Goal: Information Seeking & Learning: Check status

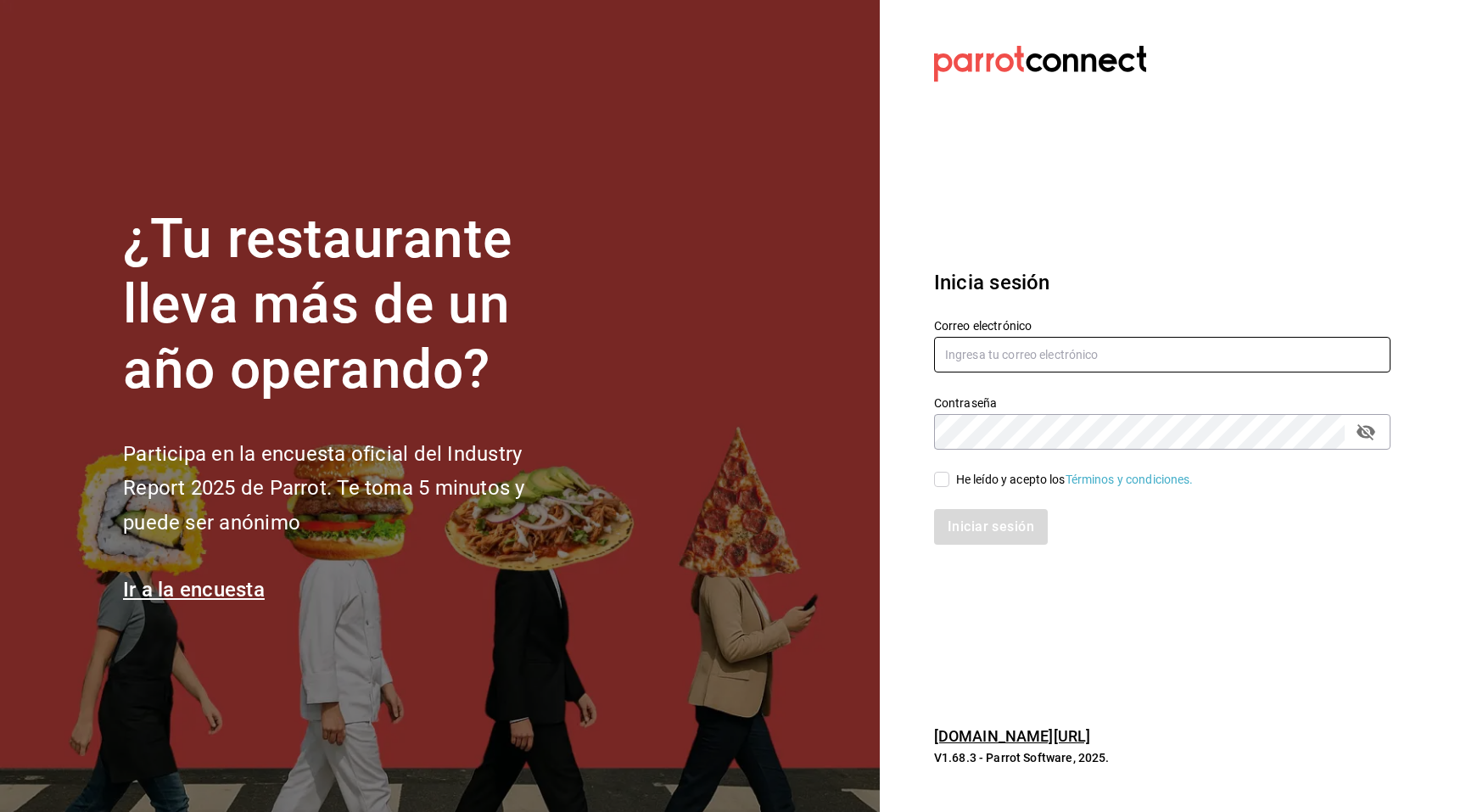
click at [1126, 355] on input "text" at bounding box center [1162, 355] width 457 height 36
paste input "tigre@costeno.com"
type input "tigre@costeno.com"
click at [985, 491] on div "Iniciar sesión" at bounding box center [1152, 517] width 477 height 56
click at [987, 486] on div "He leído y acepto los Términos y condiciones." at bounding box center [1074, 480] width 238 height 17
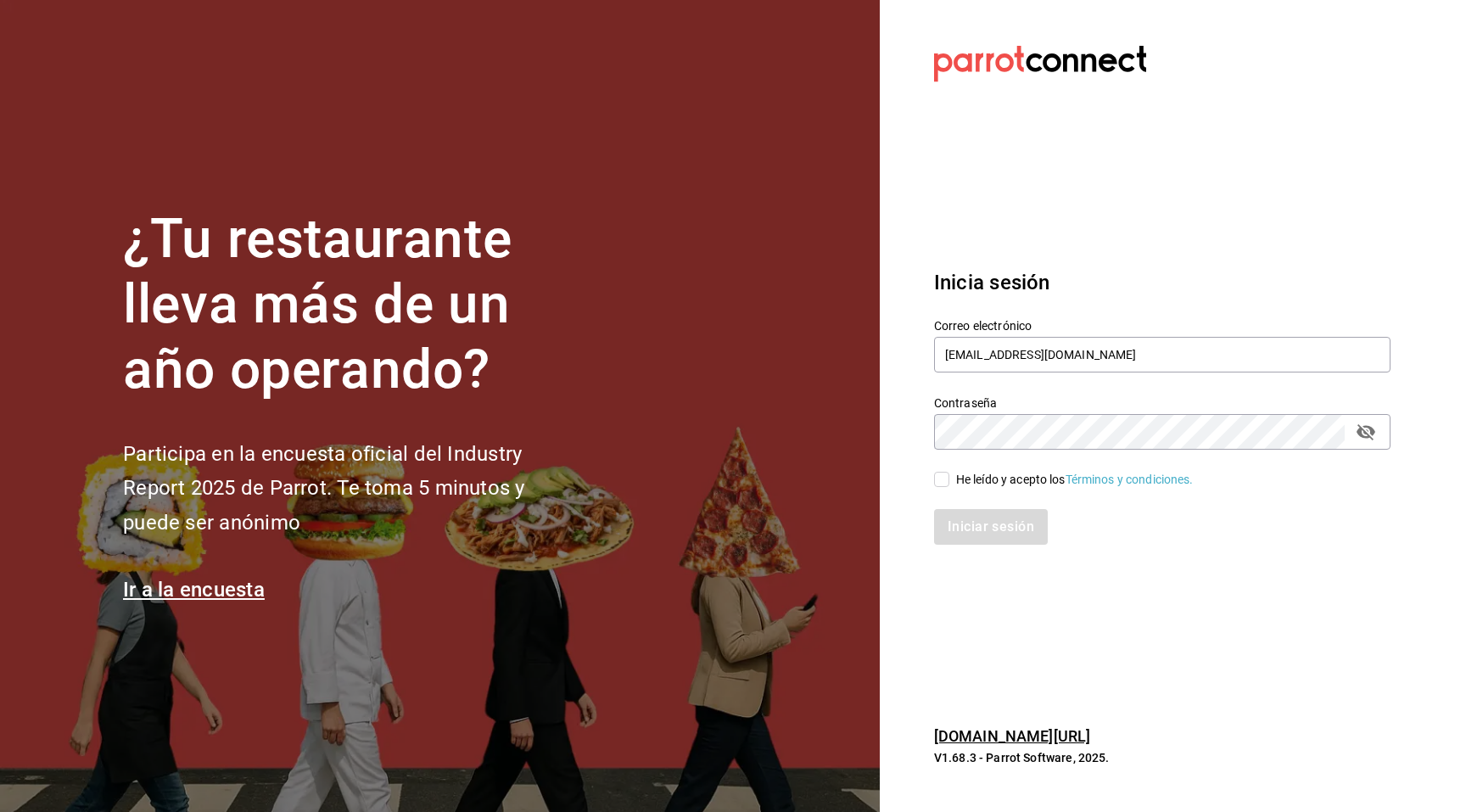
click at [949, 486] on input "He leído y acepto los Términos y condiciones." at bounding box center [941, 480] width 16 height 16
checkbox input "true"
click at [983, 525] on button "Iniciar sesión" at bounding box center [991, 526] width 116 height 36
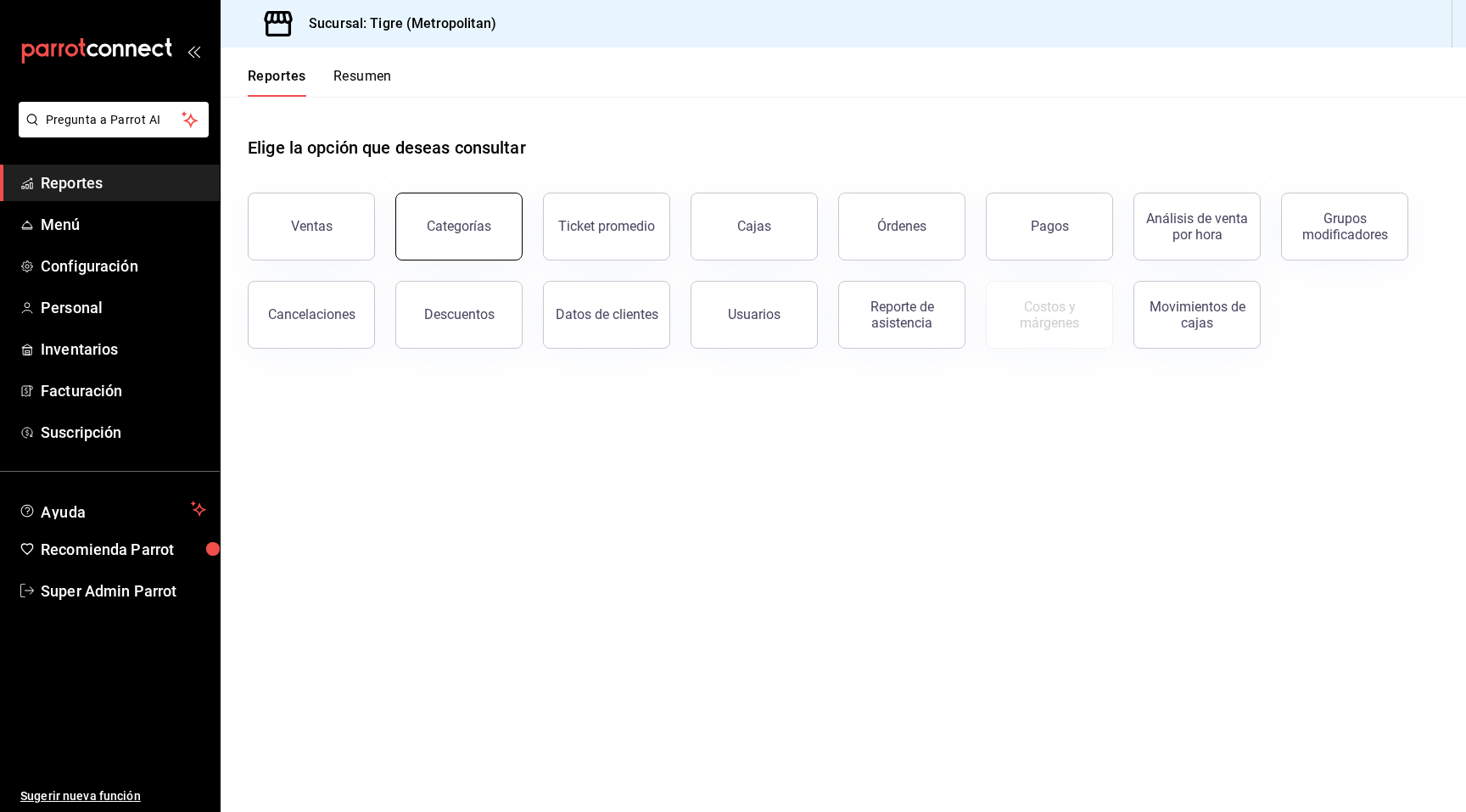
click at [466, 222] on div "Categorías" at bounding box center [459, 225] width 64 height 17
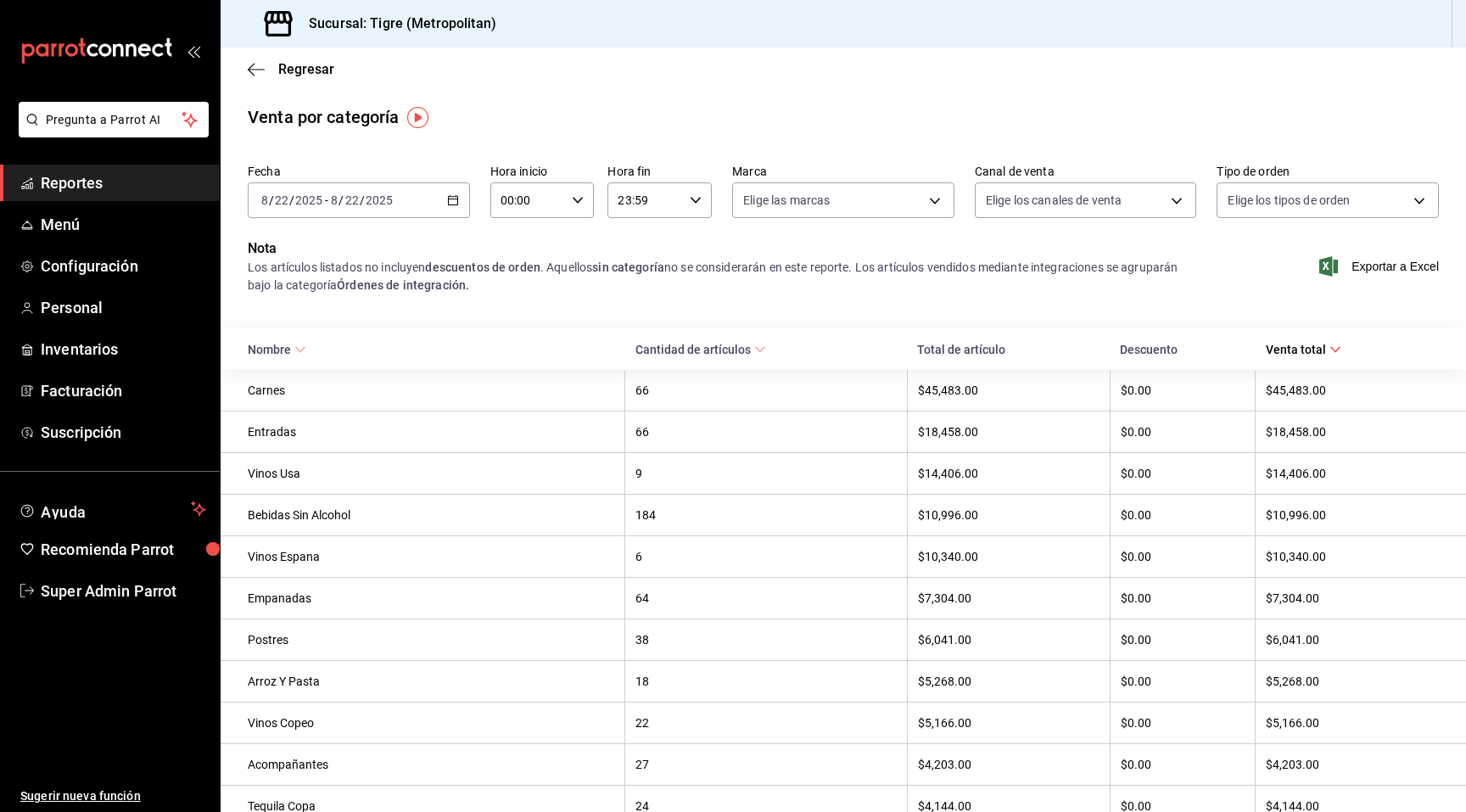
click at [308, 57] on div "Regresar" at bounding box center [843, 69] width 1245 height 44
click at [295, 68] on span "Regresar" at bounding box center [306, 69] width 56 height 17
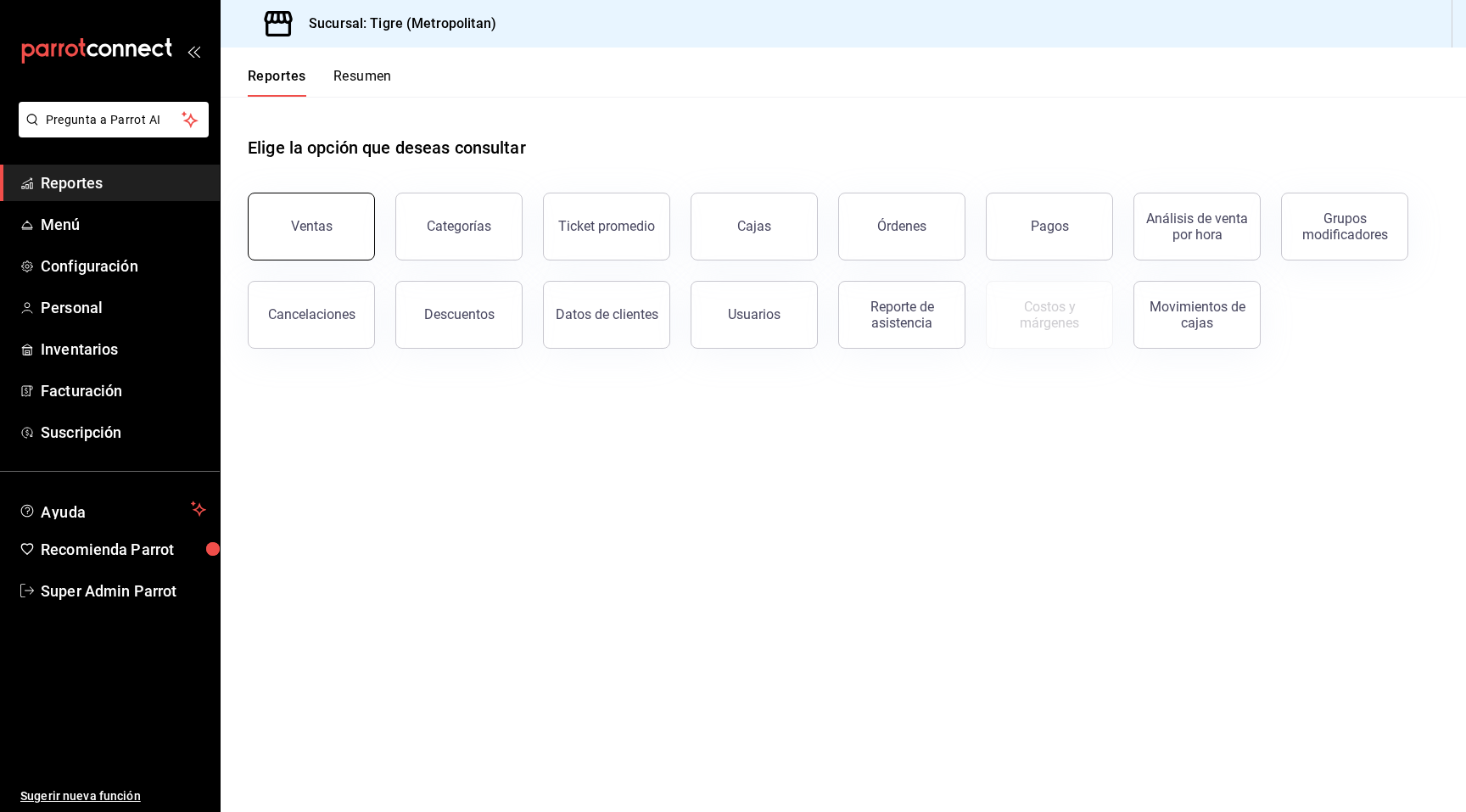
click at [301, 205] on button "Ventas" at bounding box center [311, 226] width 127 height 68
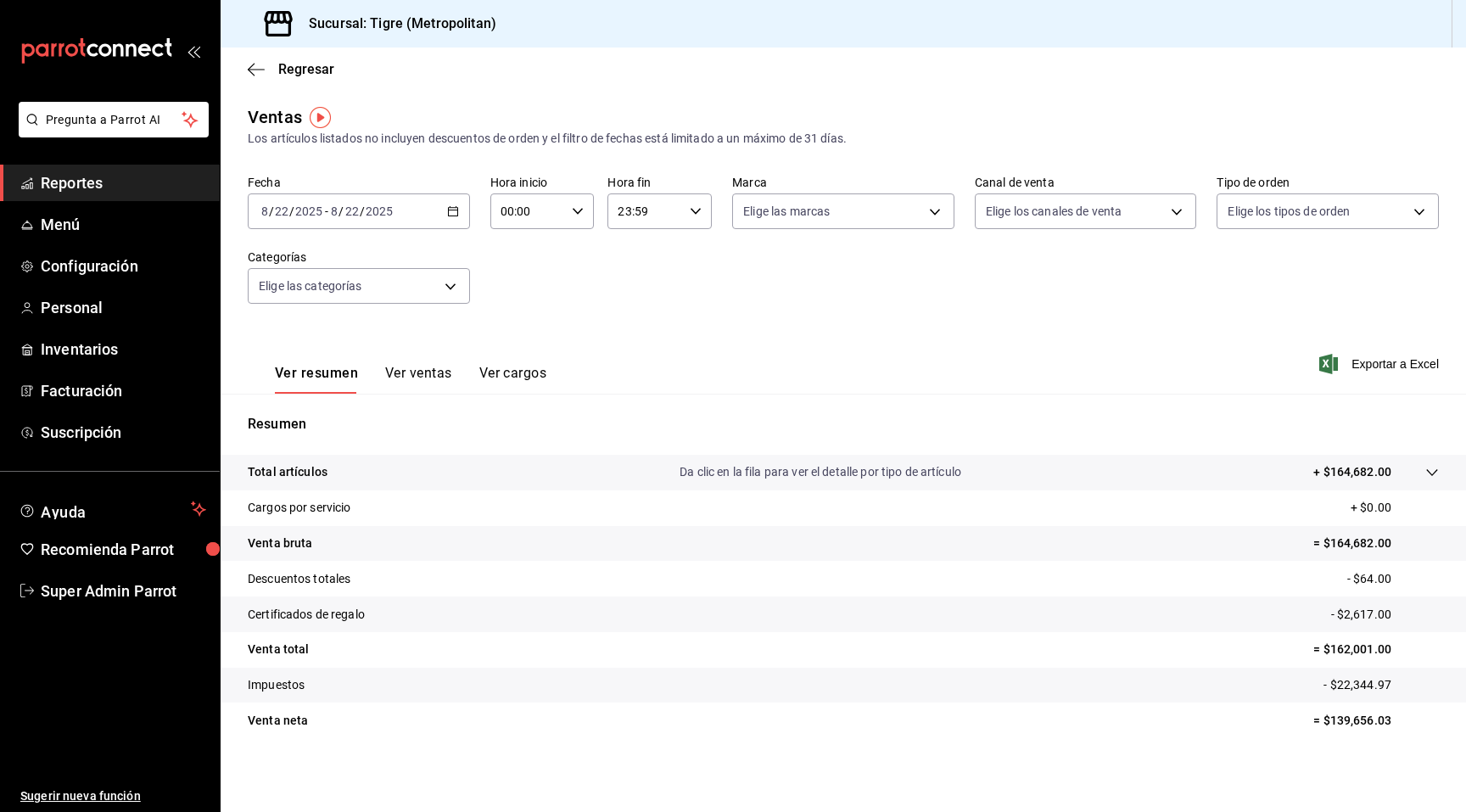
click at [455, 191] on div "Fecha [DATE] [DATE] - [DATE] [DATE]" at bounding box center [358, 202] width 222 height 54
click at [449, 211] on icon "button" at bounding box center [453, 211] width 12 height 12
click at [319, 405] on li "Rango de fechas" at bounding box center [327, 415] width 158 height 38
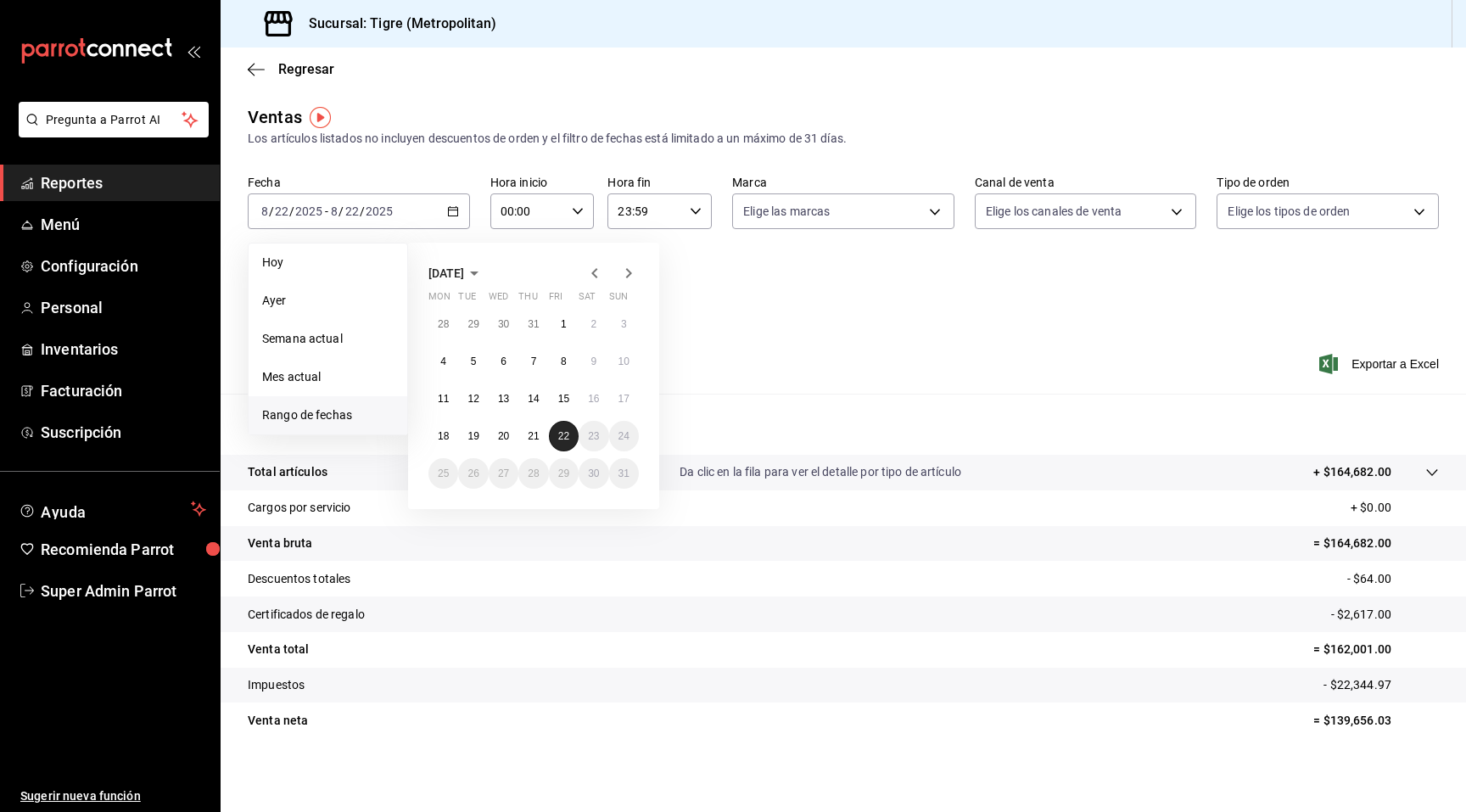
click at [565, 438] on abbr "22" at bounding box center [563, 436] width 11 height 12
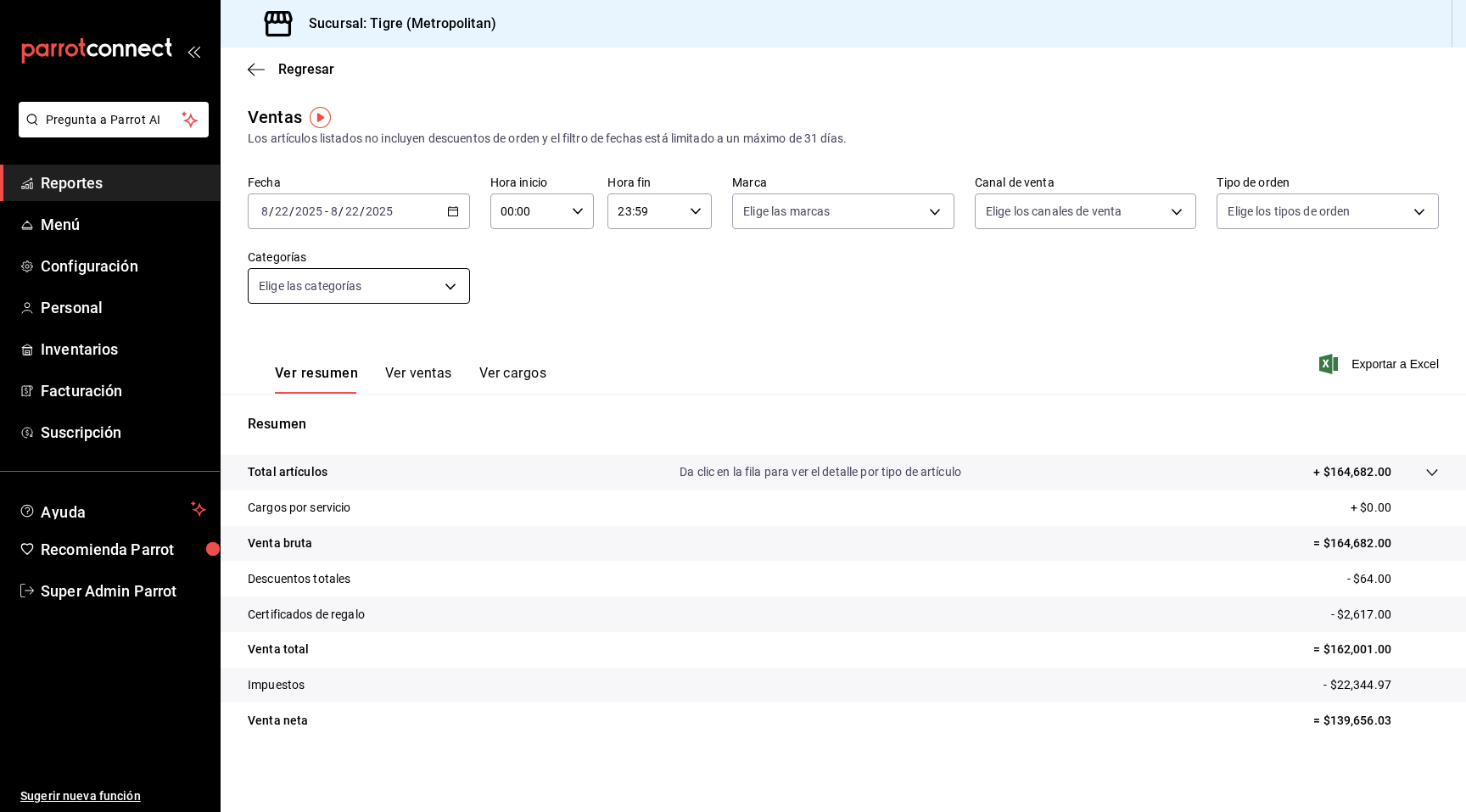
click at [417, 300] on body "Pregunta a Parrot AI Reportes Menú Configuración Personal Inventarios Facturaci…" at bounding box center [733, 406] width 1466 height 812
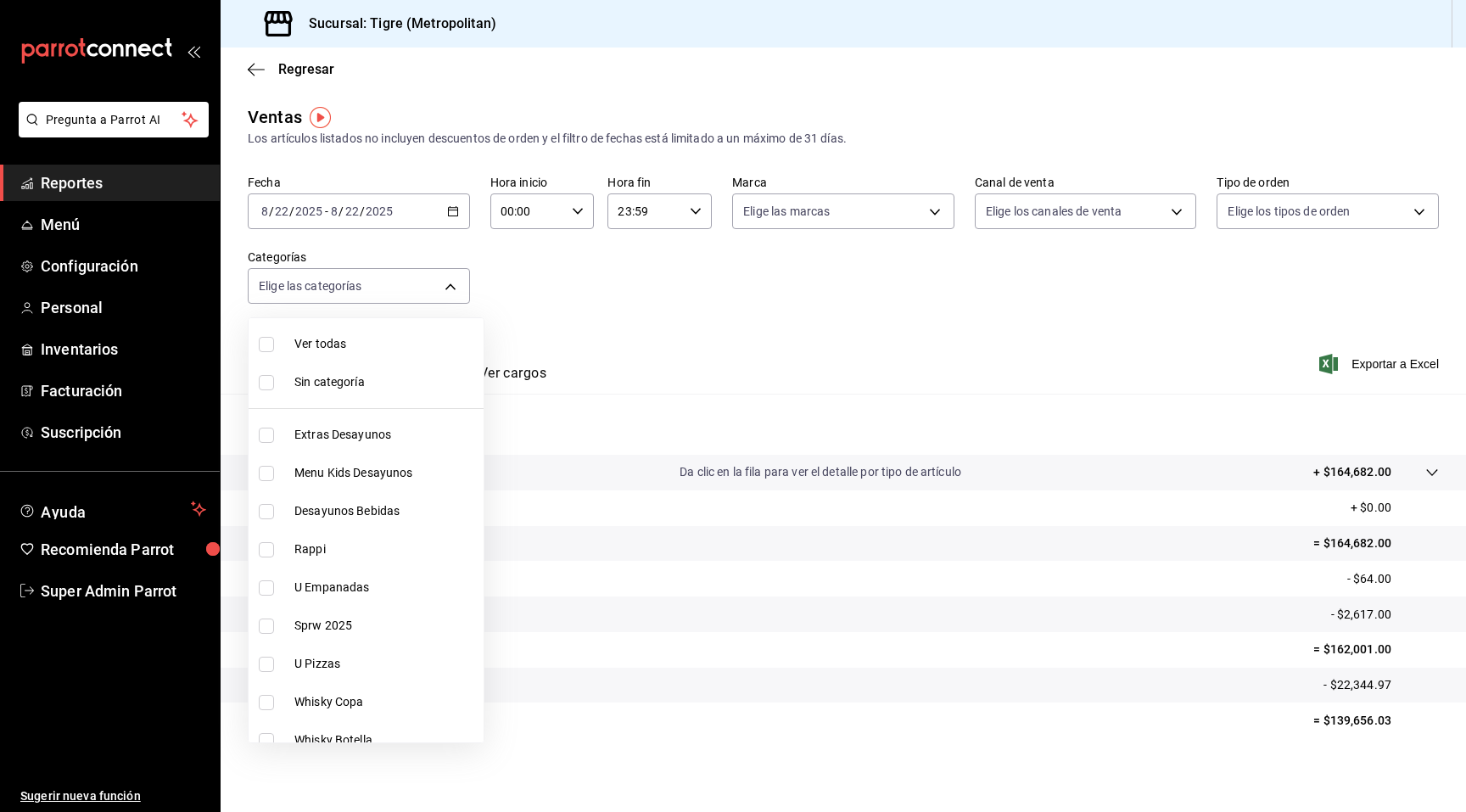
click at [339, 565] on li "Rappi" at bounding box center [366, 549] width 235 height 38
type input "caf99542-990c-4e8d-88fe-5fb1a1487ffc"
checkbox input "true"
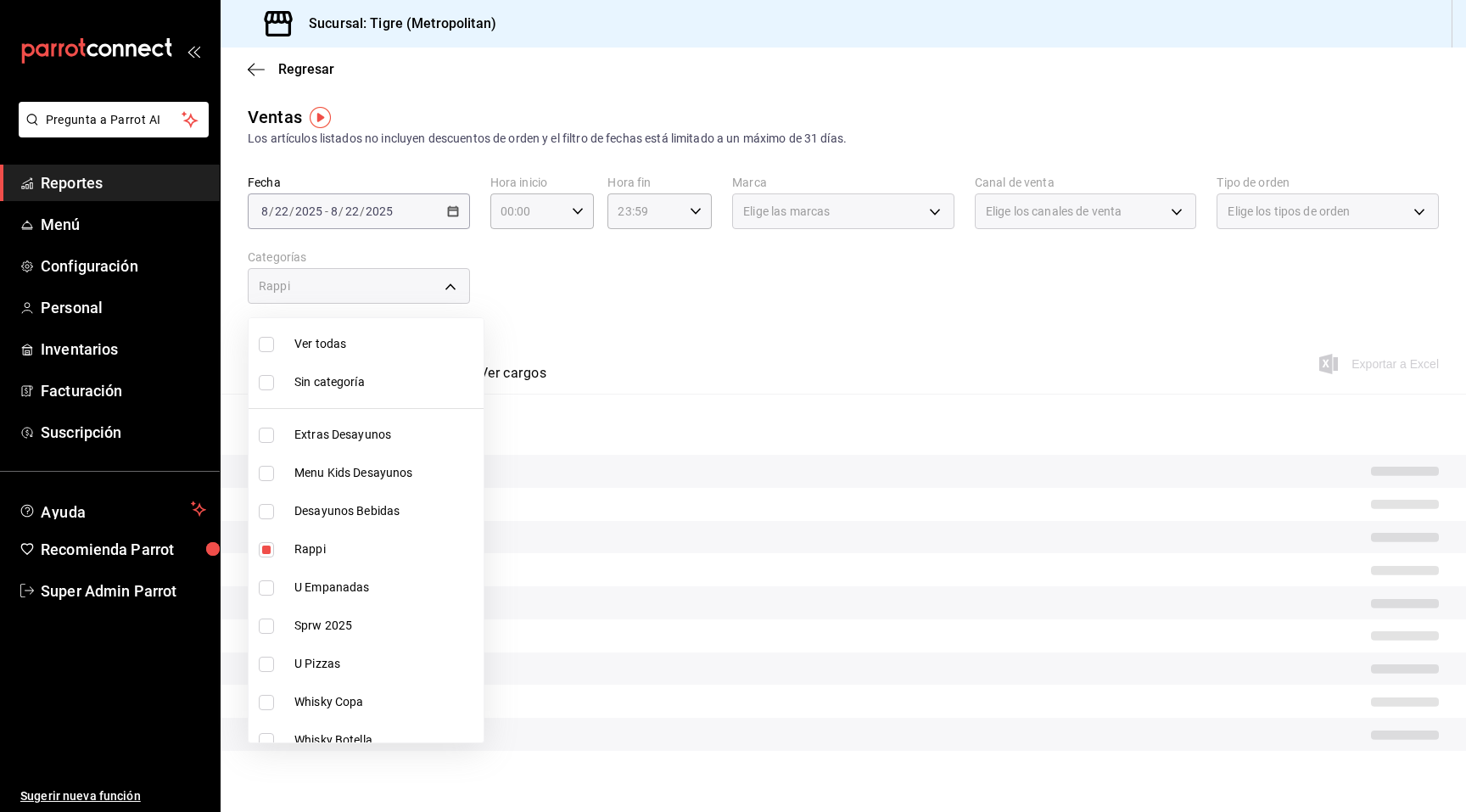
click at [551, 288] on div at bounding box center [733, 406] width 1466 height 812
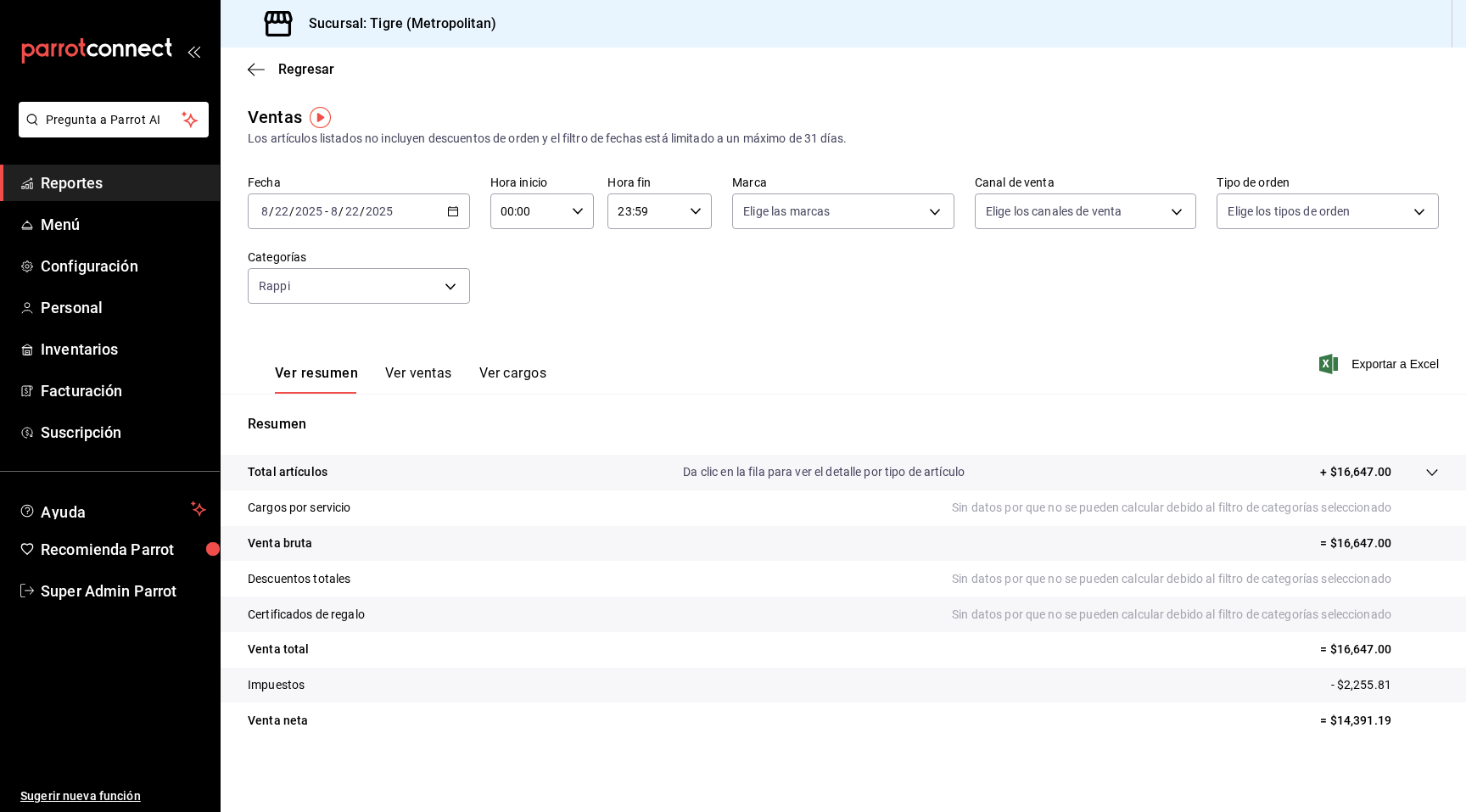
click at [431, 198] on div "[DATE] [DATE] - [DATE] [DATE]" at bounding box center [358, 211] width 222 height 36
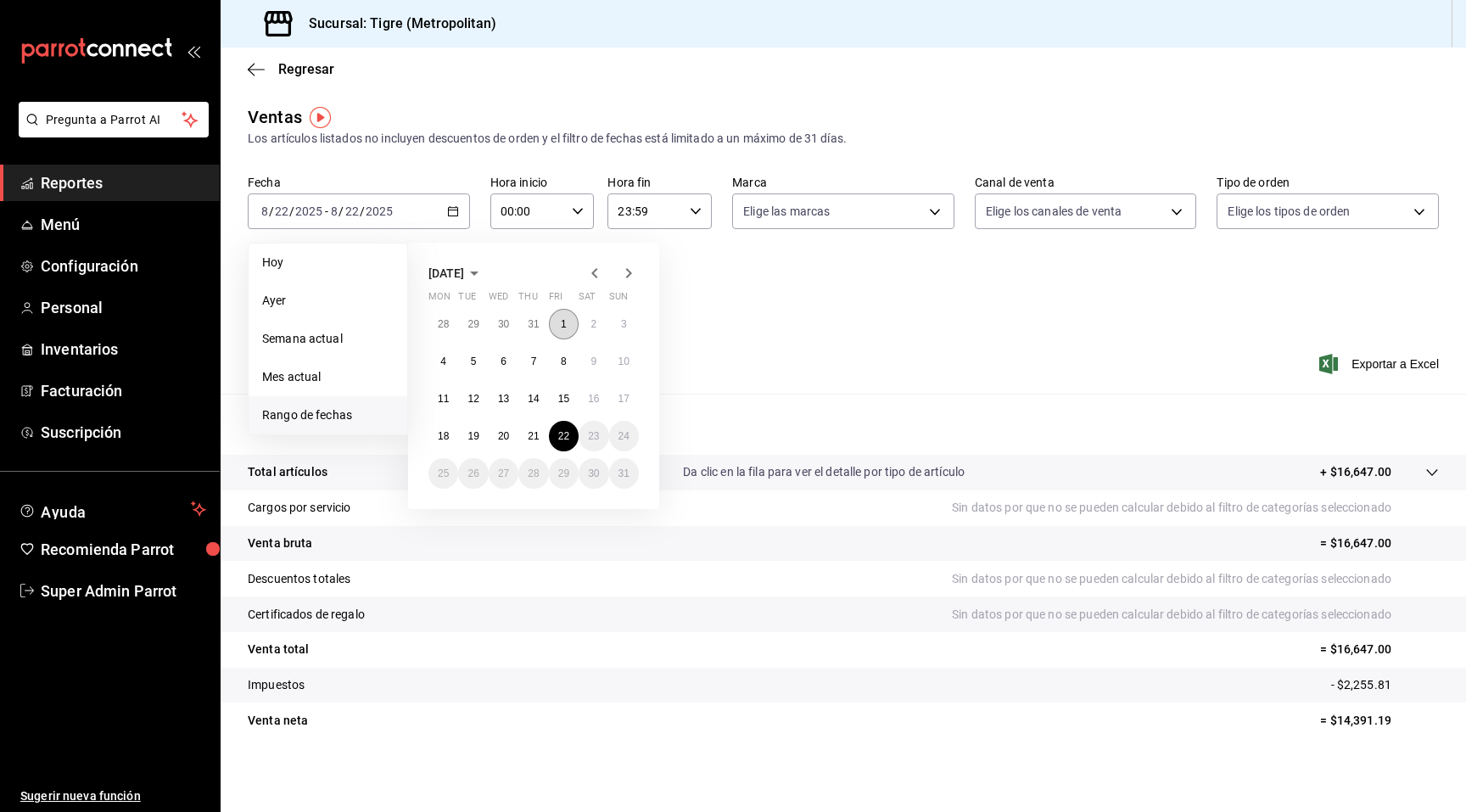
click at [560, 319] on button "1" at bounding box center [563, 323] width 30 height 30
click at [622, 359] on abbr "10" at bounding box center [624, 361] width 11 height 12
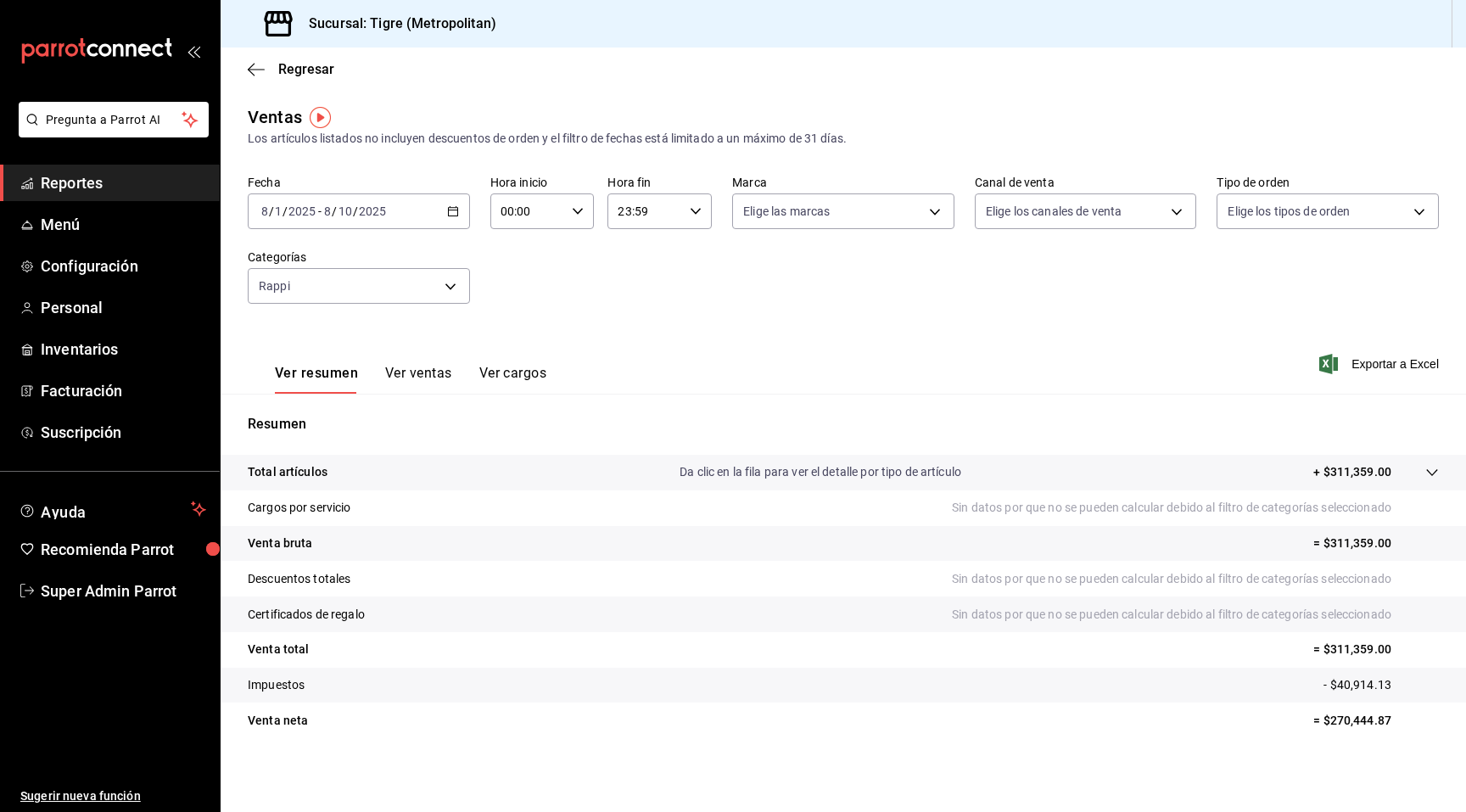
click at [445, 211] on div "[DATE] [DATE] - [DATE] [DATE]" at bounding box center [358, 211] width 222 height 36
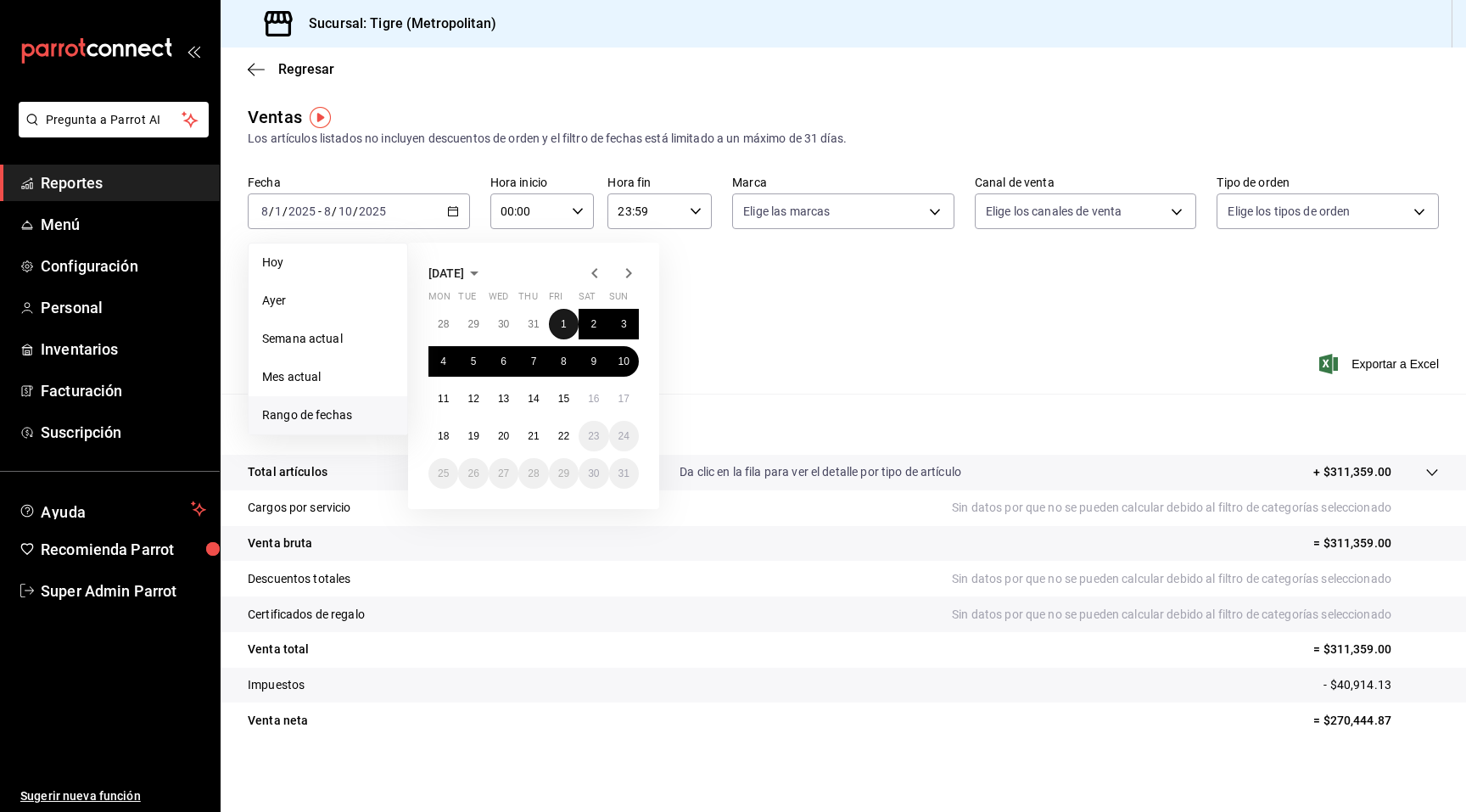
click at [558, 322] on button "1" at bounding box center [563, 323] width 30 height 30
click at [529, 443] on button "21" at bounding box center [533, 435] width 30 height 30
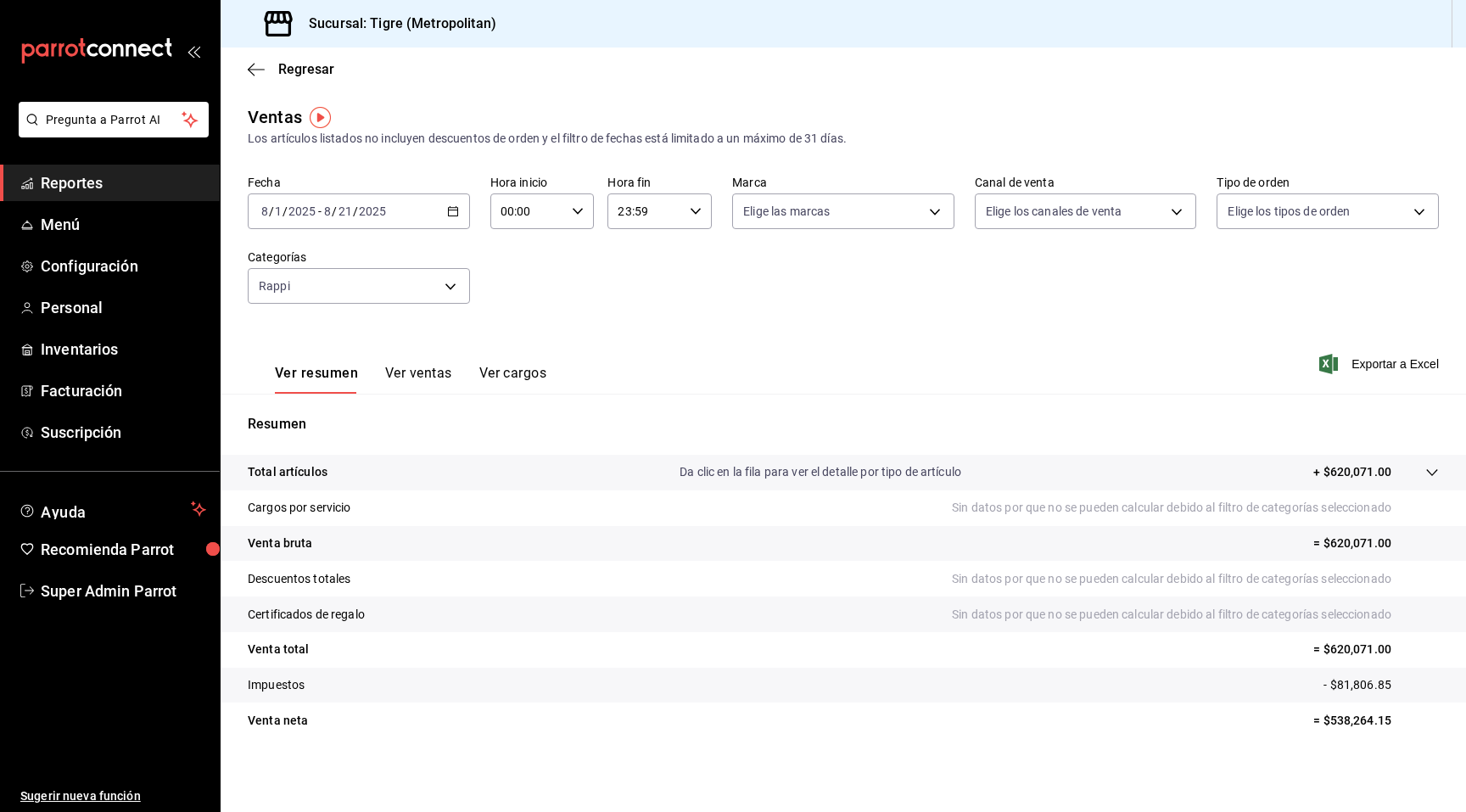
click at [458, 207] on icon "button" at bounding box center [453, 211] width 12 height 12
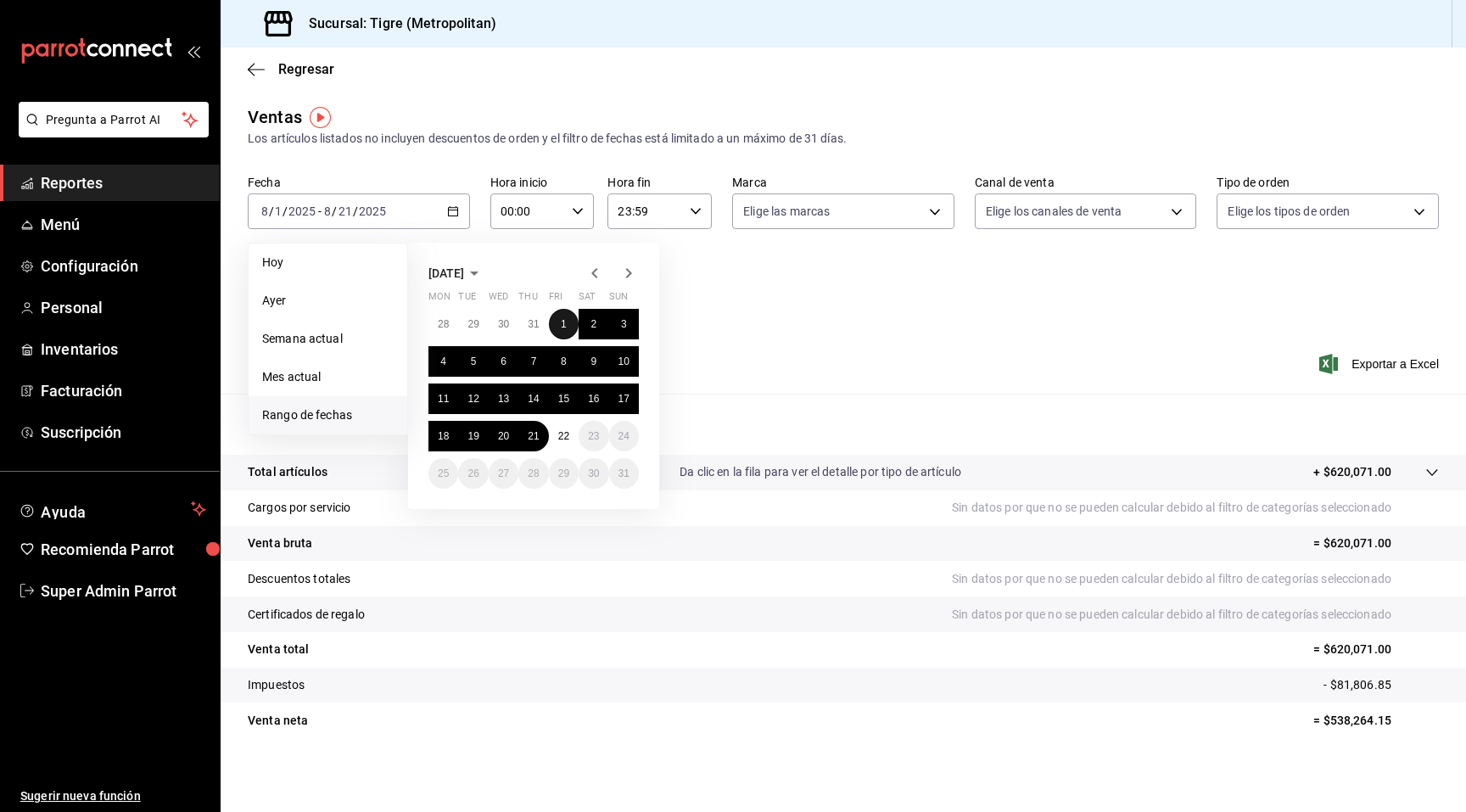
click at [563, 326] on abbr "1" at bounding box center [563, 323] width 6 height 12
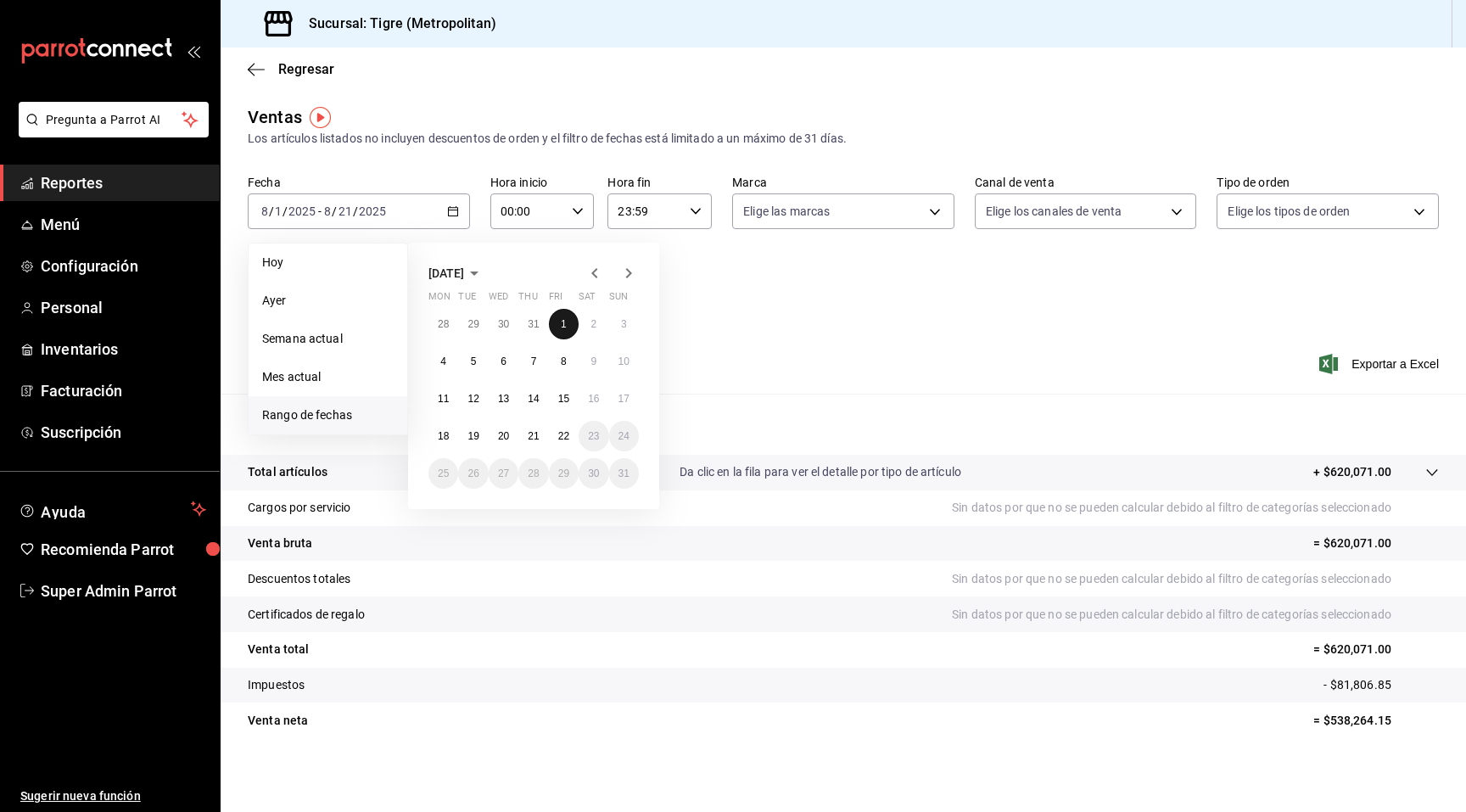
click at [563, 326] on abbr "1" at bounding box center [563, 323] width 6 height 12
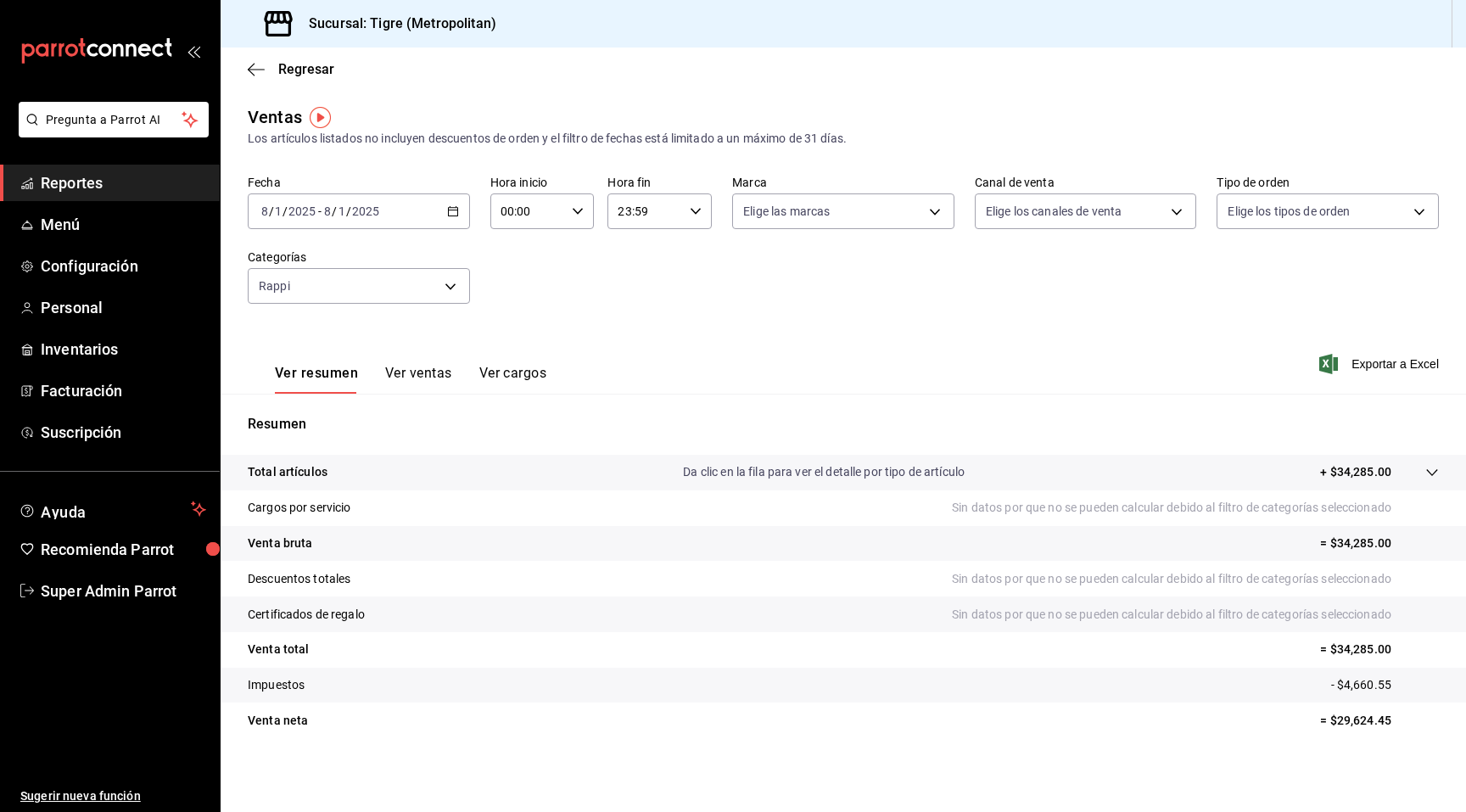
click at [411, 374] on button "Ver ventas" at bounding box center [418, 380] width 67 height 29
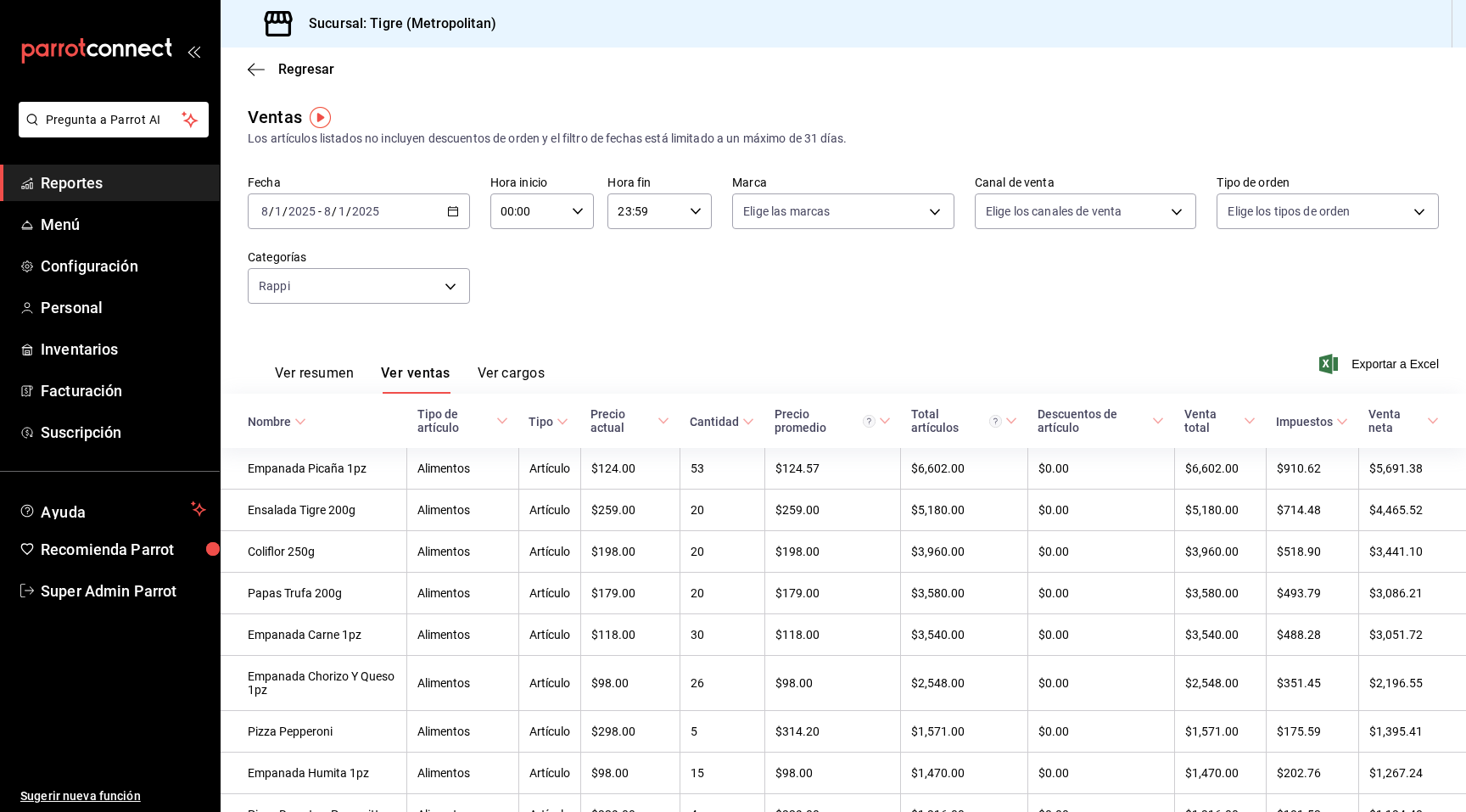
click at [348, 375] on button "Ver resumen" at bounding box center [314, 380] width 79 height 29
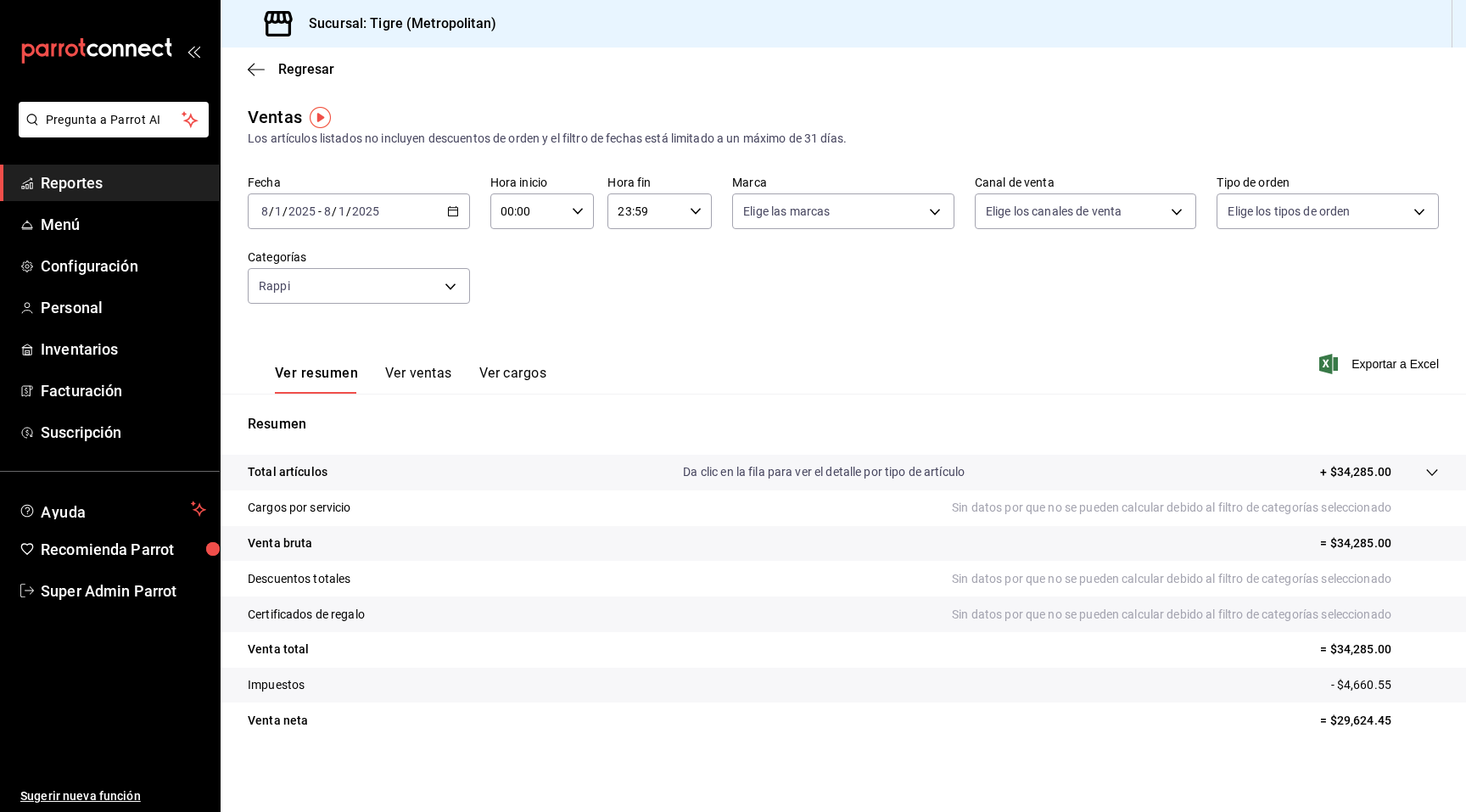
click at [304, 654] on p "Venta total" at bounding box center [278, 649] width 61 height 17
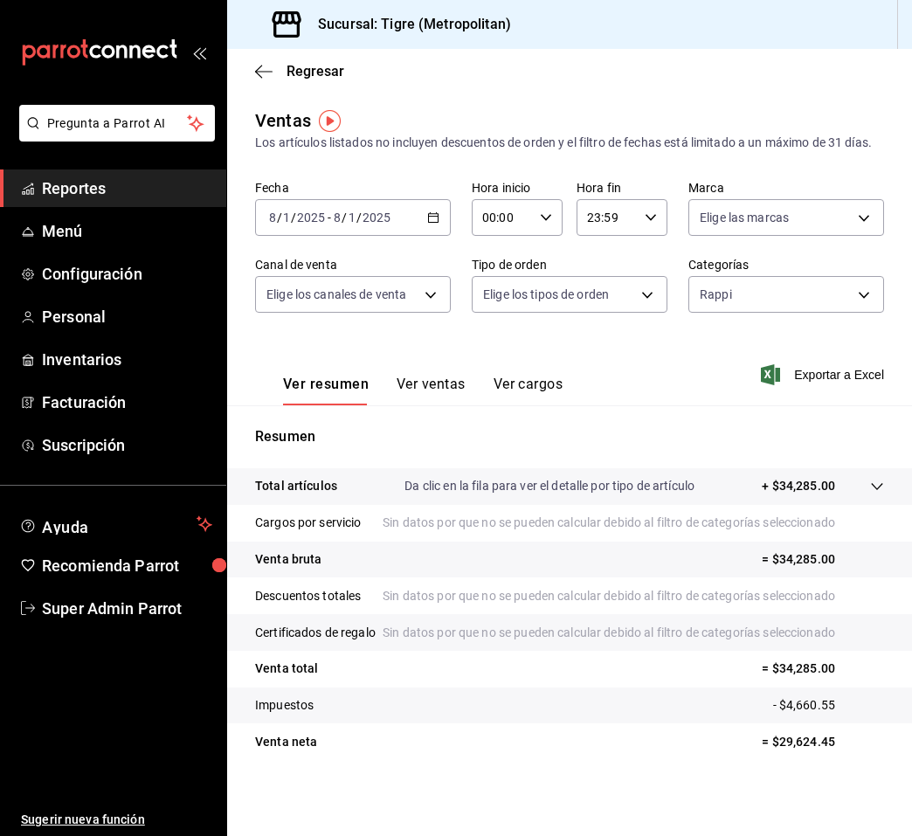
click at [752, 314] on div "Fecha [DATE] [DATE] - [DATE] [DATE] Hora inicio 00:00 Hora inicio Hora fin 23:5…" at bounding box center [569, 257] width 629 height 154
click at [762, 305] on body "Pregunta a Parrot AI Reportes Menú Configuración Personal Inventarios Facturaci…" at bounding box center [456, 418] width 912 height 836
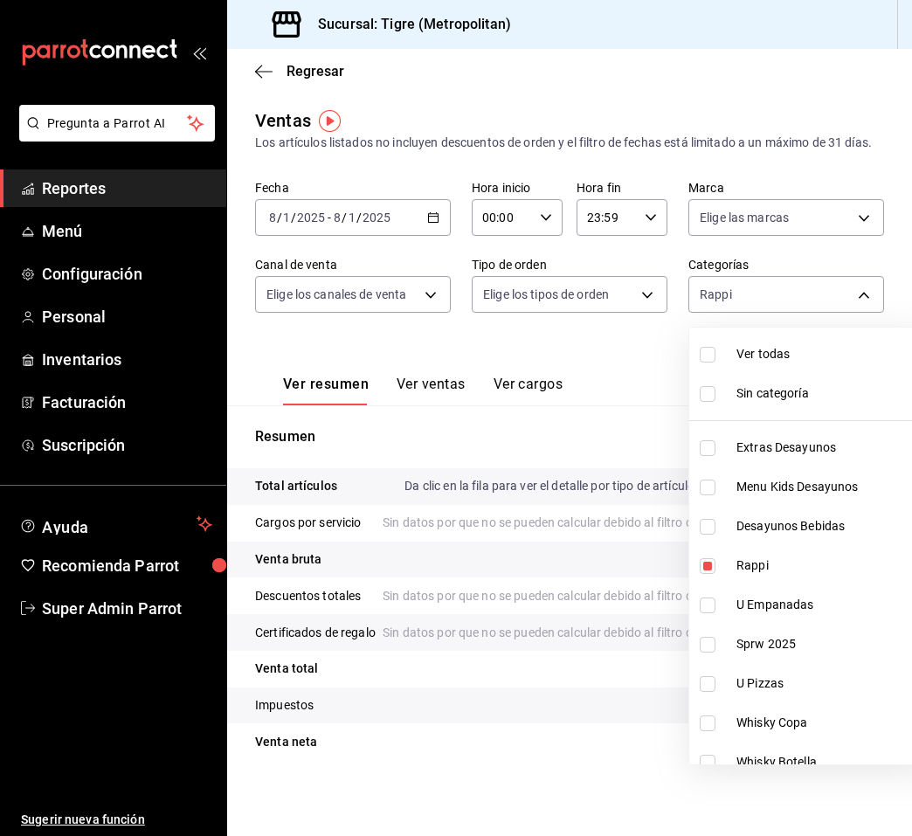
click at [734, 551] on li "Rappi" at bounding box center [810, 565] width 242 height 39
checkbox input "false"
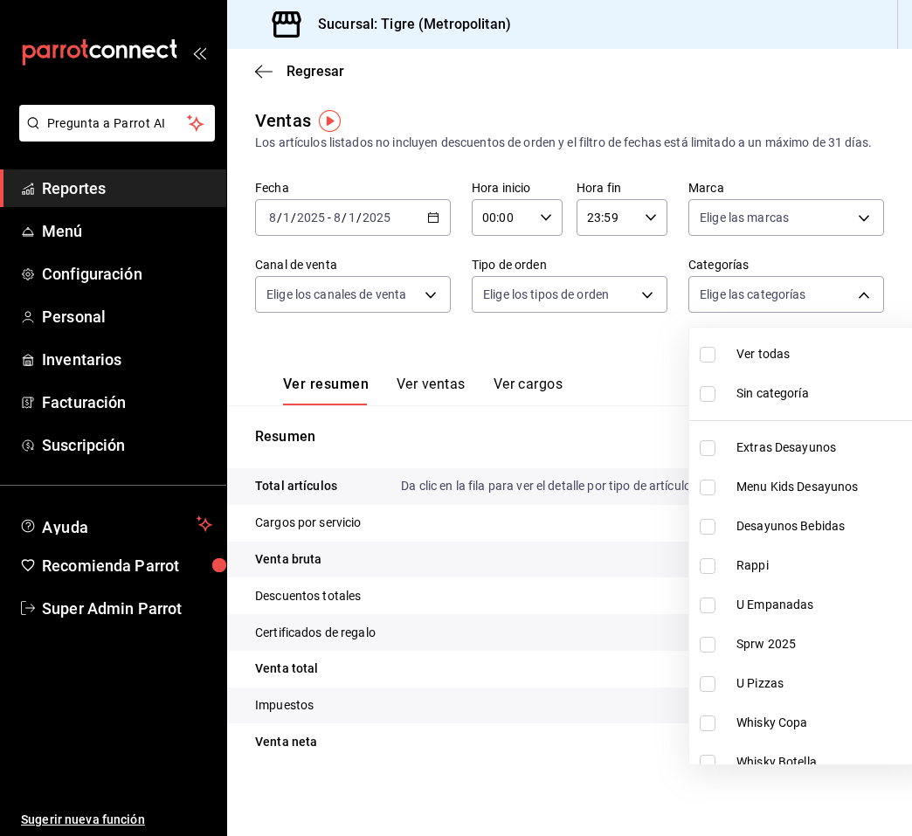
click at [807, 282] on div at bounding box center [456, 418] width 912 height 836
click at [824, 286] on body "Pregunta a Parrot AI Reportes Menú Configuración Personal Inventarios Facturaci…" at bounding box center [456, 418] width 912 height 836
click at [757, 560] on span "Rappi" at bounding box center [830, 565] width 188 height 18
type input "caf99542-990c-4e8d-88fe-5fb1a1487ffc"
checkbox input "true"
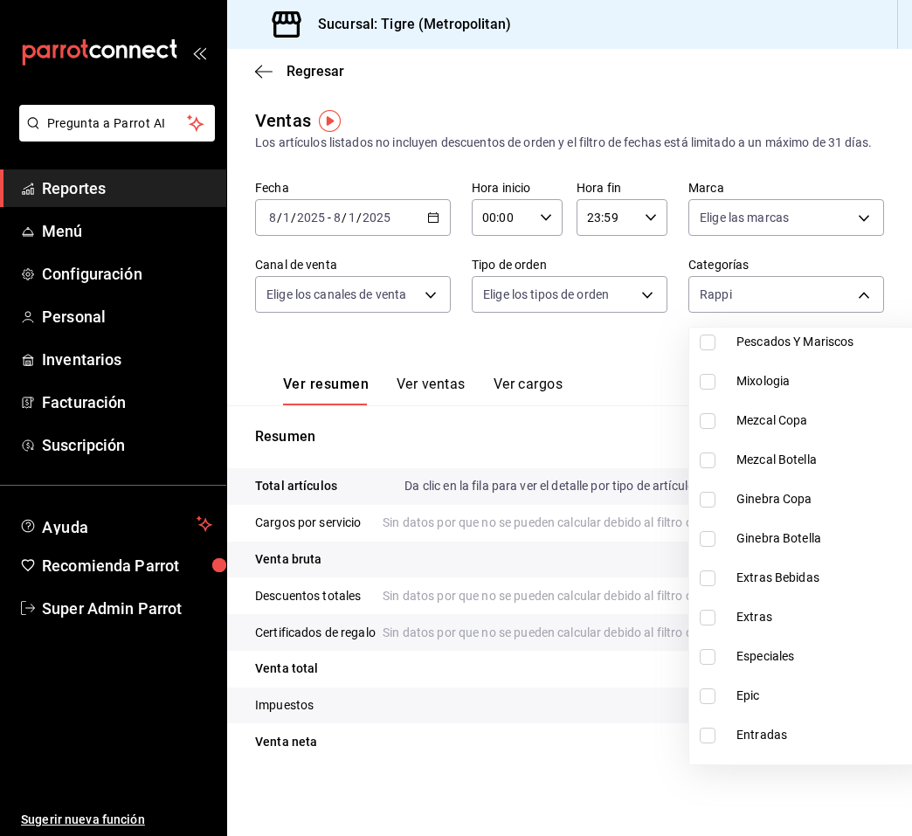
scroll to position [1375, 0]
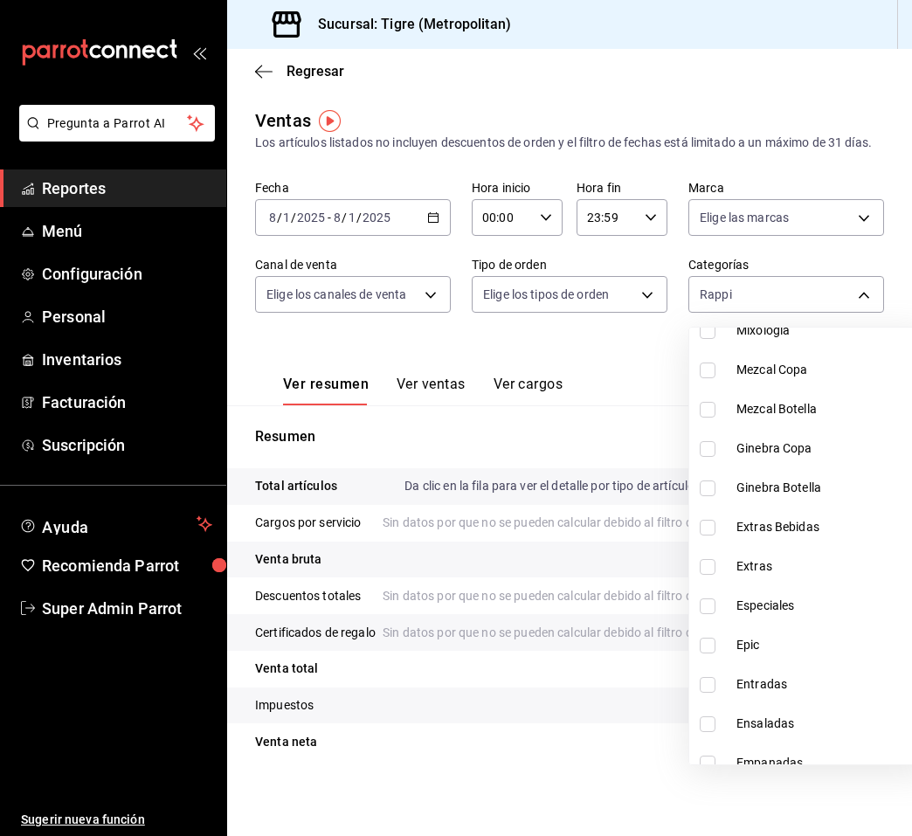
click at [717, 684] on label at bounding box center [710, 685] width 23 height 16
click at [715, 684] on input "checkbox" at bounding box center [707, 685] width 16 height 16
checkbox input "false"
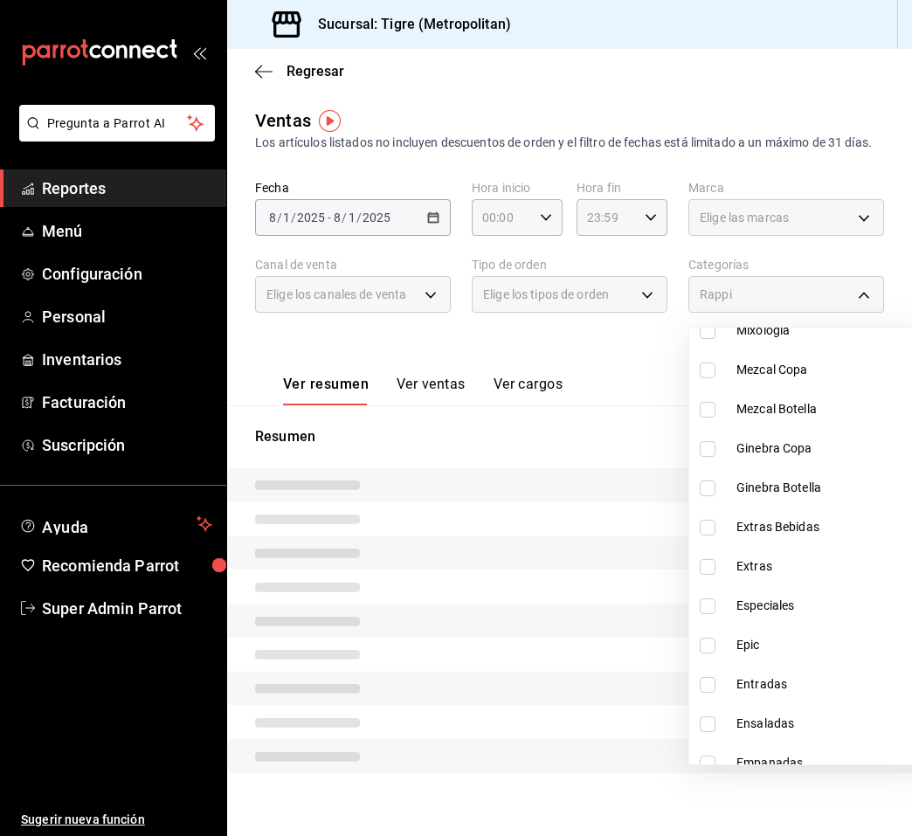
click at [647, 548] on div at bounding box center [456, 418] width 912 height 836
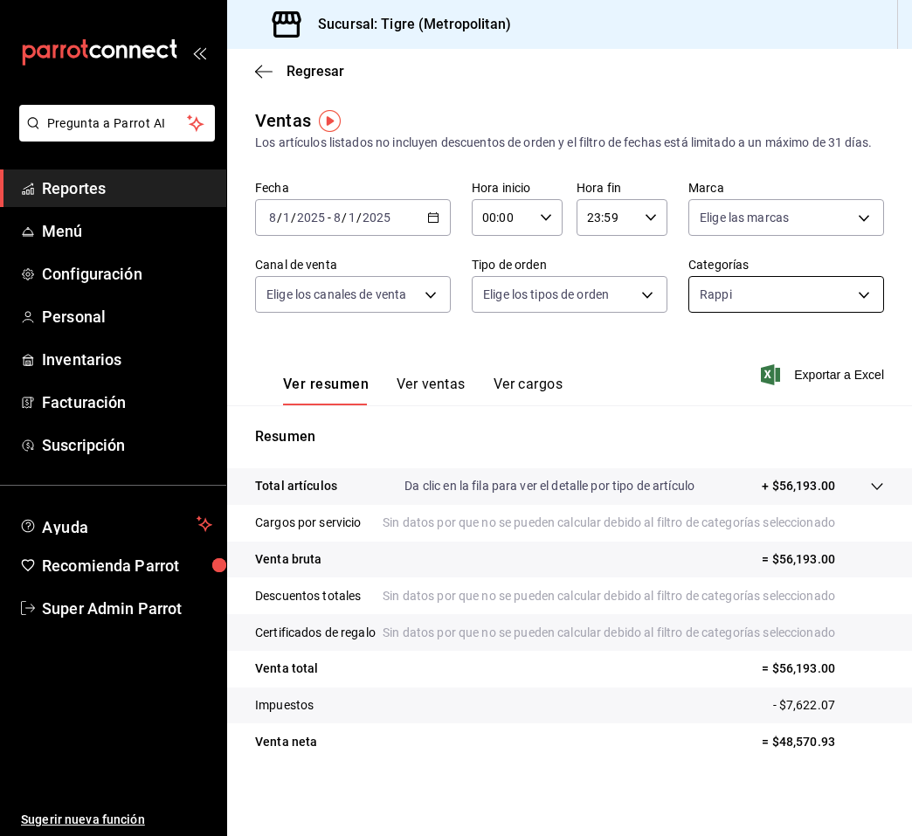
click at [783, 297] on body "Pregunta a Parrot AI Reportes Menú Configuración Personal Inventarios Facturaci…" at bounding box center [456, 418] width 912 height 836
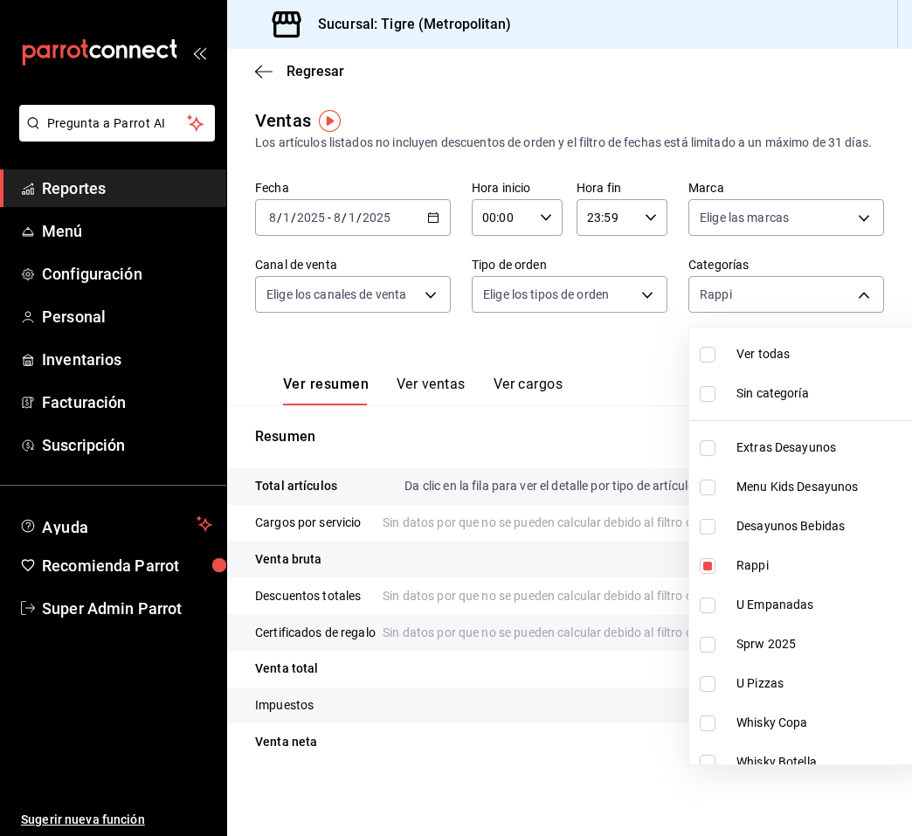
drag, startPoint x: 765, startPoint y: 575, endPoint x: 611, endPoint y: 507, distance: 167.8
click at [611, 506] on div "Ver todas Sin categoría Extras Desayunos Menu Kids Desayunos Desayunos Bebidas …" at bounding box center [456, 418] width 912 height 836
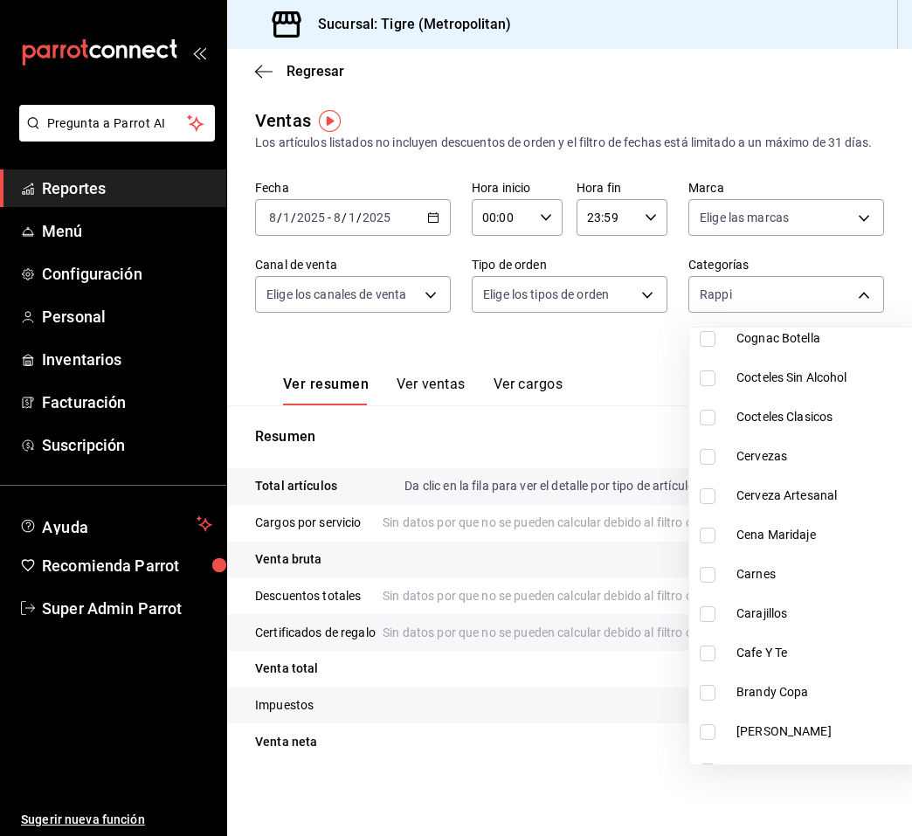
scroll to position [2047, 0]
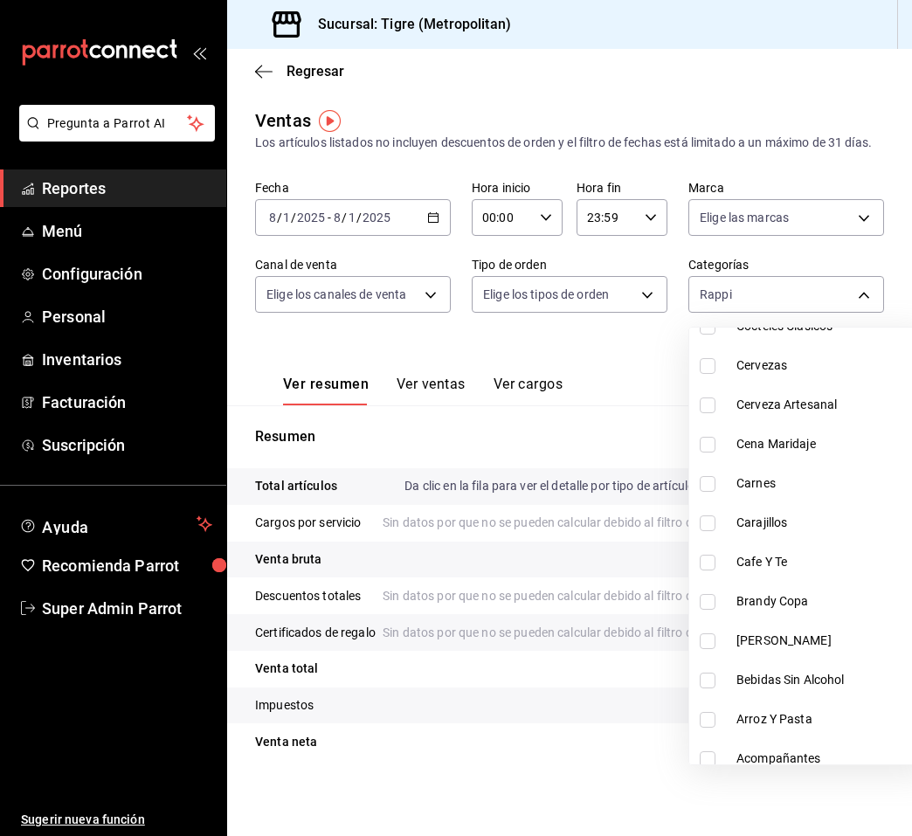
click at [583, 544] on div at bounding box center [456, 418] width 912 height 836
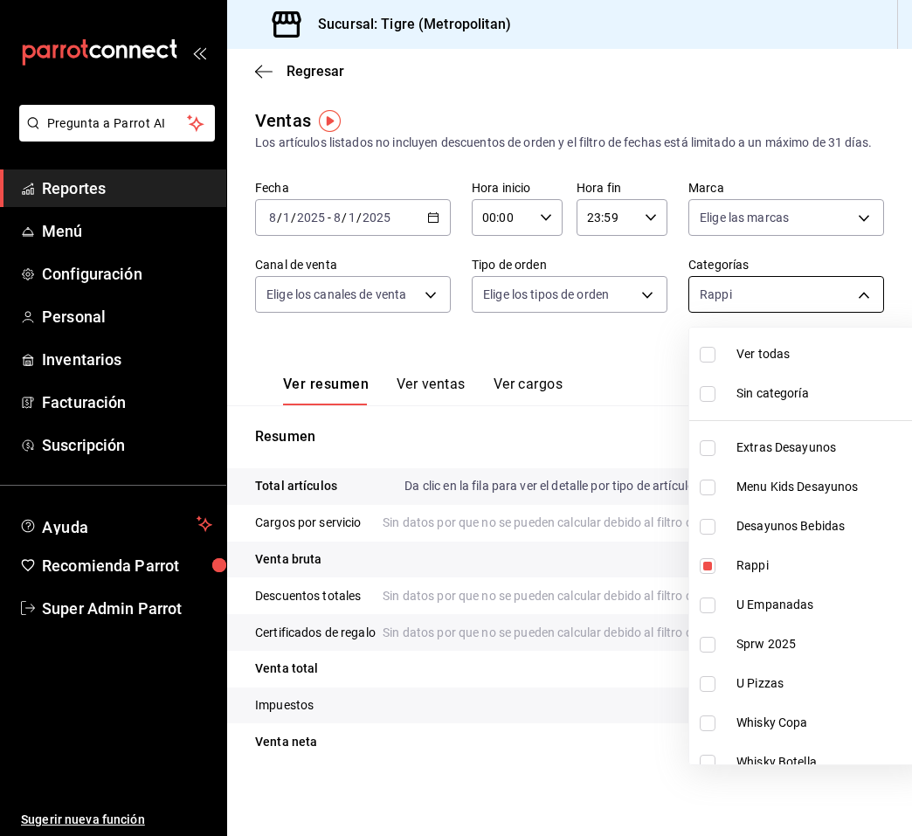
click at [810, 302] on body "Pregunta a Parrot AI Reportes Menú Configuración Personal Inventarios Facturaci…" at bounding box center [456, 418] width 912 height 836
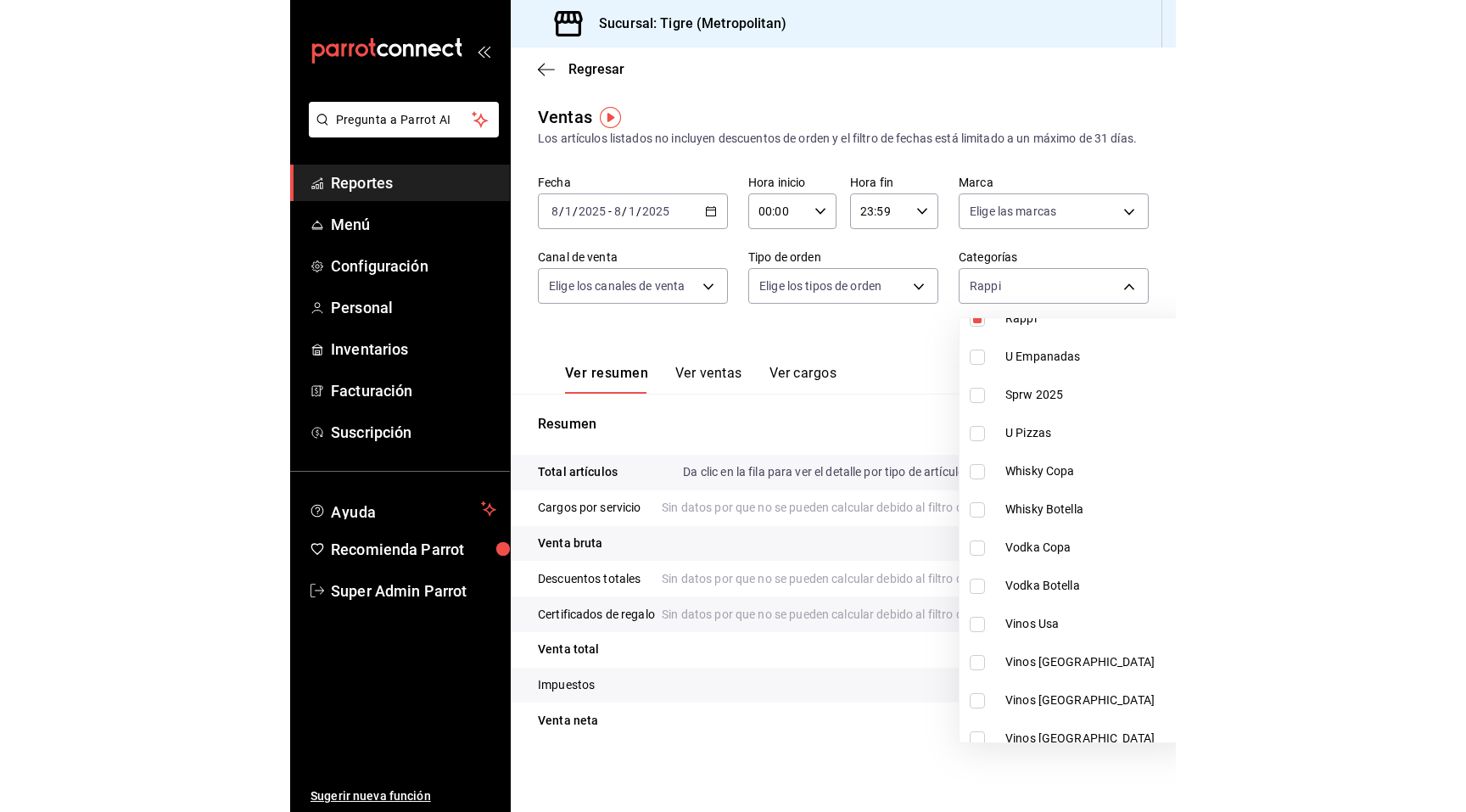
scroll to position [355, 0]
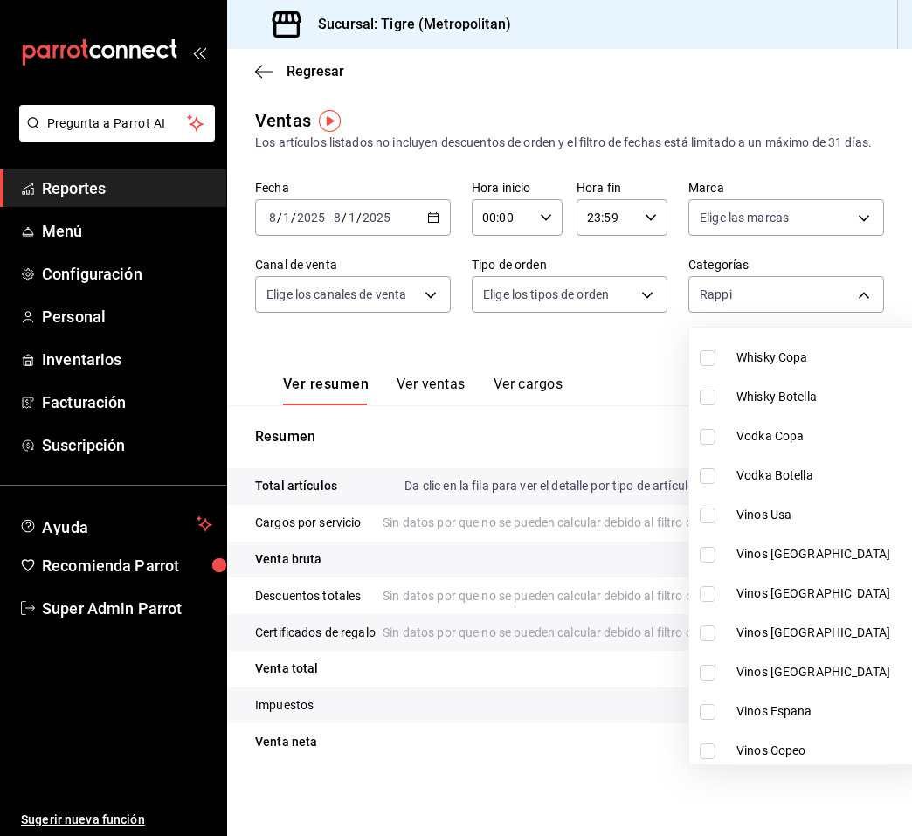
click at [619, 548] on div at bounding box center [456, 418] width 912 height 836
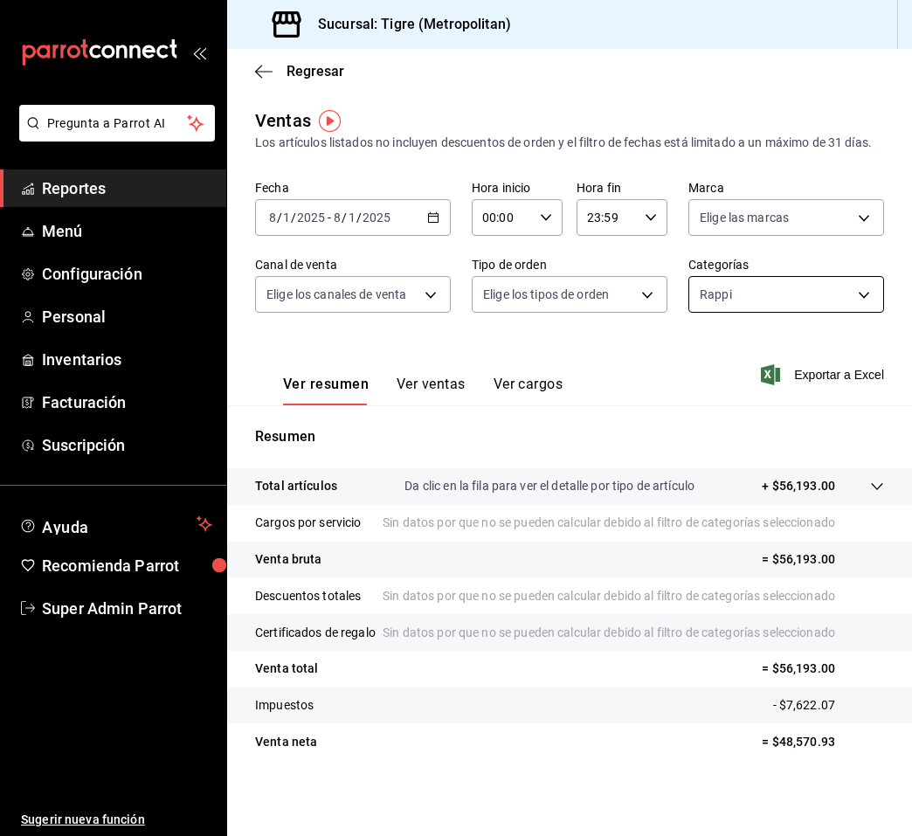
click at [756, 281] on body "Pregunta a Parrot AI Reportes Menú Configuración Personal Inventarios Facturaci…" at bounding box center [456, 418] width 912 height 836
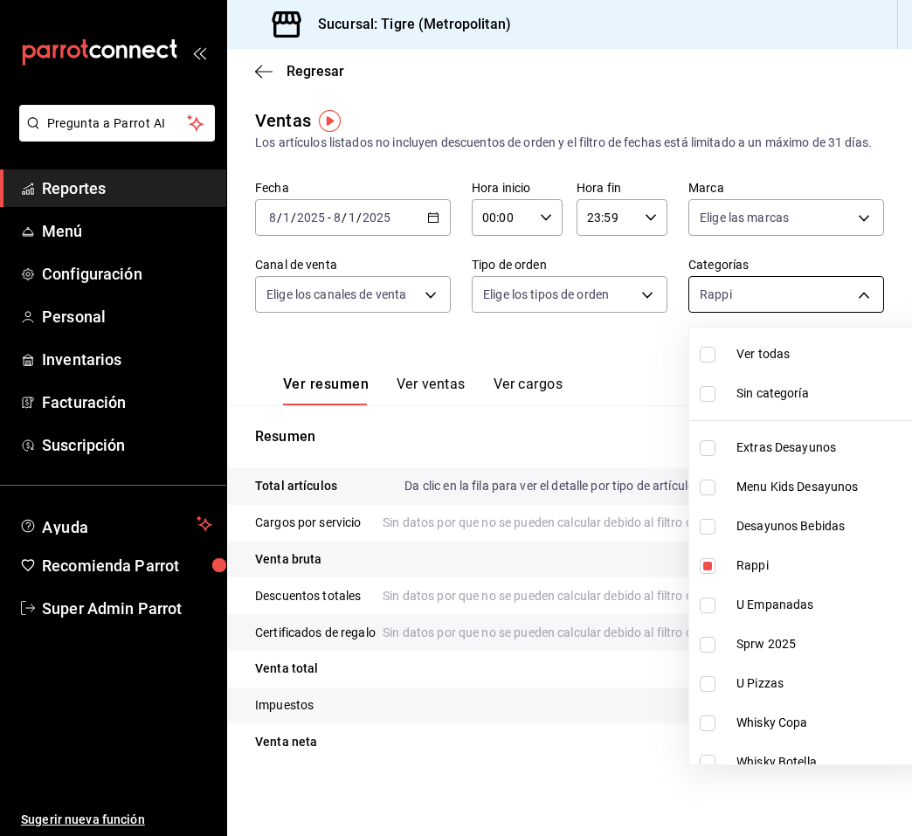
click at [756, 281] on div at bounding box center [456, 418] width 912 height 836
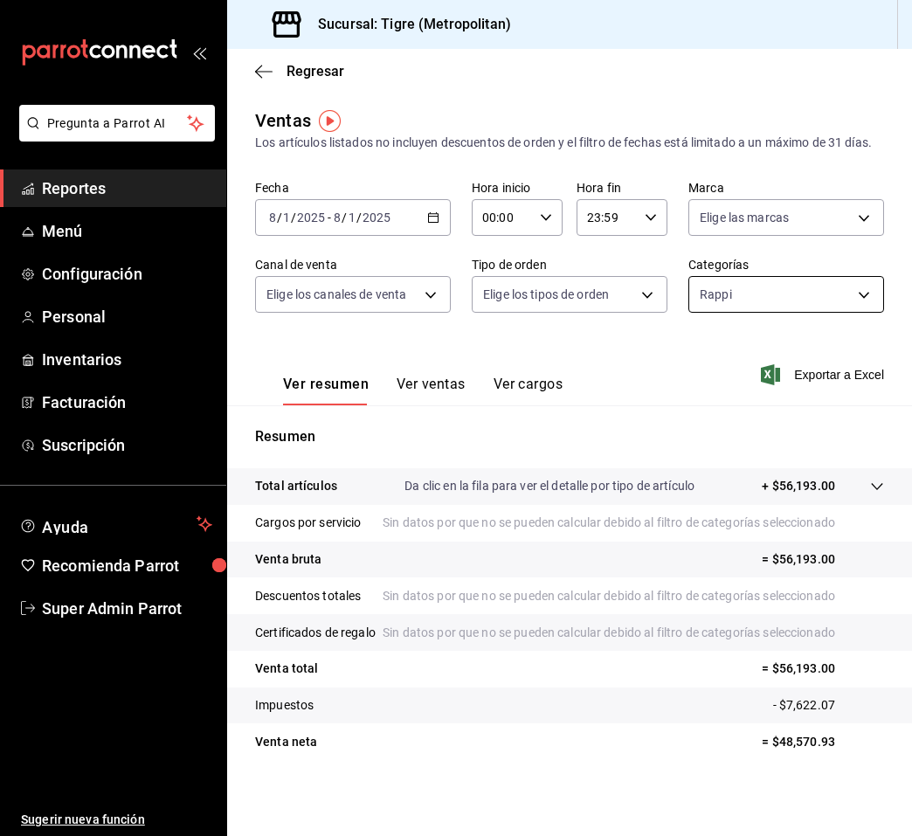
click at [726, 311] on body "Pregunta a Parrot AI Reportes Menú Configuración Personal Inventarios Facturaci…" at bounding box center [456, 418] width 912 height 836
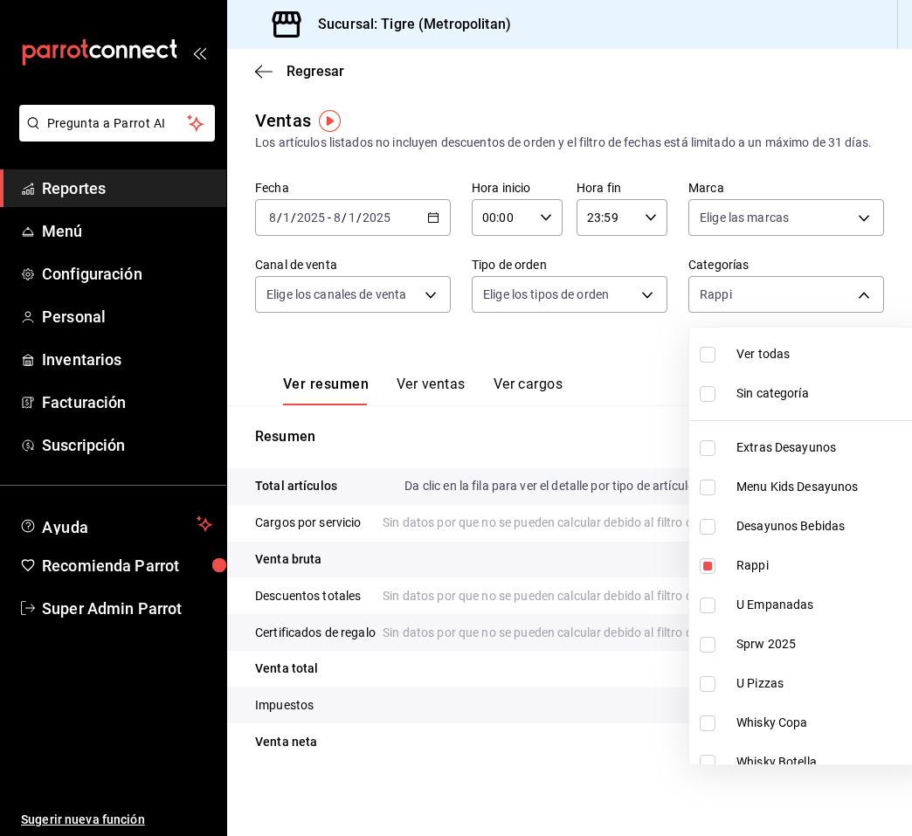
click at [728, 301] on div at bounding box center [456, 418] width 912 height 836
click at [789, 289] on body "Pregunta a Parrot AI Reportes Menú Configuración Personal Inventarios Facturaci…" at bounding box center [456, 418] width 912 height 836
click at [771, 352] on span "Ver todas" at bounding box center [830, 354] width 188 height 18
type input "95de3a49-3e71-4222-9a00-2b077991daeb,0ce31c32-a5a6-498b-be74-31ce48fb35ae,30be1…"
checkbox input "true"
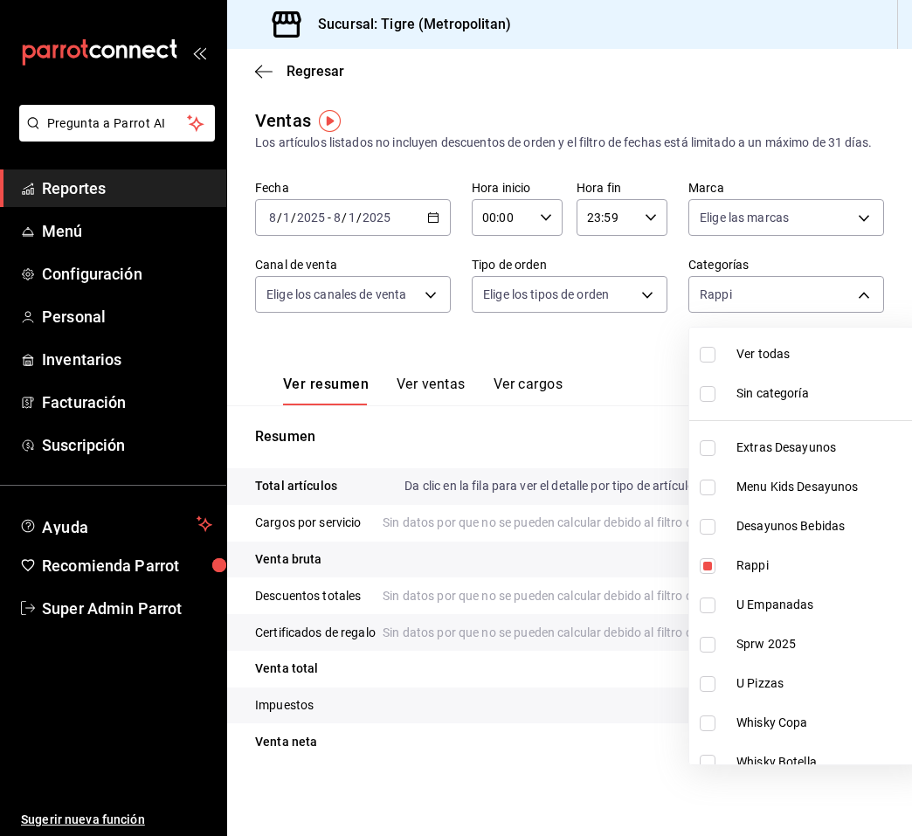
checkbox input "true"
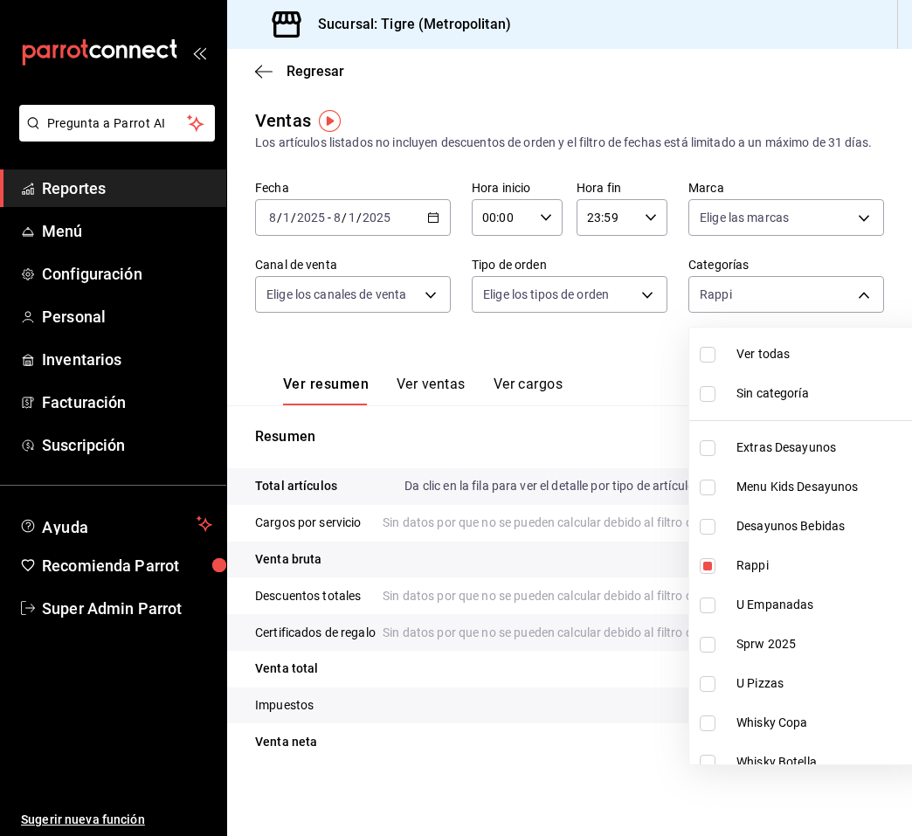
checkbox input "true"
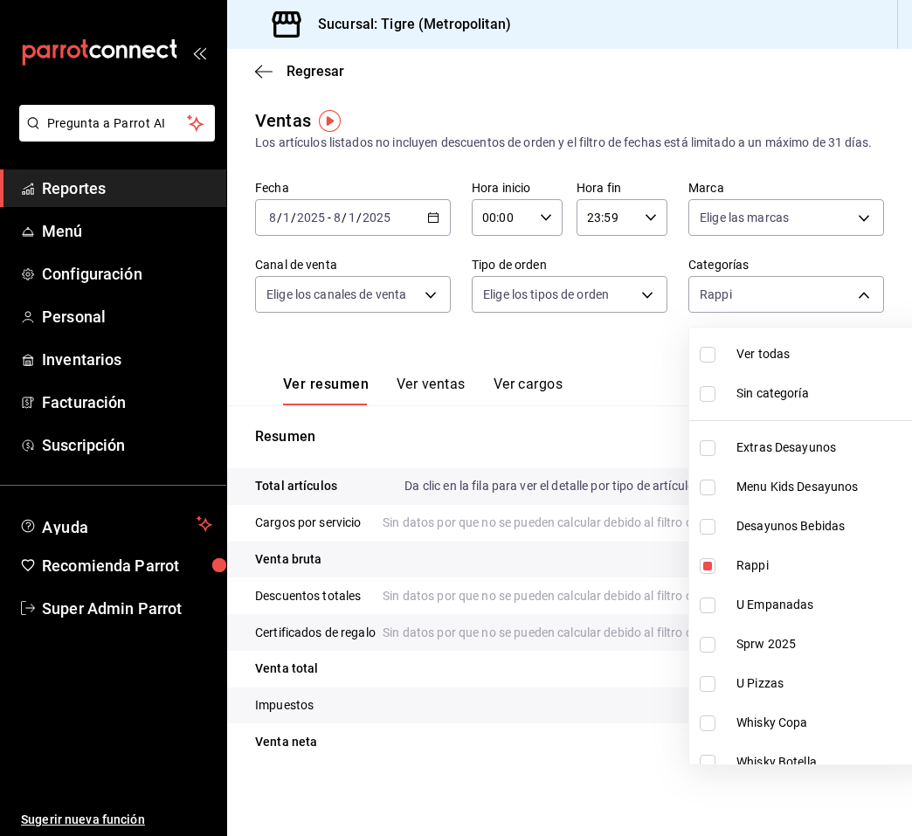
checkbox input "true"
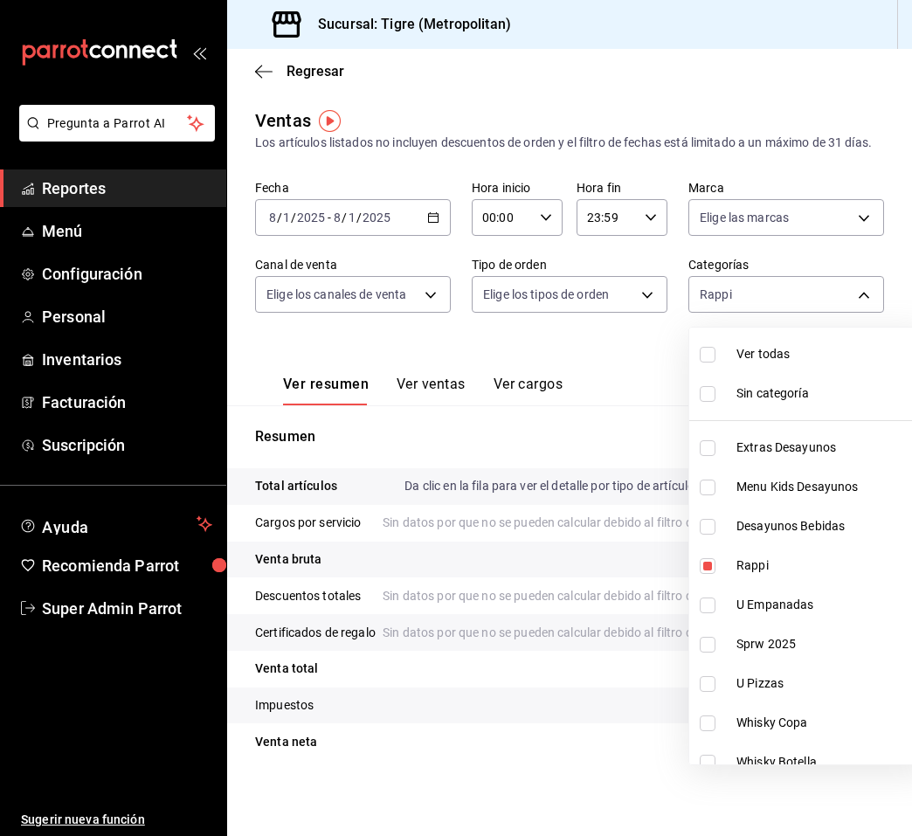
checkbox input "true"
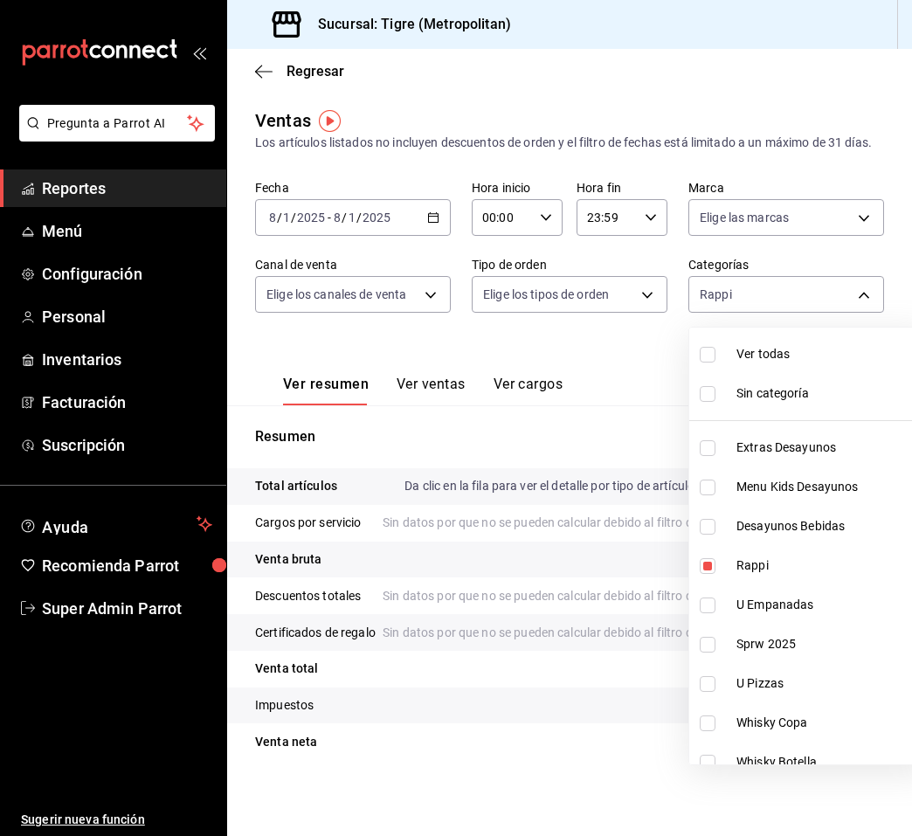
checkbox input "true"
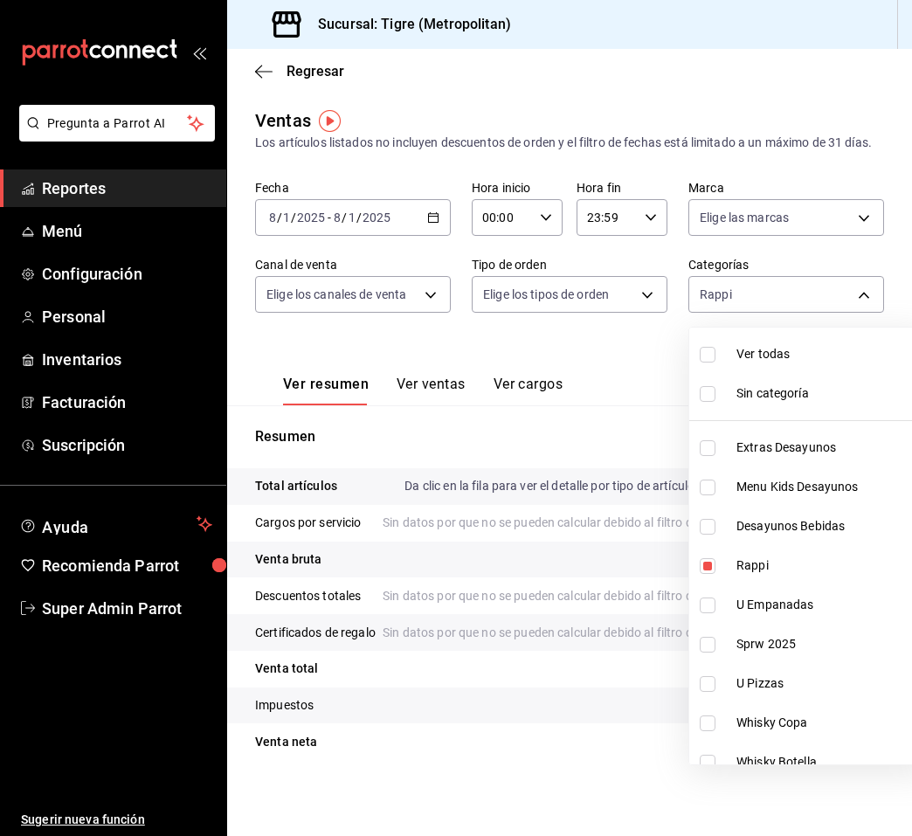
checkbox input "true"
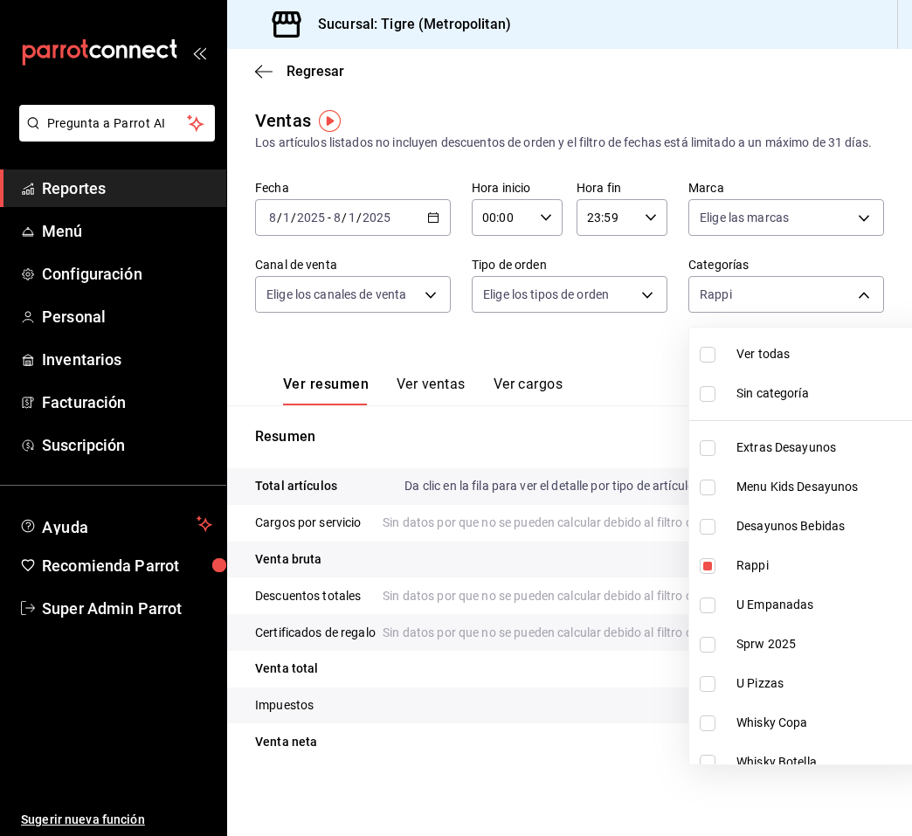
checkbox input "true"
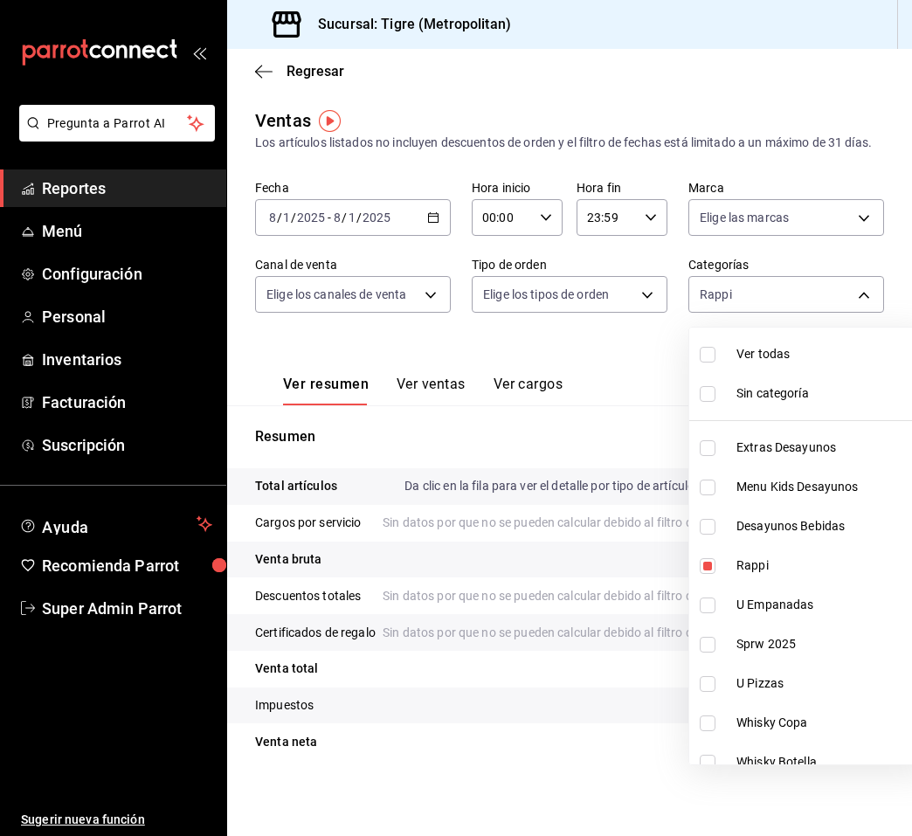
checkbox input "true"
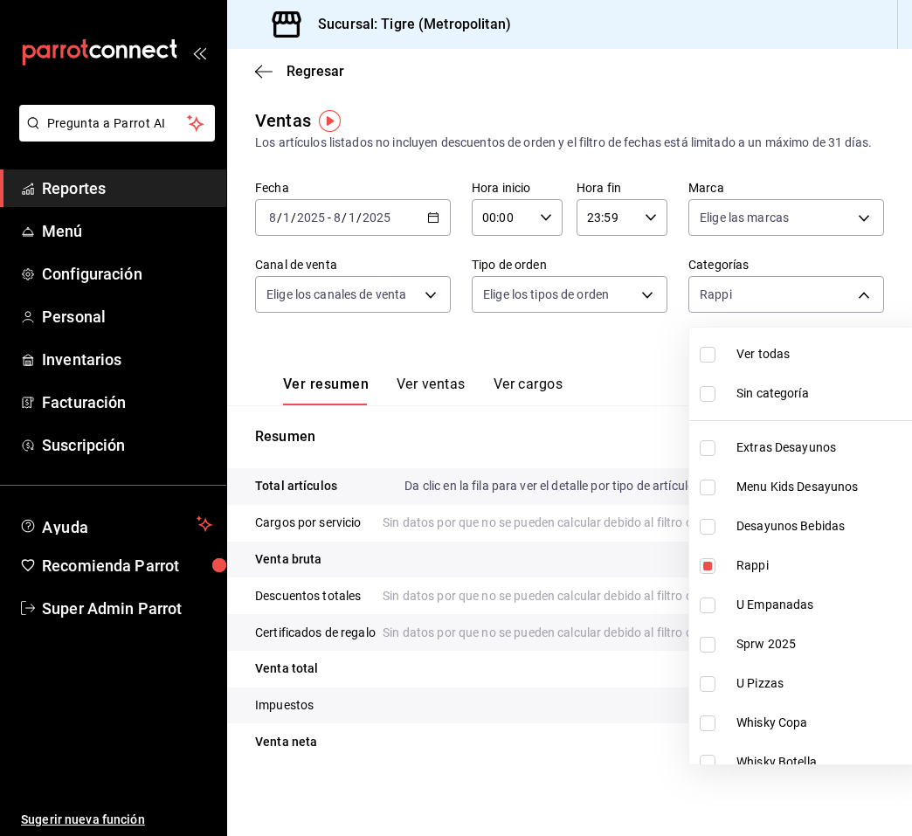
checkbox input "true"
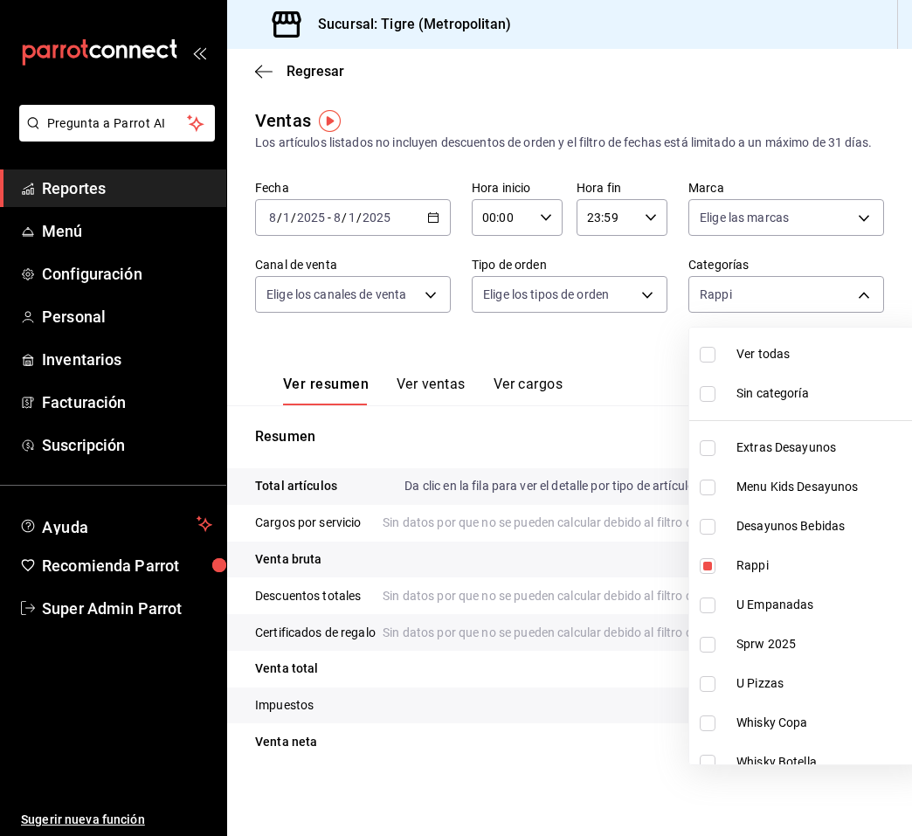
checkbox input "true"
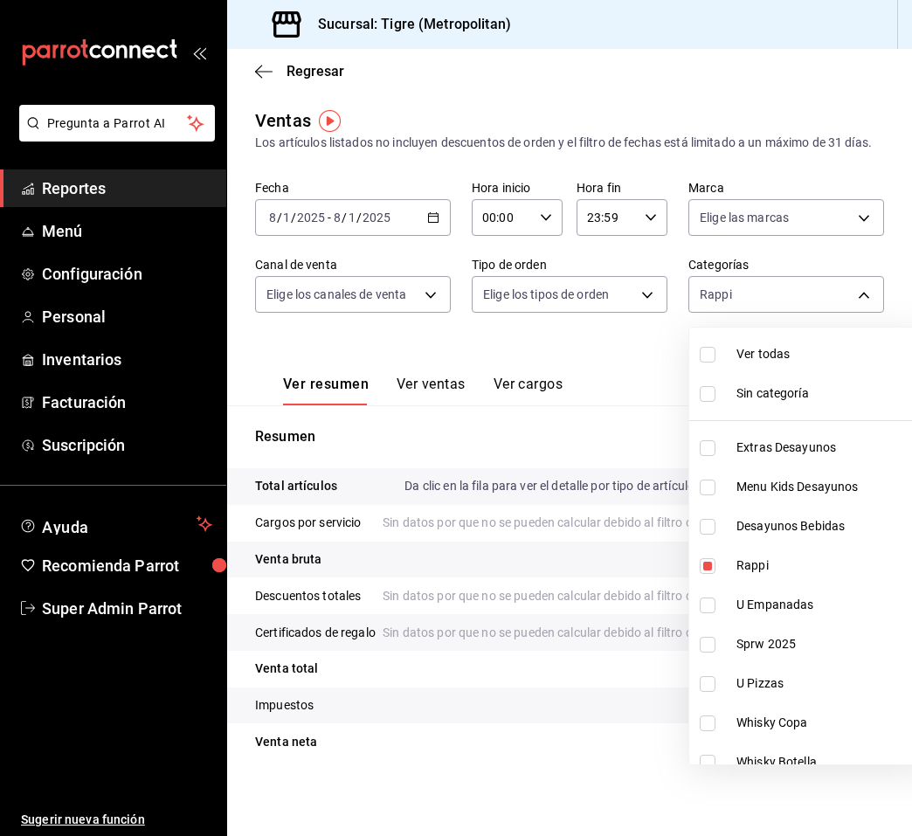
checkbox input "true"
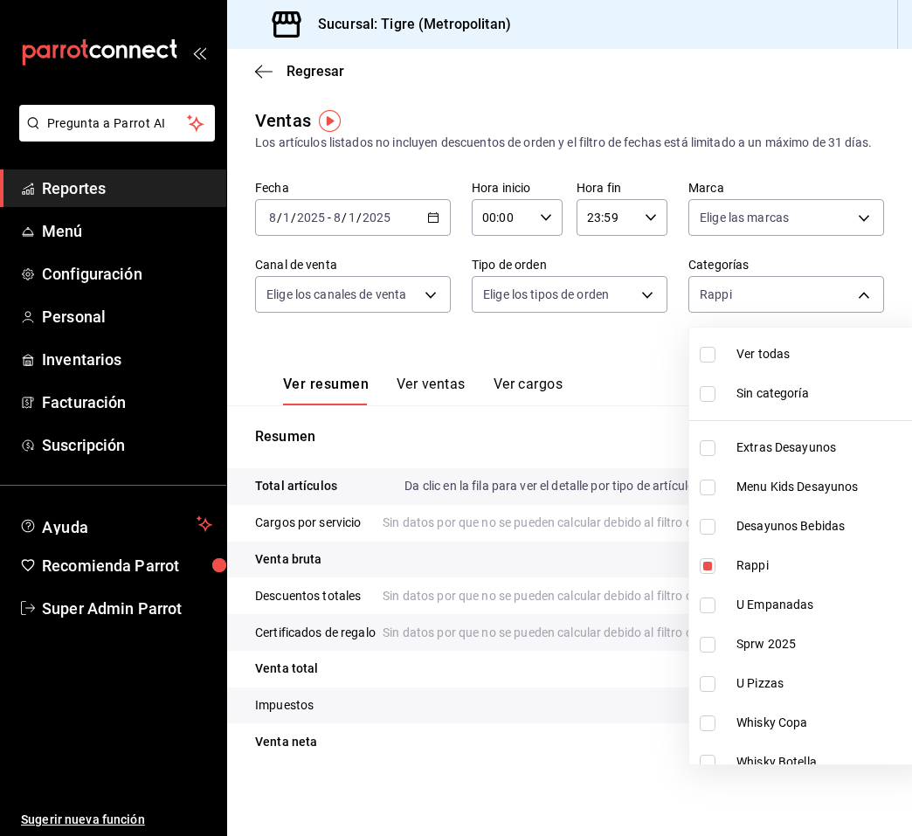
checkbox input "true"
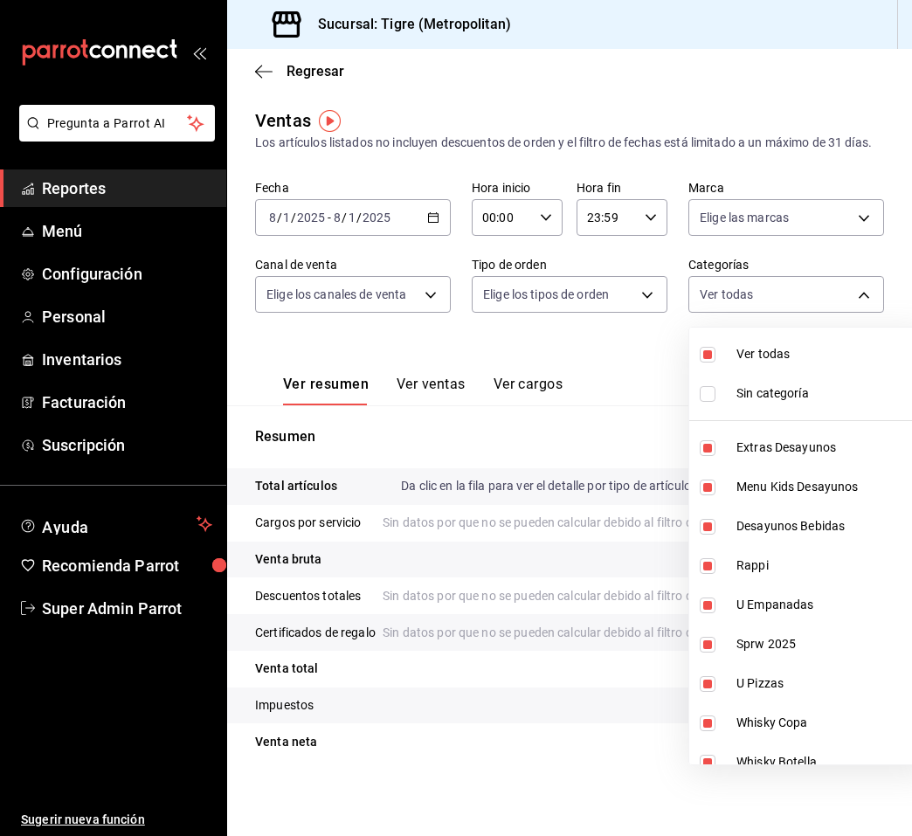
click at [610, 358] on div at bounding box center [456, 418] width 912 height 836
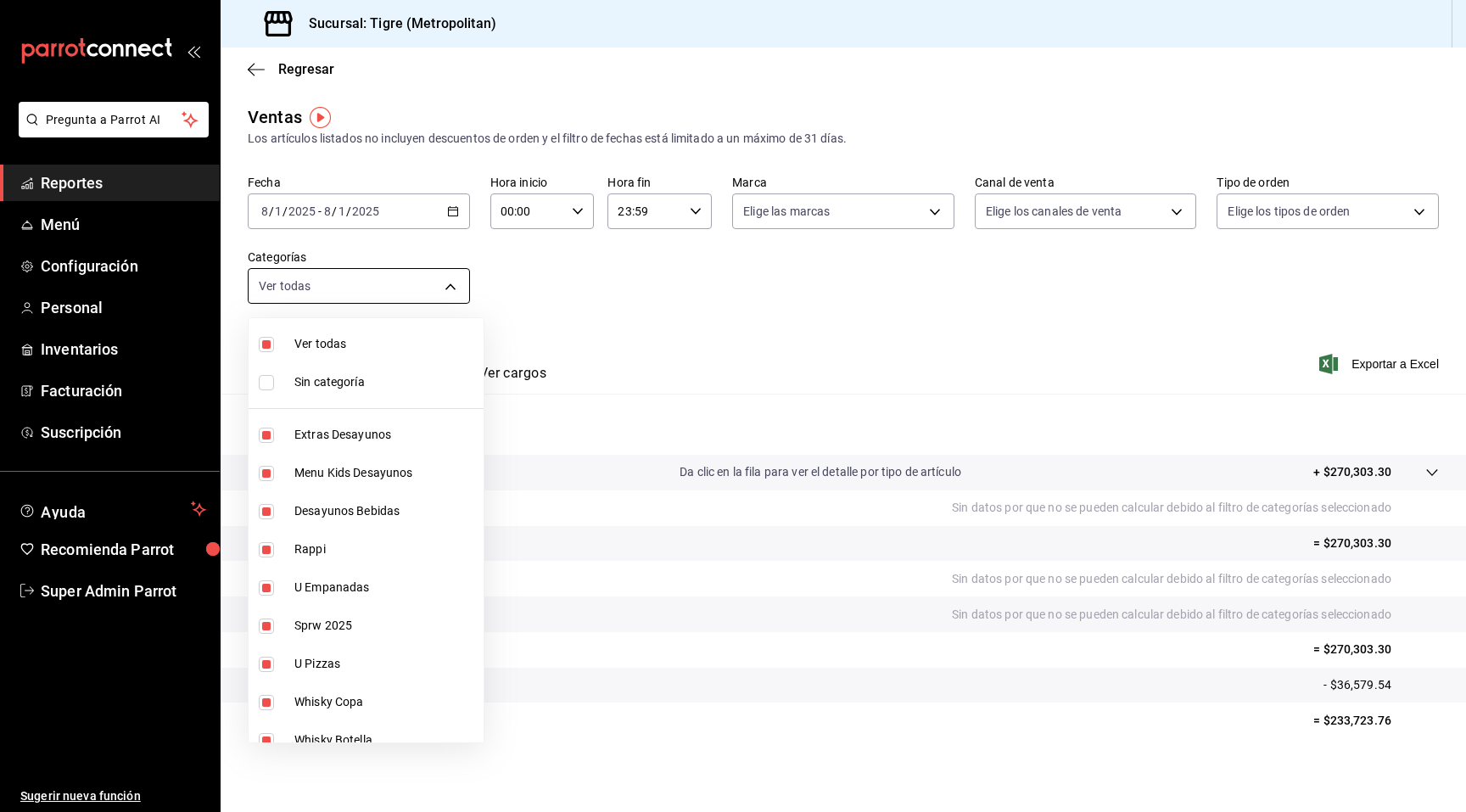
click at [352, 278] on body "Pregunta a Parrot AI Reportes Menú Configuración Personal Inventarios Facturaci…" at bounding box center [733, 406] width 1466 height 812
click at [352, 279] on div at bounding box center [733, 406] width 1466 height 812
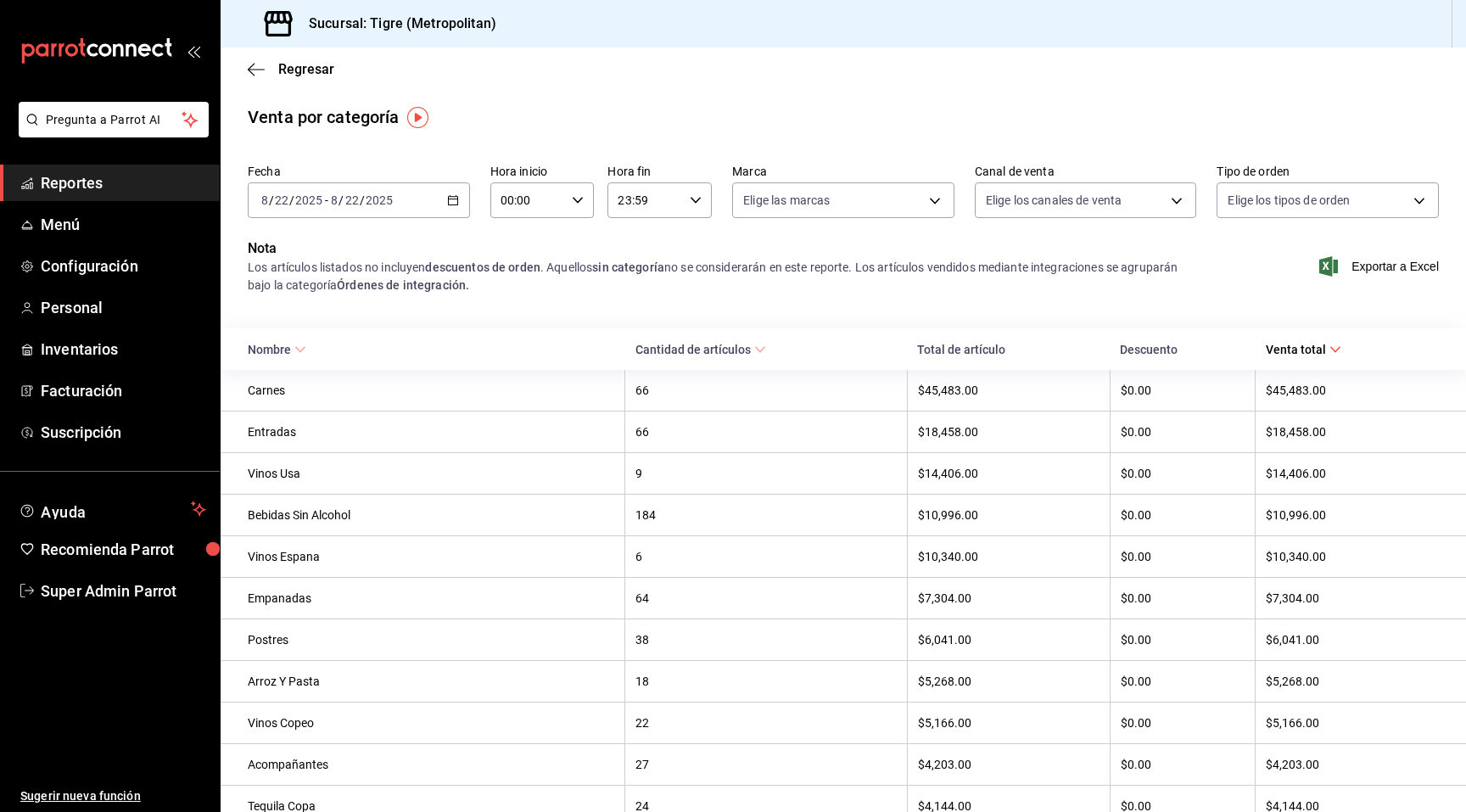
drag, startPoint x: 461, startPoint y: 164, endPoint x: 460, endPoint y: 177, distance: 13.0
click at [461, 164] on div "Fecha [DATE] [DATE] - [DATE] [DATE]" at bounding box center [358, 191] width 222 height 54
click at [460, 177] on label "Fecha" at bounding box center [358, 171] width 222 height 12
click at [448, 197] on \(Stroke\) "button" at bounding box center [453, 201] width 10 height 10
click at [351, 440] on span "Rango de fechas" at bounding box center [327, 442] width 131 height 17
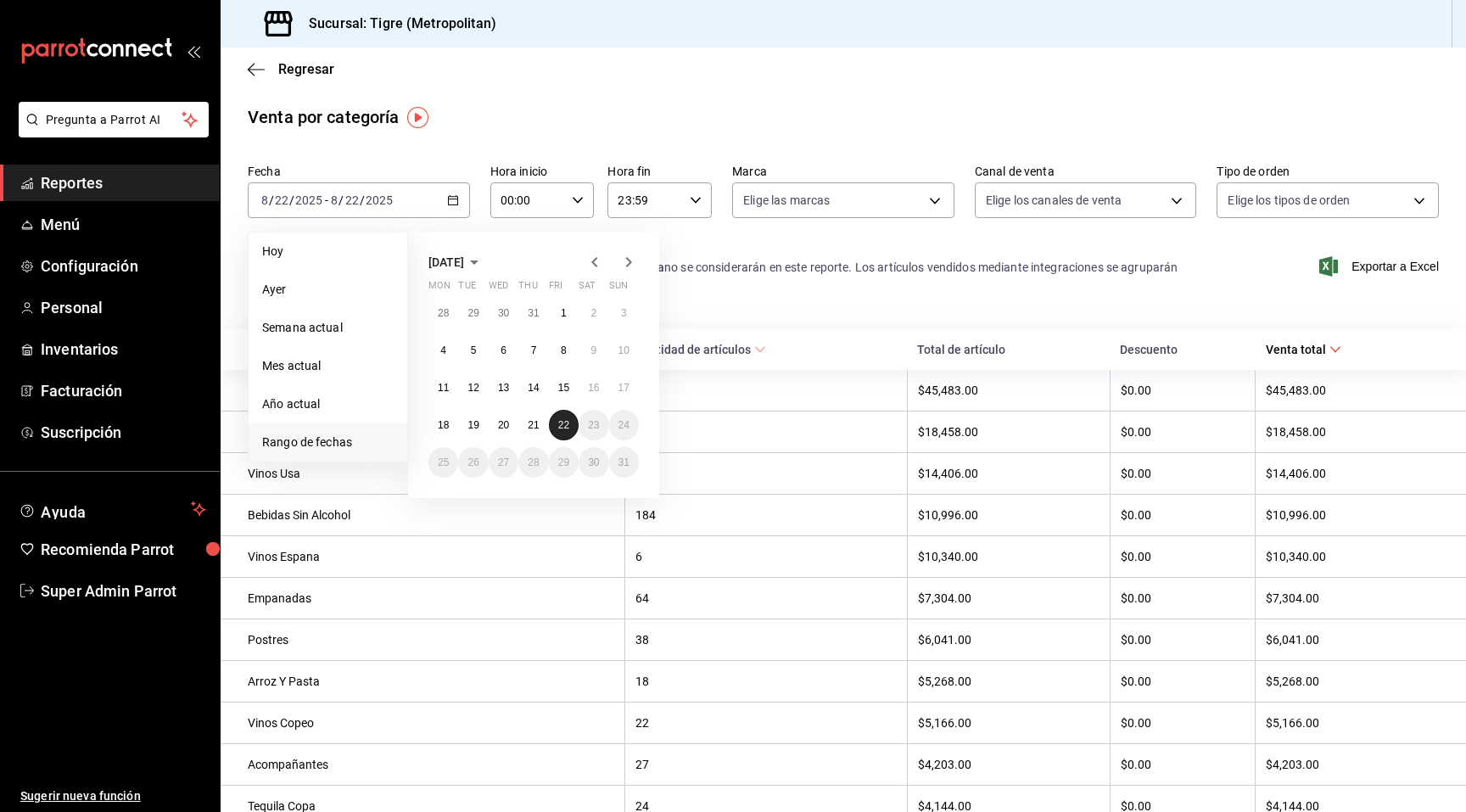
click at [568, 427] on abbr "22" at bounding box center [563, 424] width 11 height 12
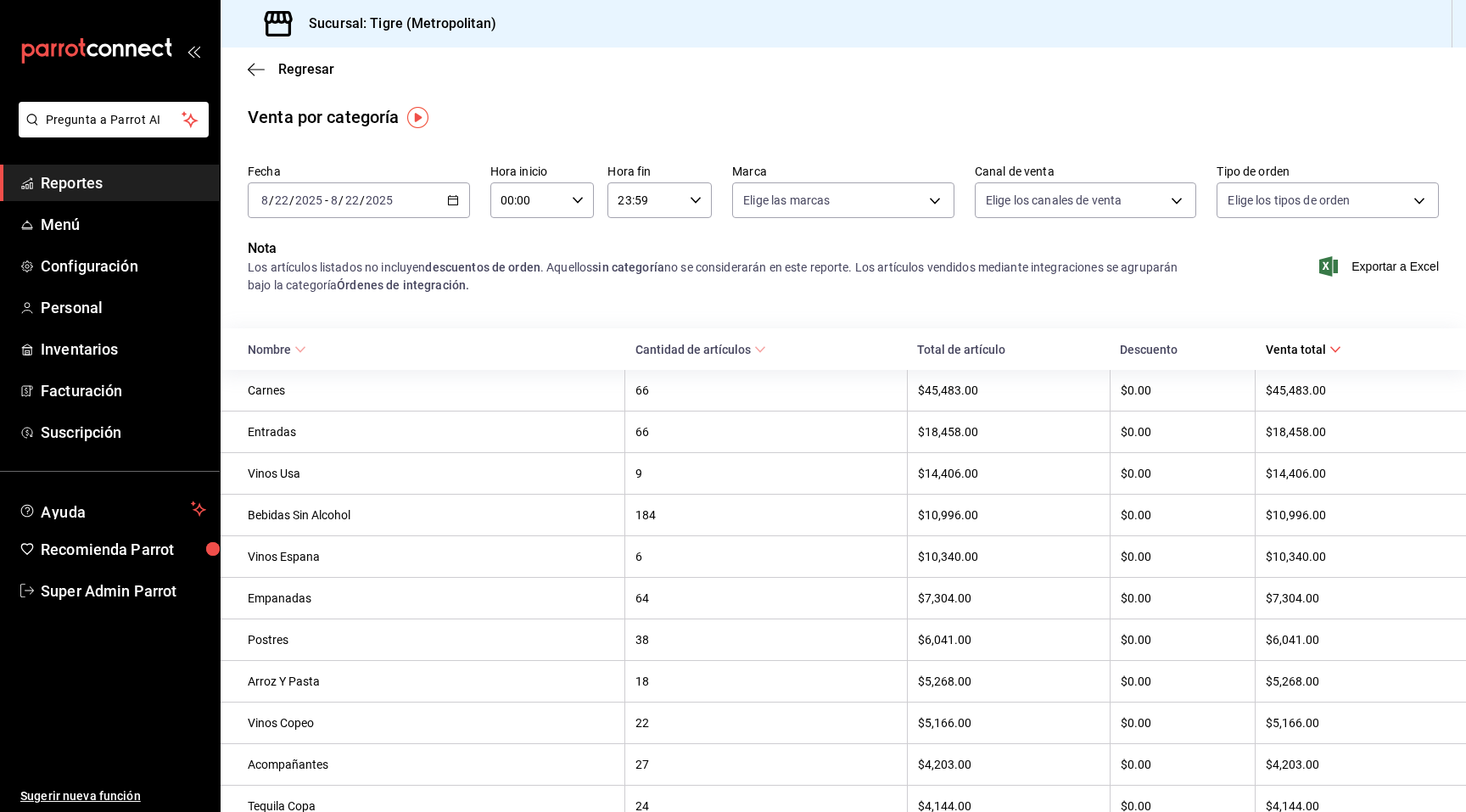
click at [419, 197] on div "[DATE] [DATE] - [DATE] [DATE]" at bounding box center [358, 200] width 222 height 36
click at [1084, 206] on body "Pregunta a Parrot AI Reportes Menú Configuración Personal Inventarios Facturaci…" at bounding box center [733, 406] width 1466 height 812
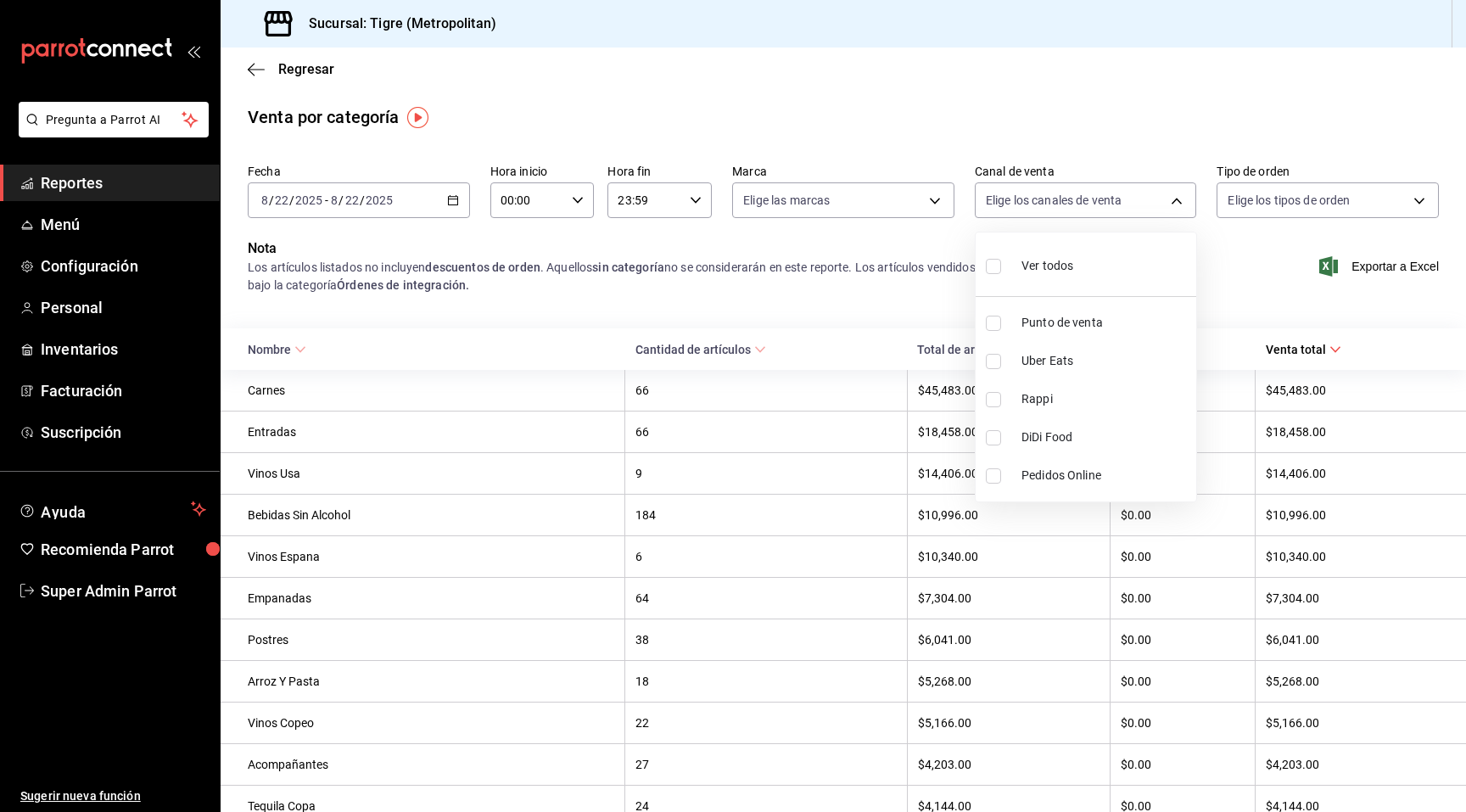
click at [1052, 406] on span "Rappi" at bounding box center [1105, 399] width 168 height 17
type input "RAPPI"
checkbox input "true"
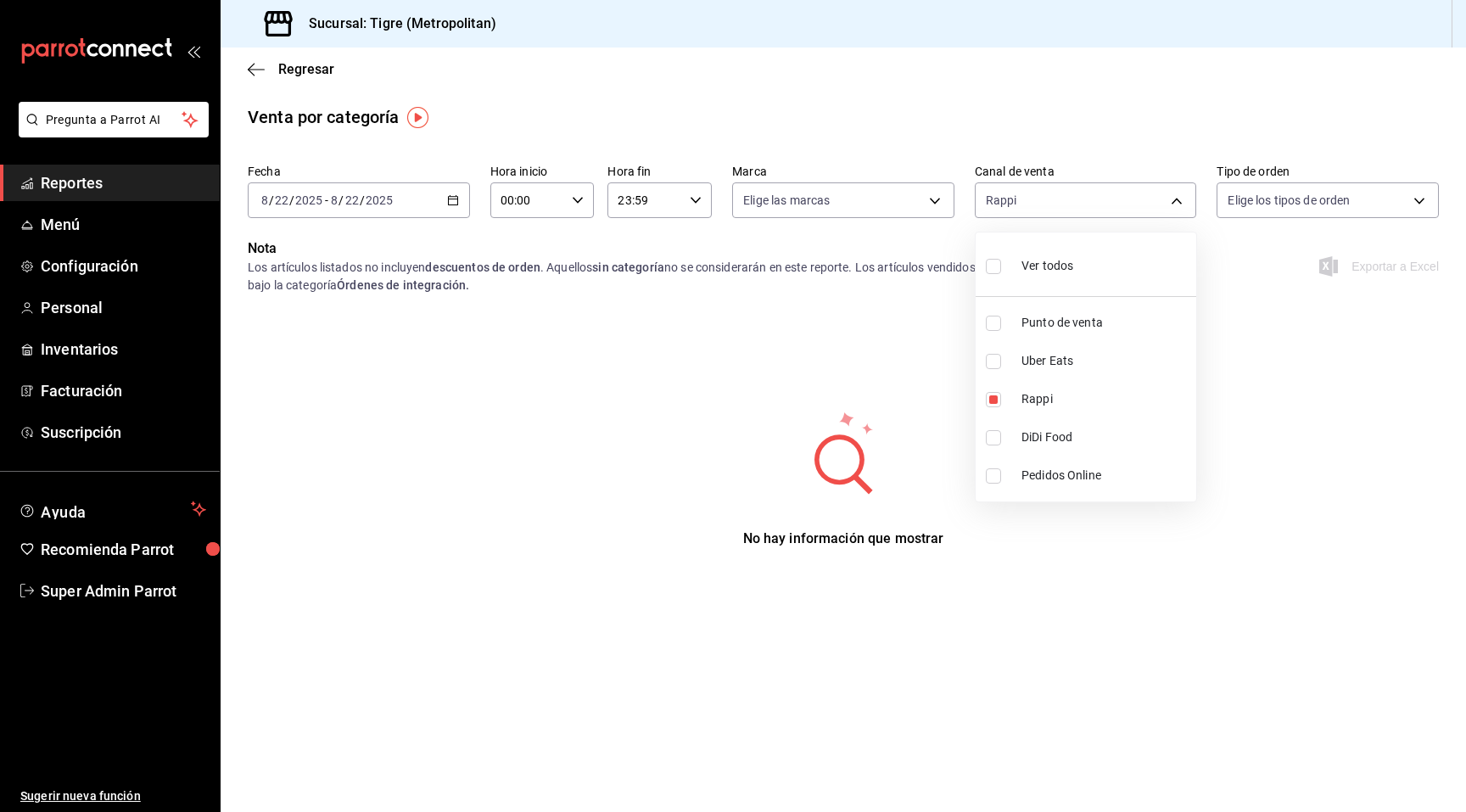
click at [874, 267] on div at bounding box center [733, 406] width 1466 height 812
click at [1238, 201] on body "Pregunta a Parrot AI Reportes Menú Configuración Personal Inventarios Facturaci…" at bounding box center [733, 406] width 1466 height 812
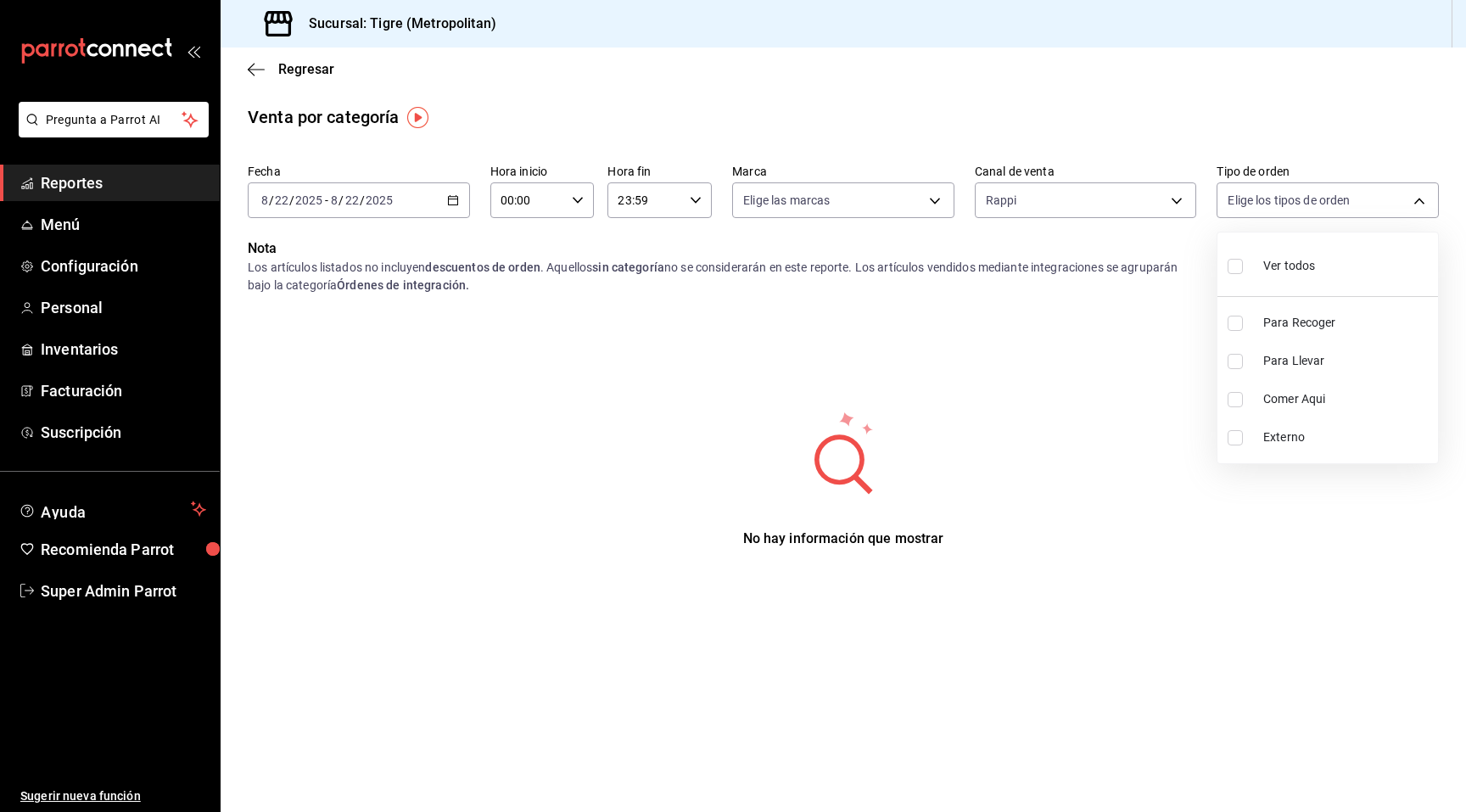
click at [1082, 316] on div at bounding box center [733, 406] width 1466 height 812
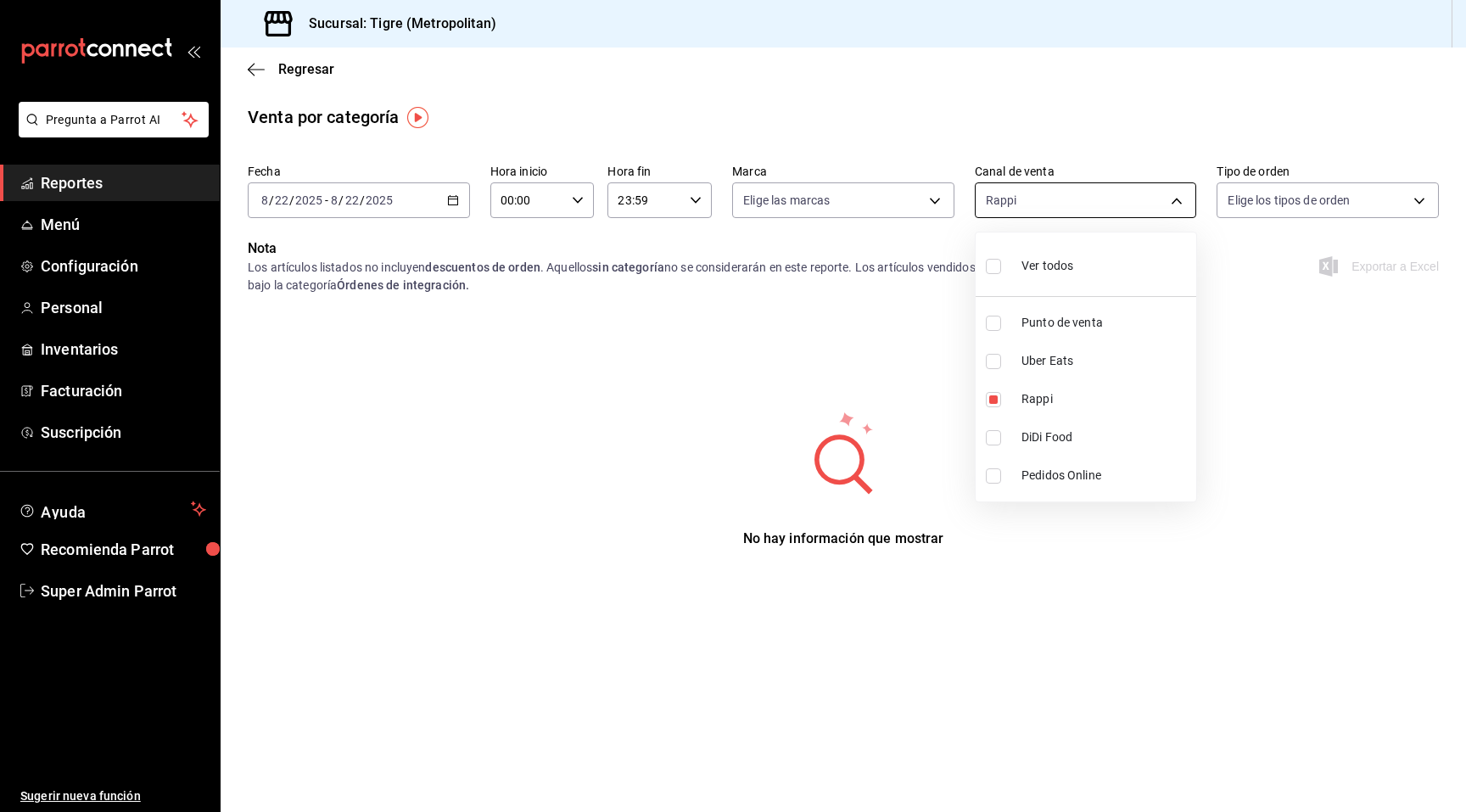
click at [1066, 208] on body "Pregunta a Parrot AI Reportes Menú Configuración Personal Inventarios Facturaci…" at bounding box center [733, 406] width 1466 height 812
click at [994, 394] on input "checkbox" at bounding box center [994, 399] width 16 height 16
checkbox input "false"
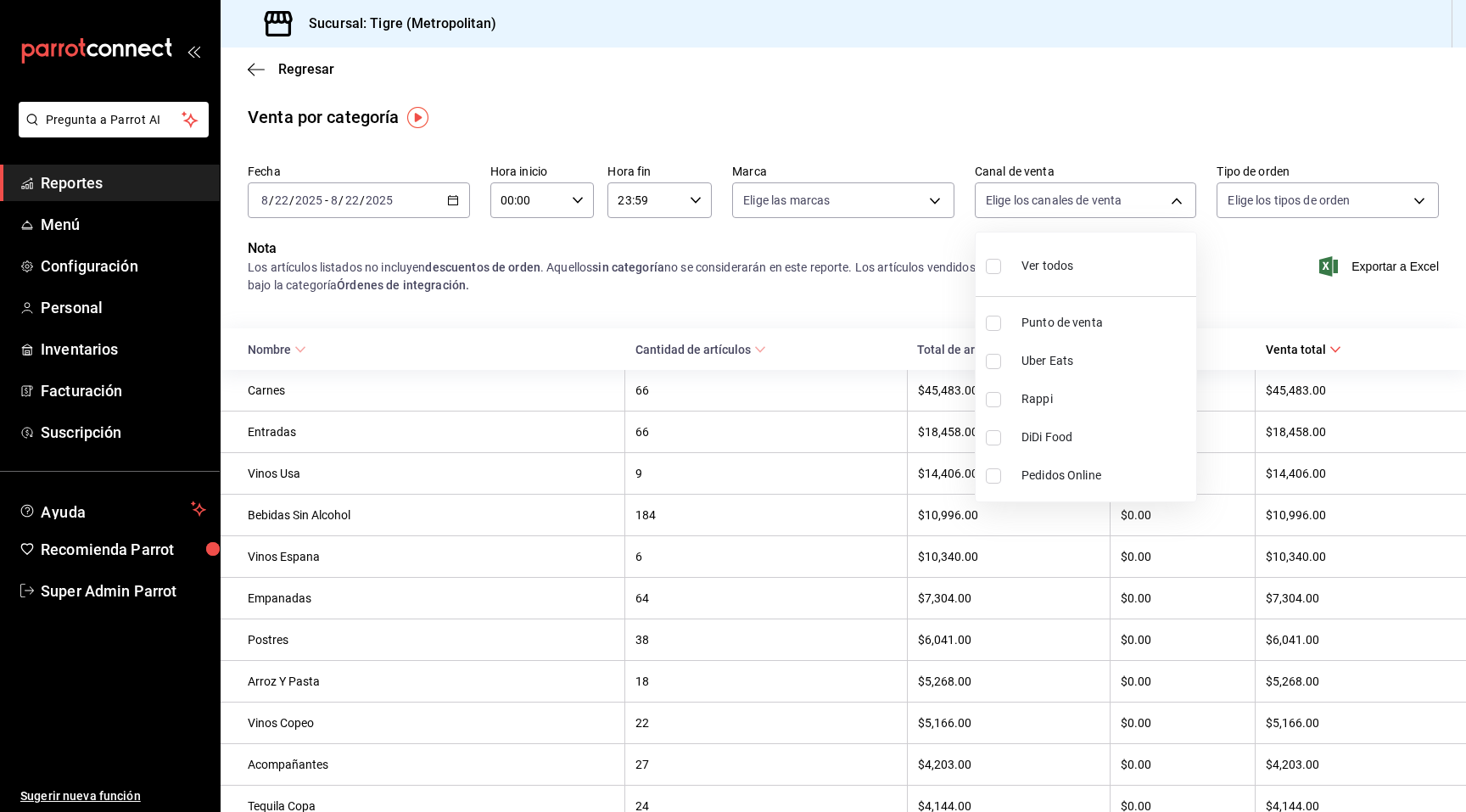
click at [923, 102] on div at bounding box center [733, 406] width 1466 height 812
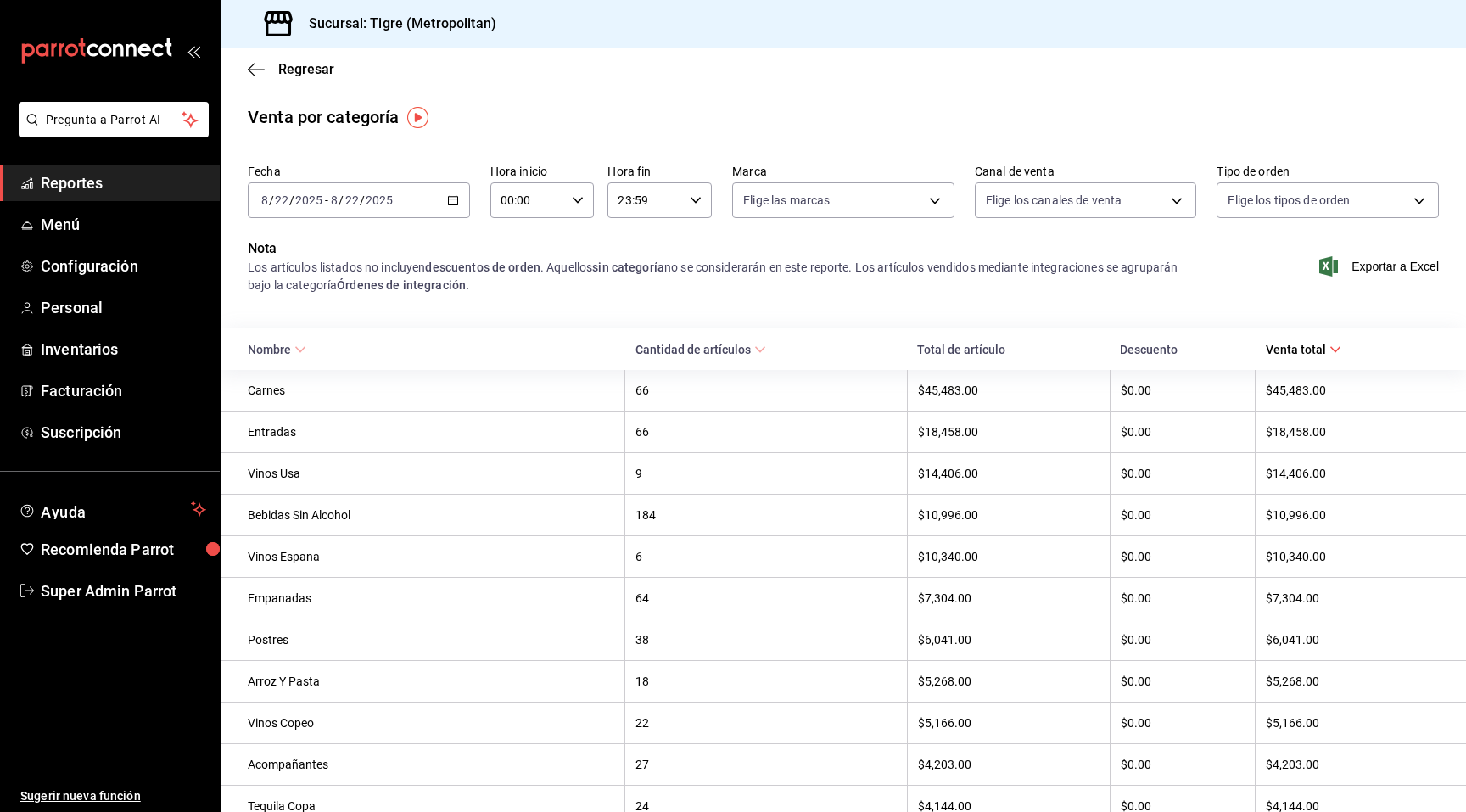
click at [439, 200] on div "[DATE] [DATE] - [DATE] [DATE]" at bounding box center [358, 200] width 222 height 36
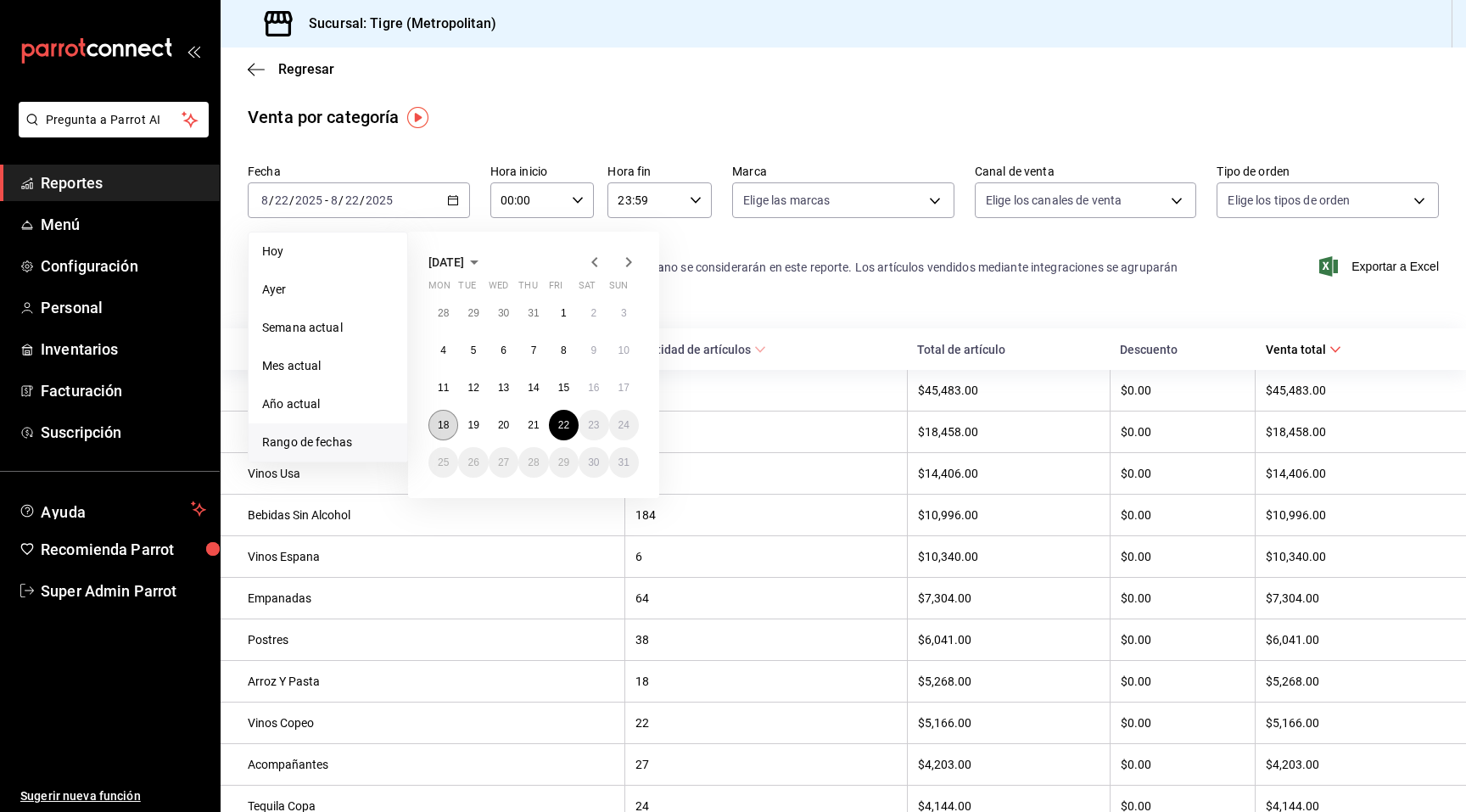
click at [438, 425] on abbr "18" at bounding box center [443, 424] width 11 height 12
click at [557, 424] on button "22" at bounding box center [563, 424] width 30 height 30
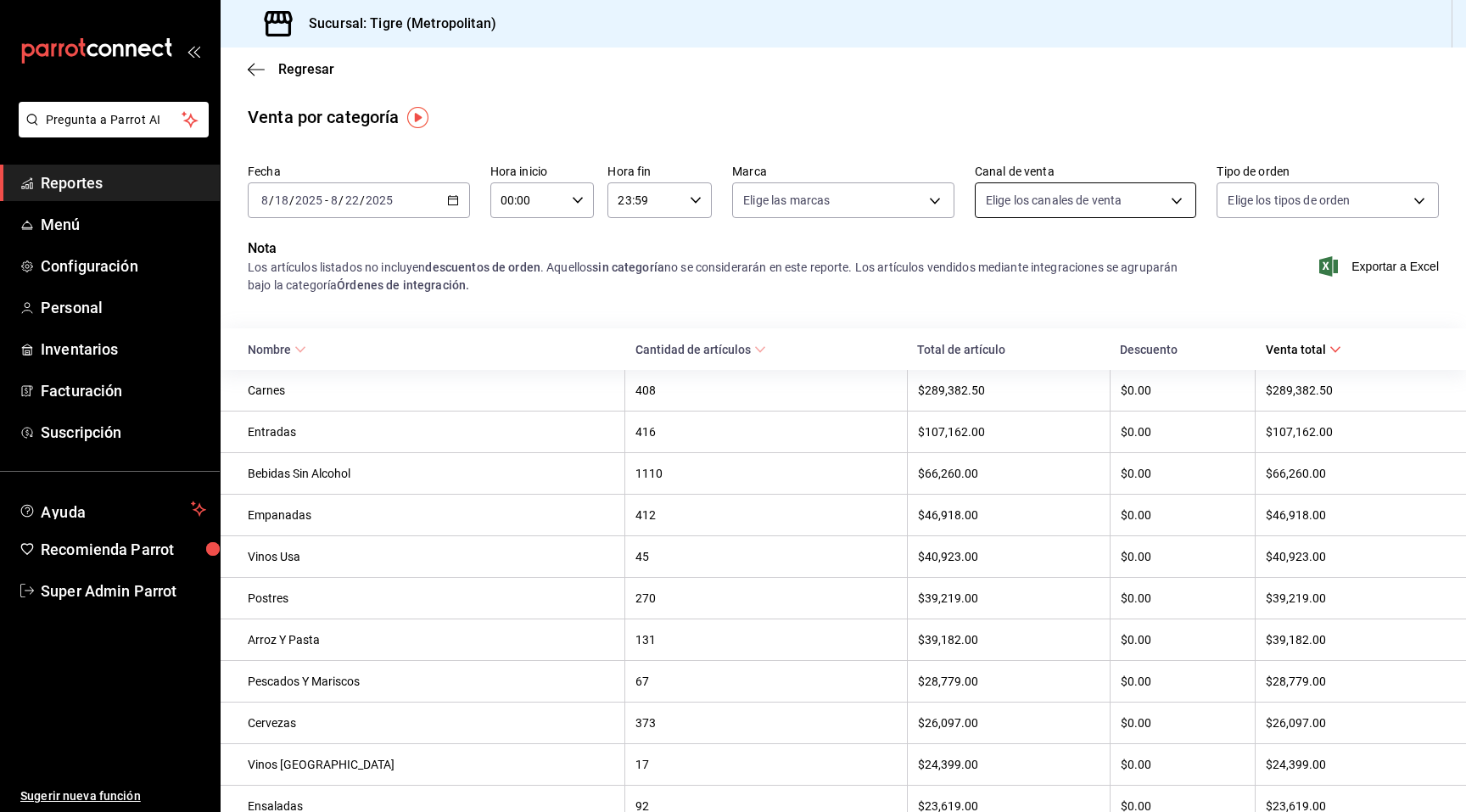
click at [1102, 188] on body "Pregunta a Parrot AI Reportes Menú Configuración Personal Inventarios Facturaci…" at bounding box center [733, 406] width 1466 height 812
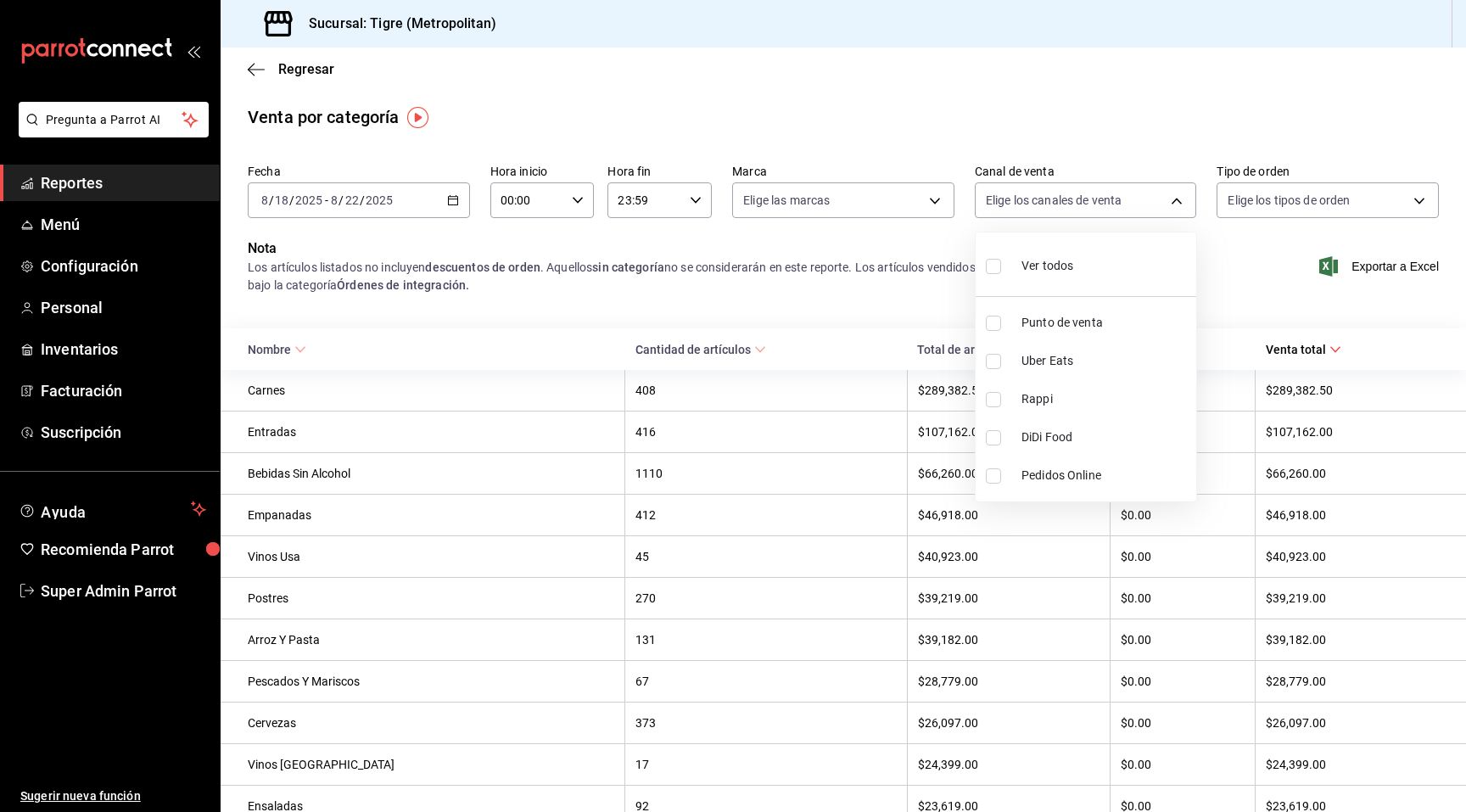
click at [1033, 397] on span "Rappi" at bounding box center [1105, 399] width 168 height 17
type input "RAPPI"
checkbox input "true"
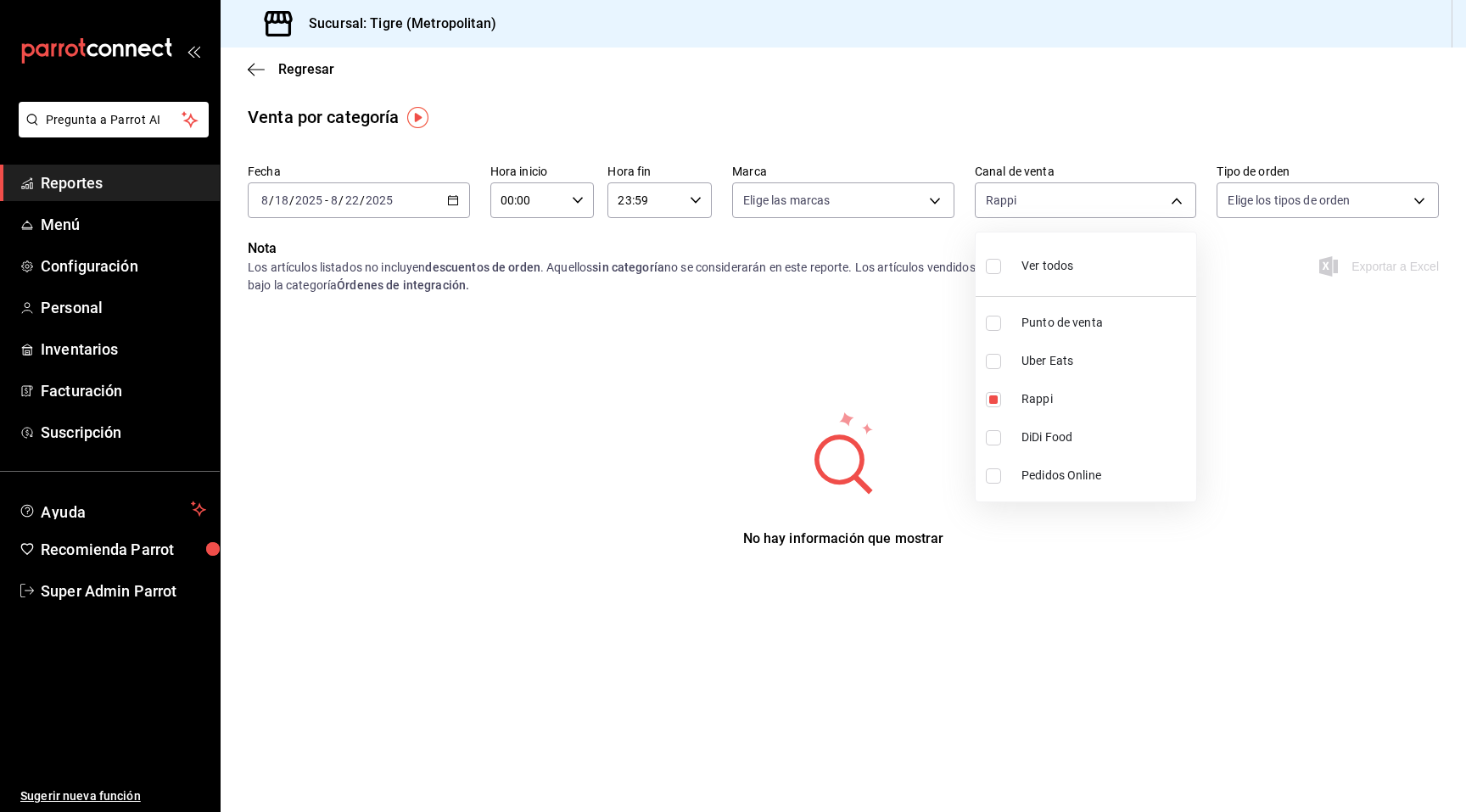
click at [1033, 197] on div at bounding box center [733, 406] width 1466 height 812
click at [419, 190] on div "2025-08-18 8 / 18 / 2025 - 2025-08-22 8 / 22 / 2025" at bounding box center [358, 200] width 222 height 36
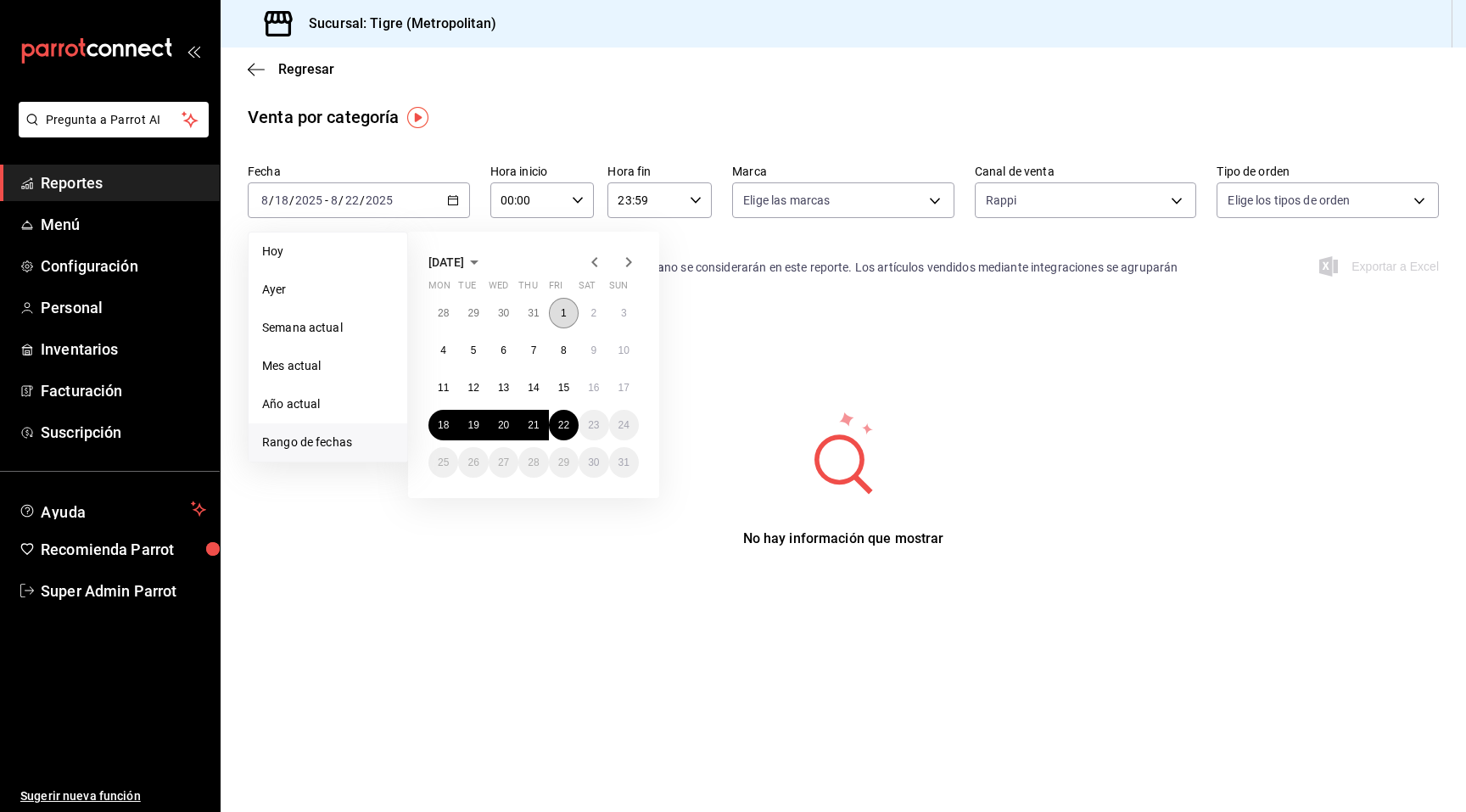
click at [567, 311] on button "1" at bounding box center [563, 313] width 30 height 30
click at [617, 345] on button "10" at bounding box center [624, 350] width 30 height 30
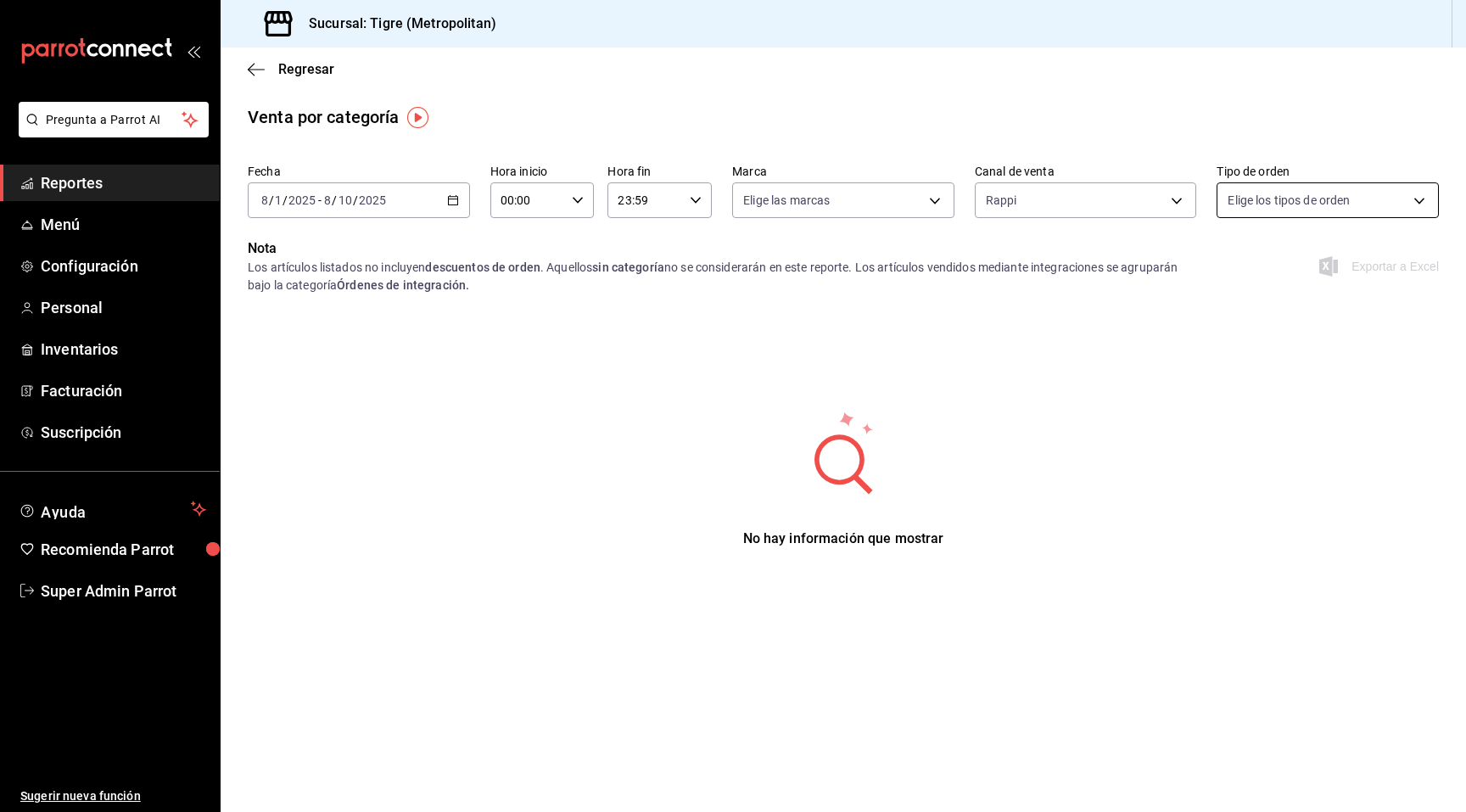
click at [1242, 195] on body "Pregunta a Parrot AI Reportes Menú Configuración Personal Inventarios Facturaci…" at bounding box center [733, 406] width 1466 height 812
click at [1148, 221] on div at bounding box center [733, 406] width 1466 height 812
click at [1097, 178] on div "Rappi RAPPI" at bounding box center [1085, 197] width 222 height 43
click at [1092, 187] on body "Pregunta a Parrot AI Reportes Menú Configuración Personal Inventarios Facturaci…" at bounding box center [733, 406] width 1466 height 812
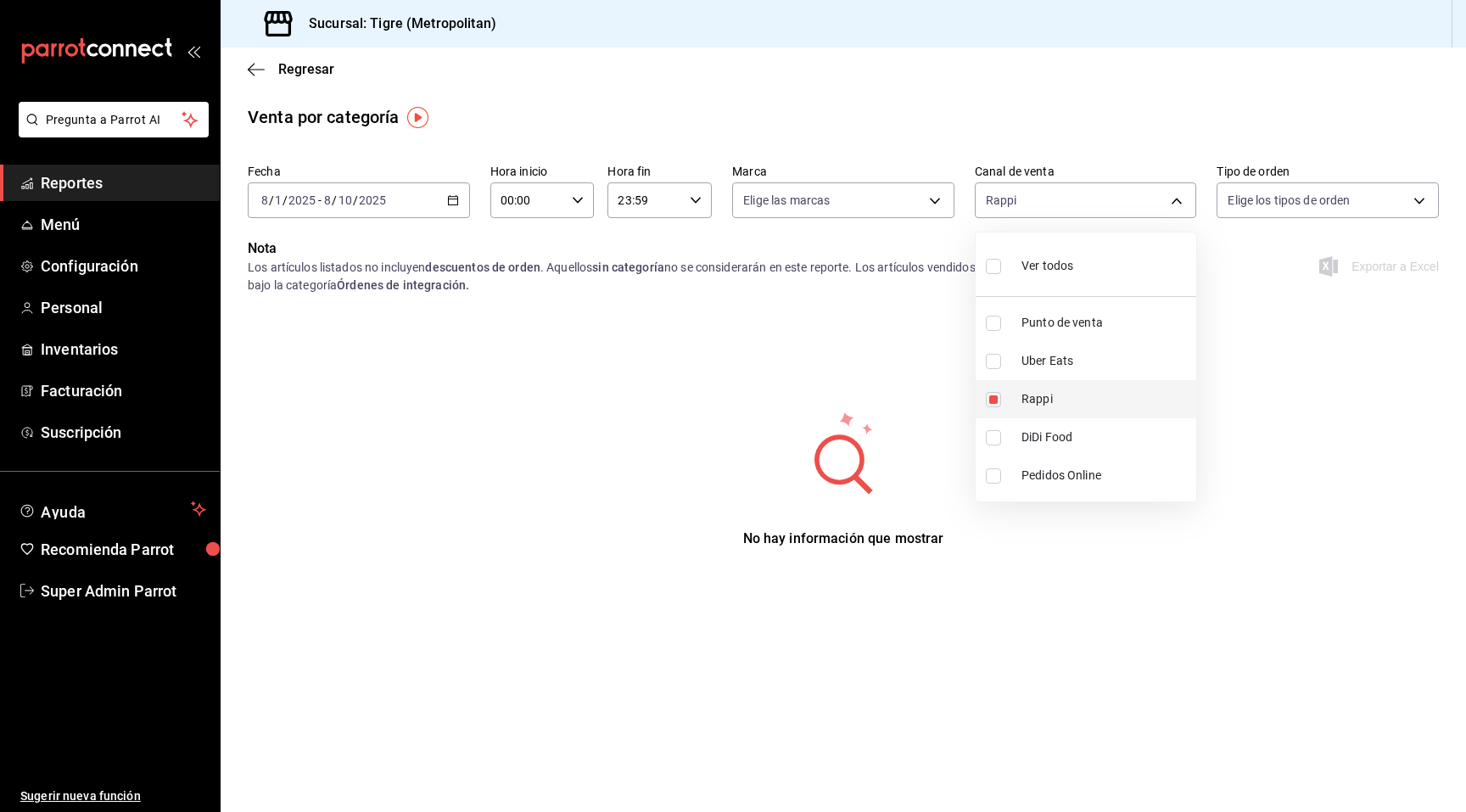
click at [1006, 388] on li "Rappi" at bounding box center [1085, 398] width 221 height 38
checkbox input "false"
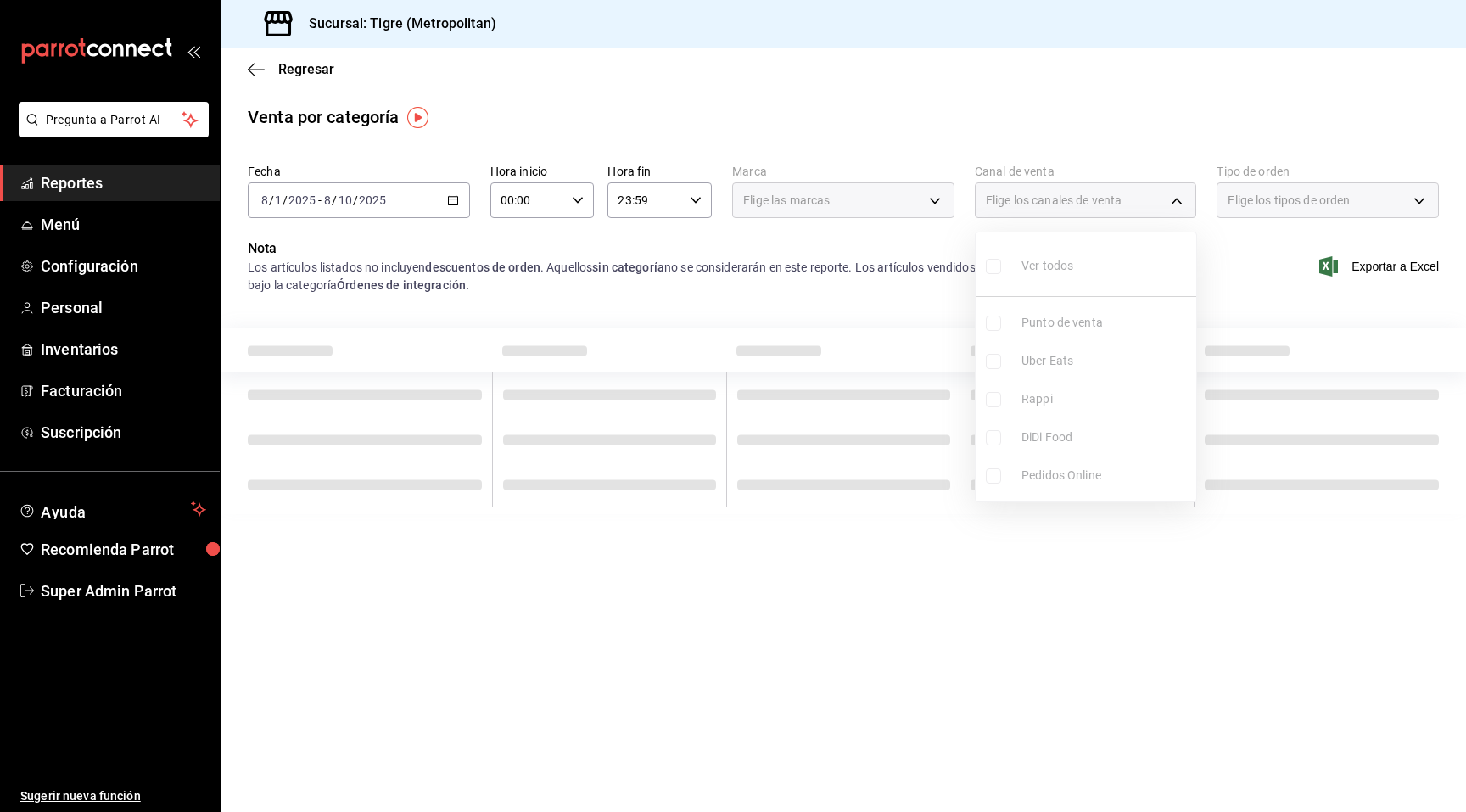
click at [800, 288] on div at bounding box center [733, 406] width 1466 height 812
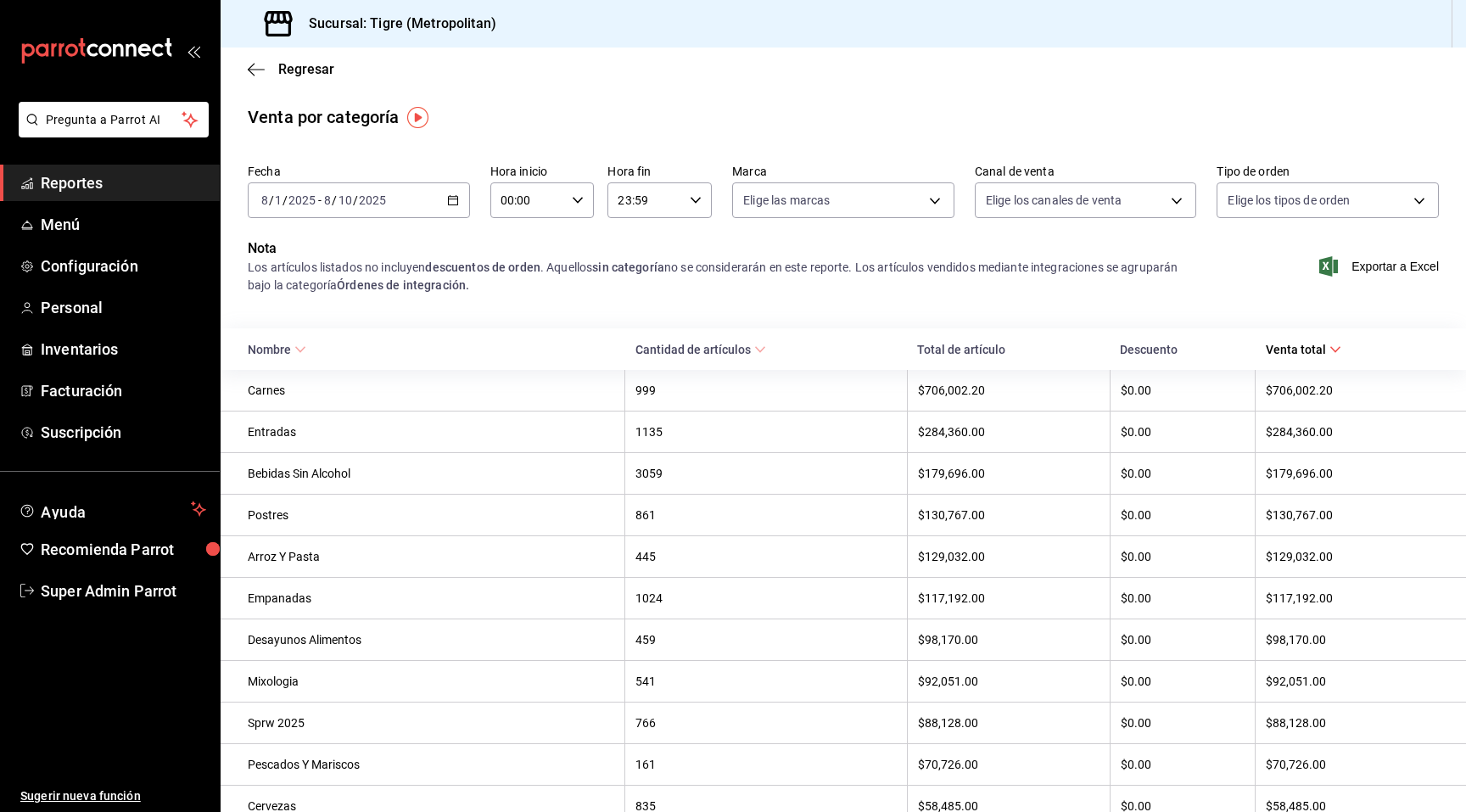
click at [444, 291] on strong "Órdenes de integración." at bounding box center [403, 285] width 132 height 14
drag, startPoint x: 444, startPoint y: 291, endPoint x: 358, endPoint y: 288, distance: 86.1
click at [358, 288] on strong "Órdenes de integración." at bounding box center [403, 285] width 132 height 14
click at [434, 186] on div "[DATE] [DATE] - [DATE] [DATE]" at bounding box center [358, 200] width 222 height 36
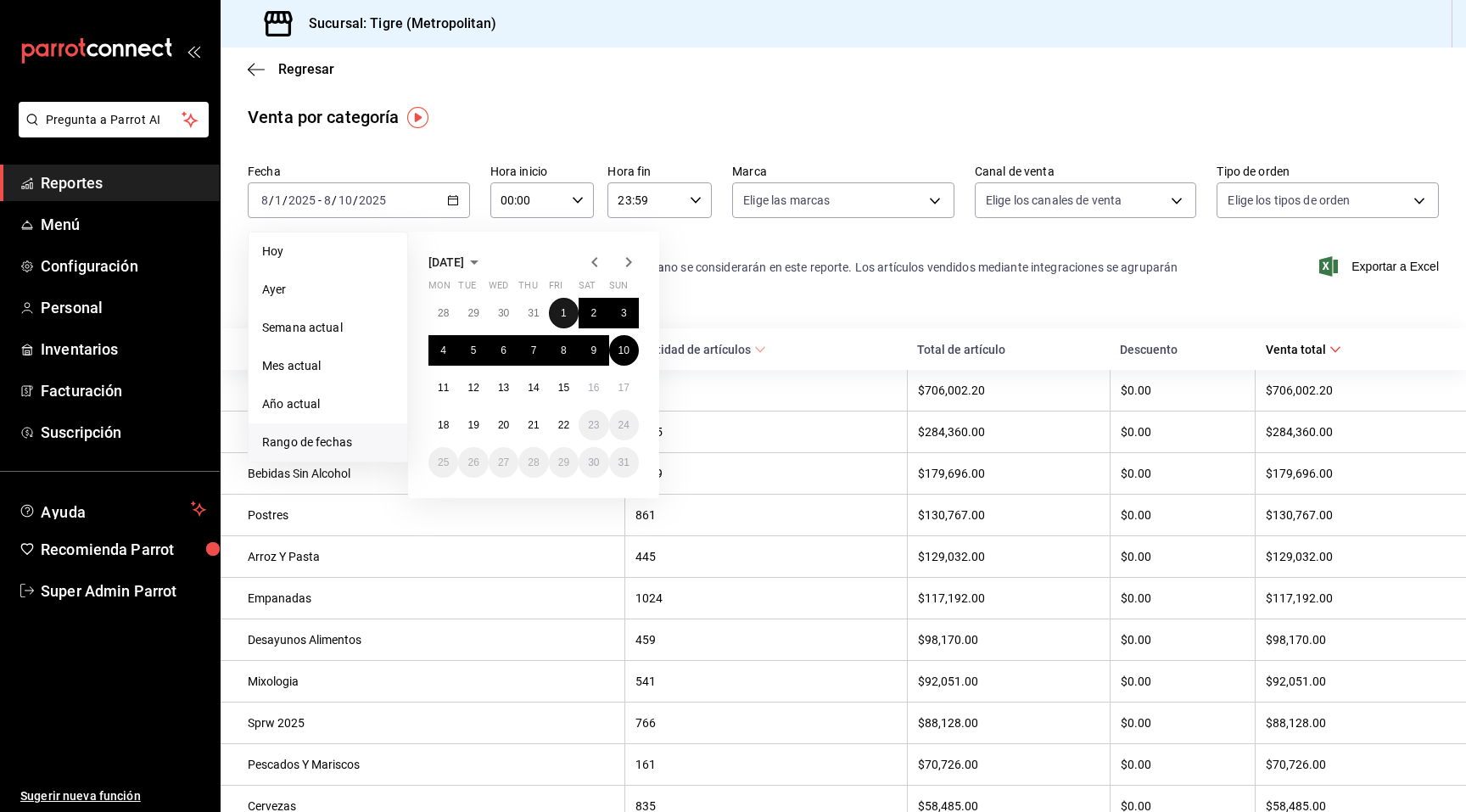
click at [553, 304] on button "1" at bounding box center [563, 313] width 30 height 30
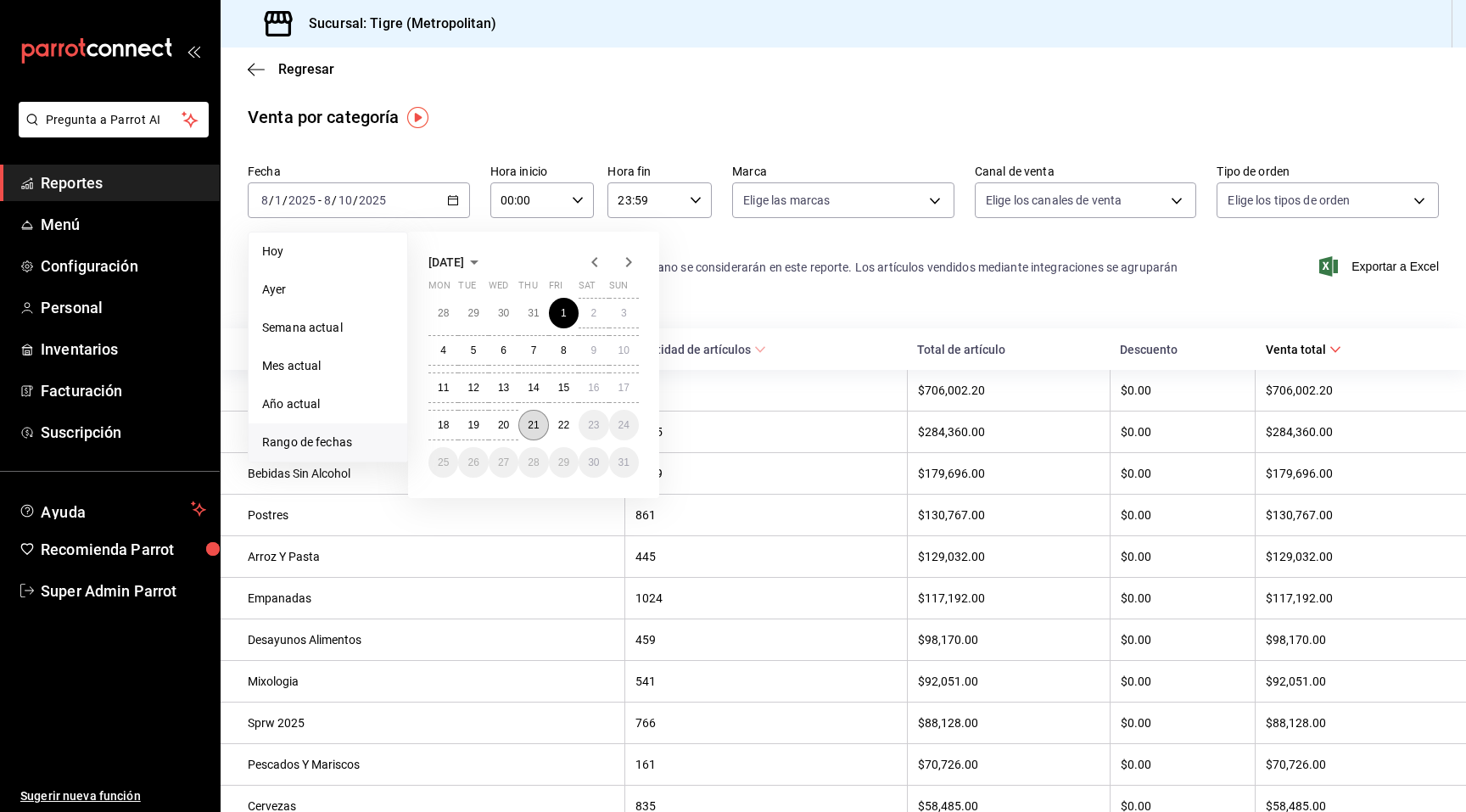
click at [529, 416] on button "21" at bounding box center [533, 424] width 30 height 30
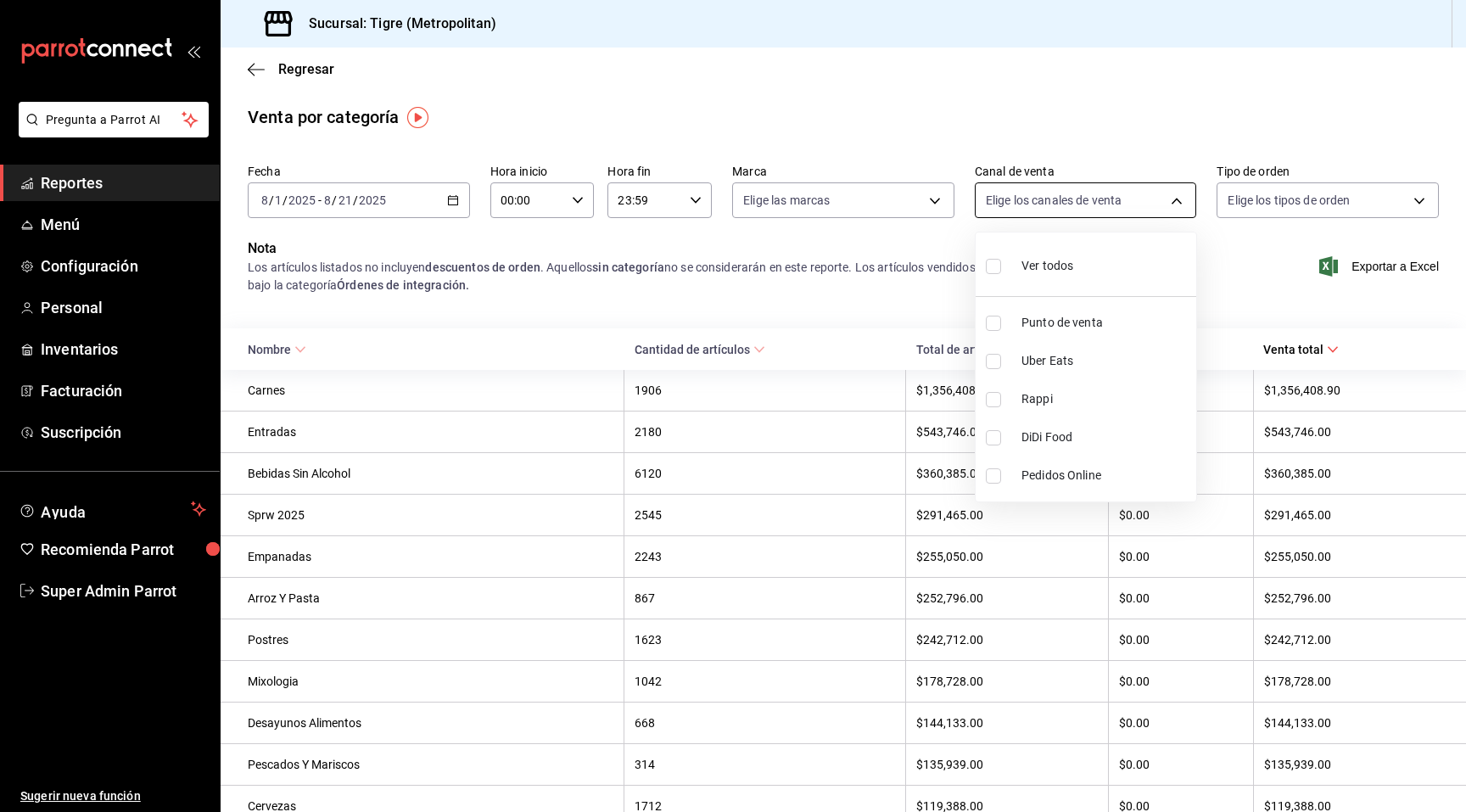
click at [980, 194] on body "Pregunta a Parrot AI Reportes Menú Configuración Personal Inventarios Facturaci…" at bounding box center [733, 406] width 1466 height 812
click at [1063, 389] on li "Rappi" at bounding box center [1085, 398] width 221 height 38
type input "RAPPI"
checkbox input "true"
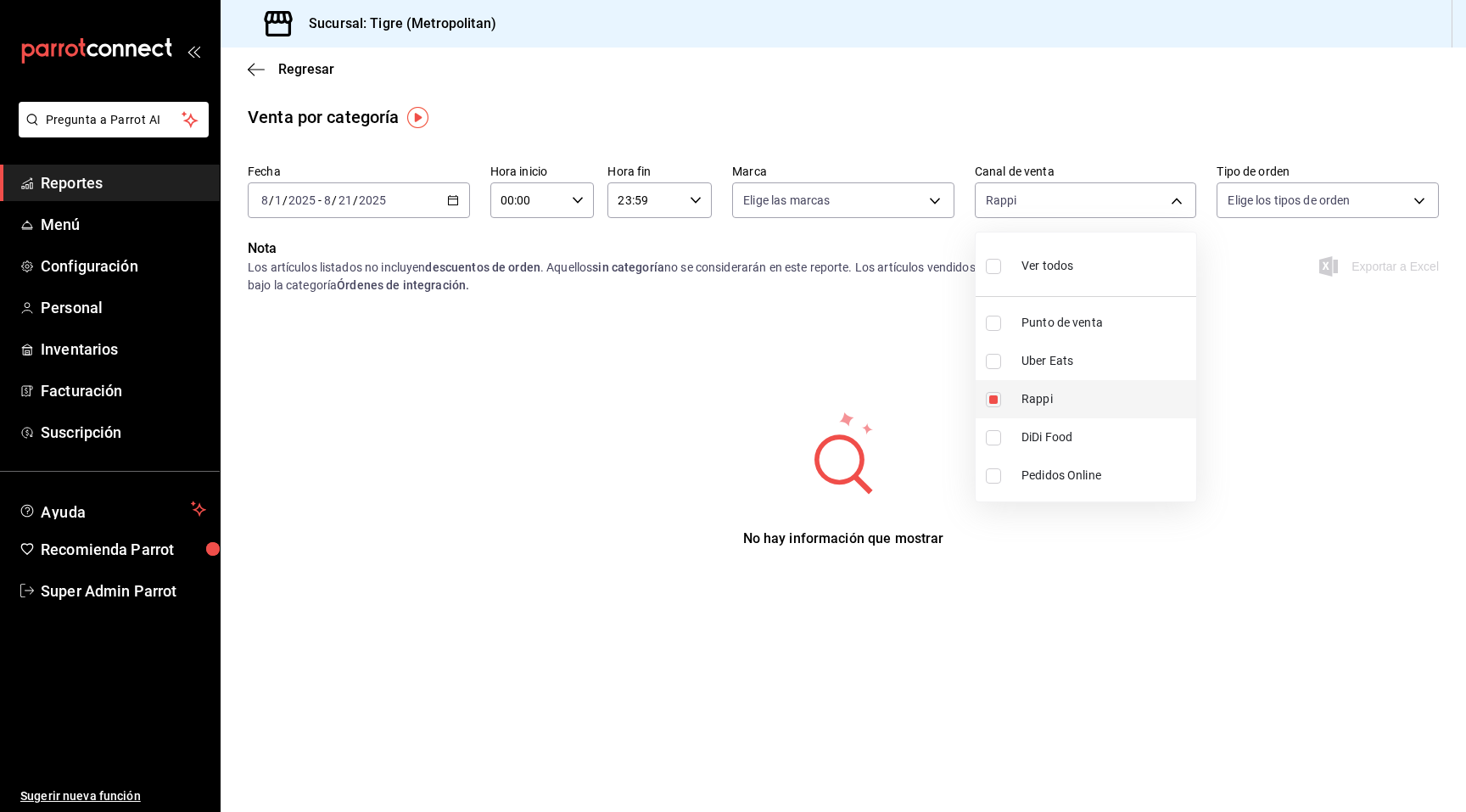
click at [1058, 390] on span "Rappi" at bounding box center [1105, 399] width 168 height 17
checkbox input "false"
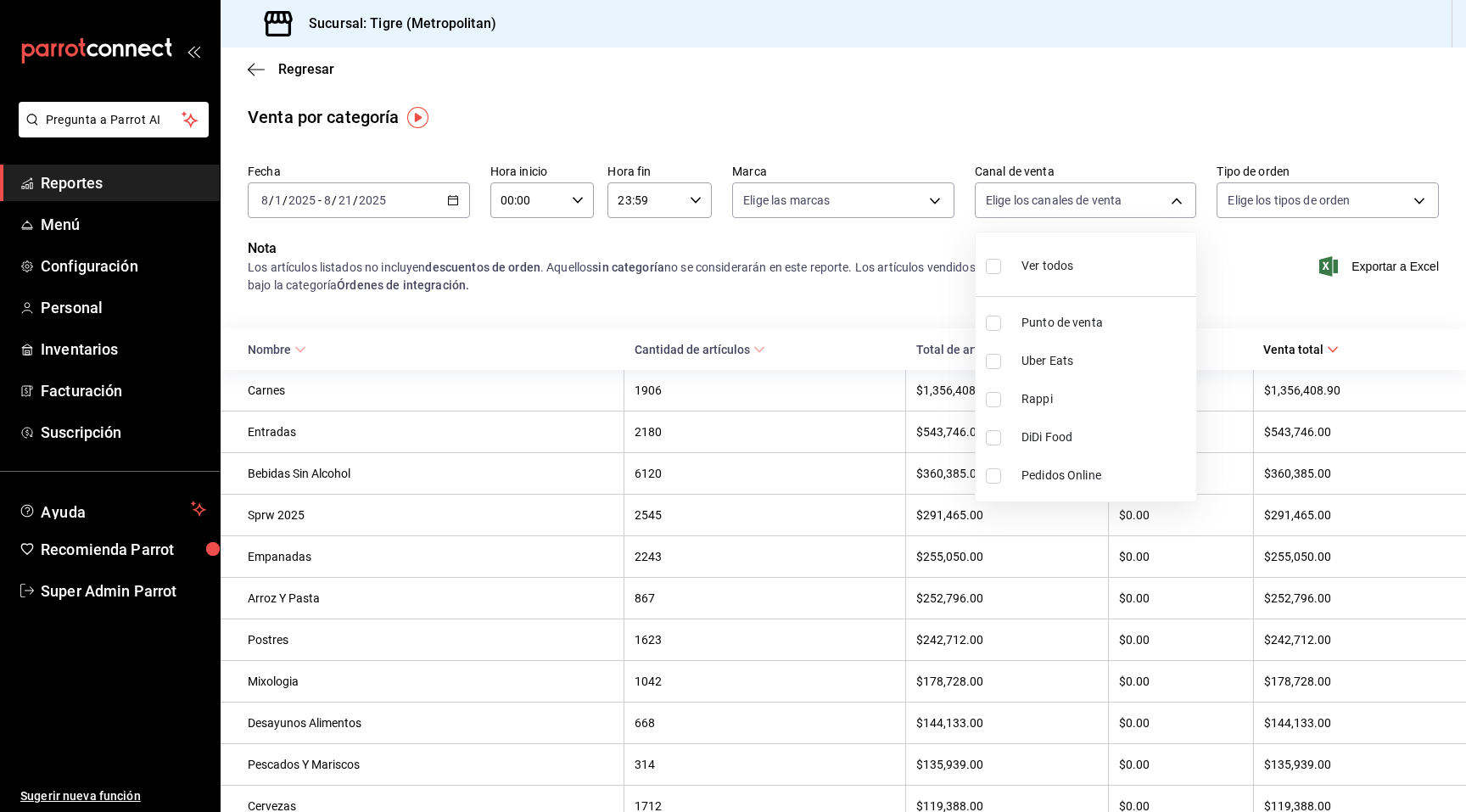
click at [907, 202] on div at bounding box center [733, 406] width 1466 height 812
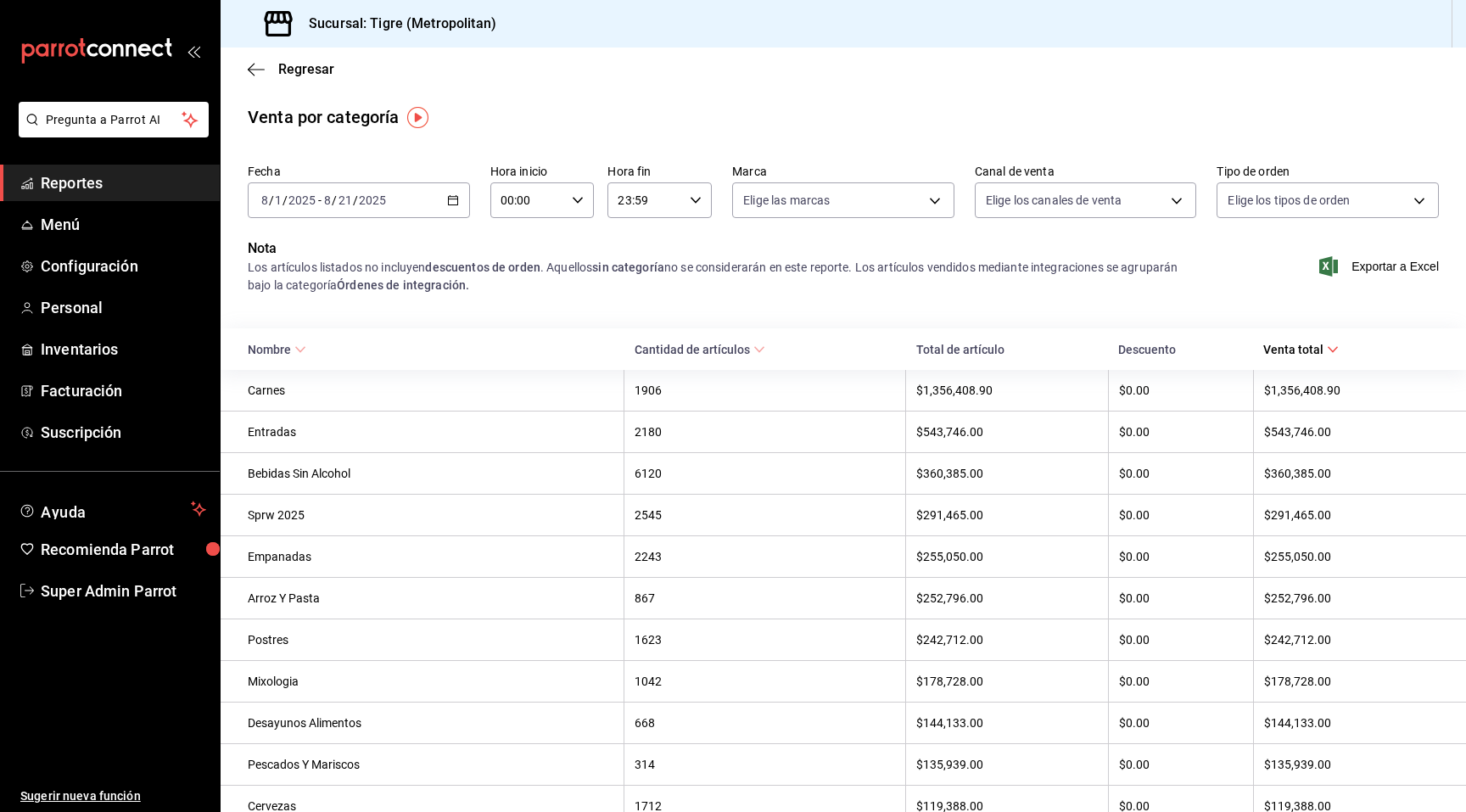
click at [1031, 287] on div "Los artículos listados no incluyen descuentos de orden . Aquellos sin categoría…" at bounding box center [722, 276] width 948 height 36
click at [1388, 257] on span "Exportar a Excel" at bounding box center [1381, 266] width 117 height 20
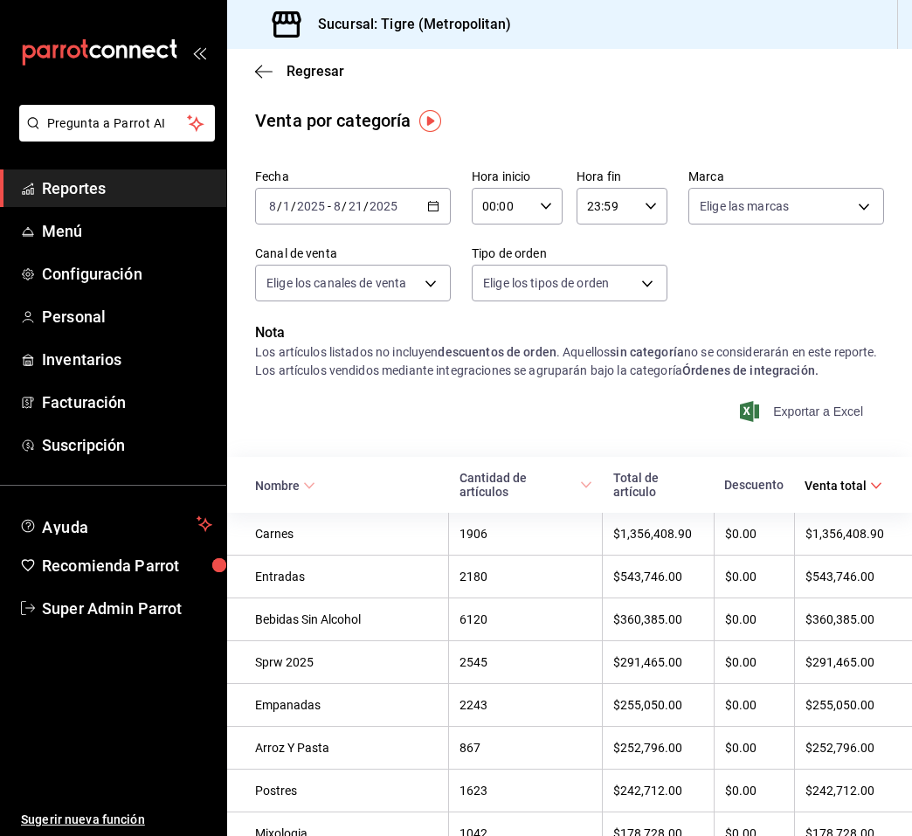
click at [757, 401] on icon "button" at bounding box center [749, 411] width 19 height 21
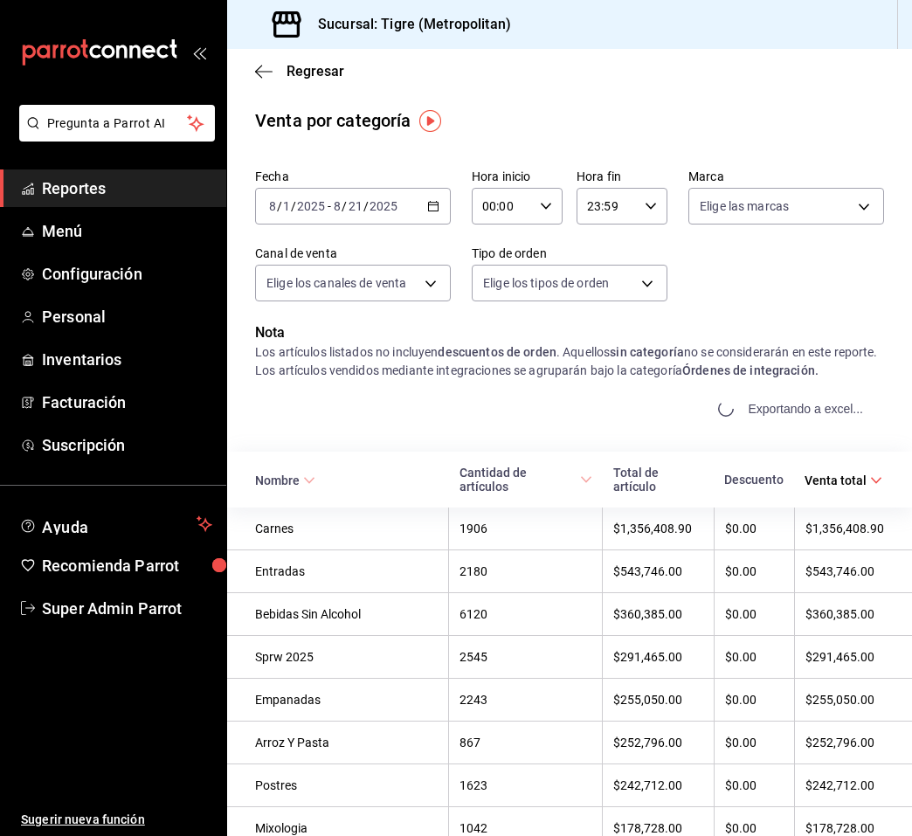
drag, startPoint x: 910, startPoint y: 438, endPoint x: 821, endPoint y: 431, distance: 89.3
click at [848, 430] on div "Nota Los artículos listados no incluyen descuentos de orden . Aquellos sin cate…" at bounding box center [569, 379] width 685 height 115
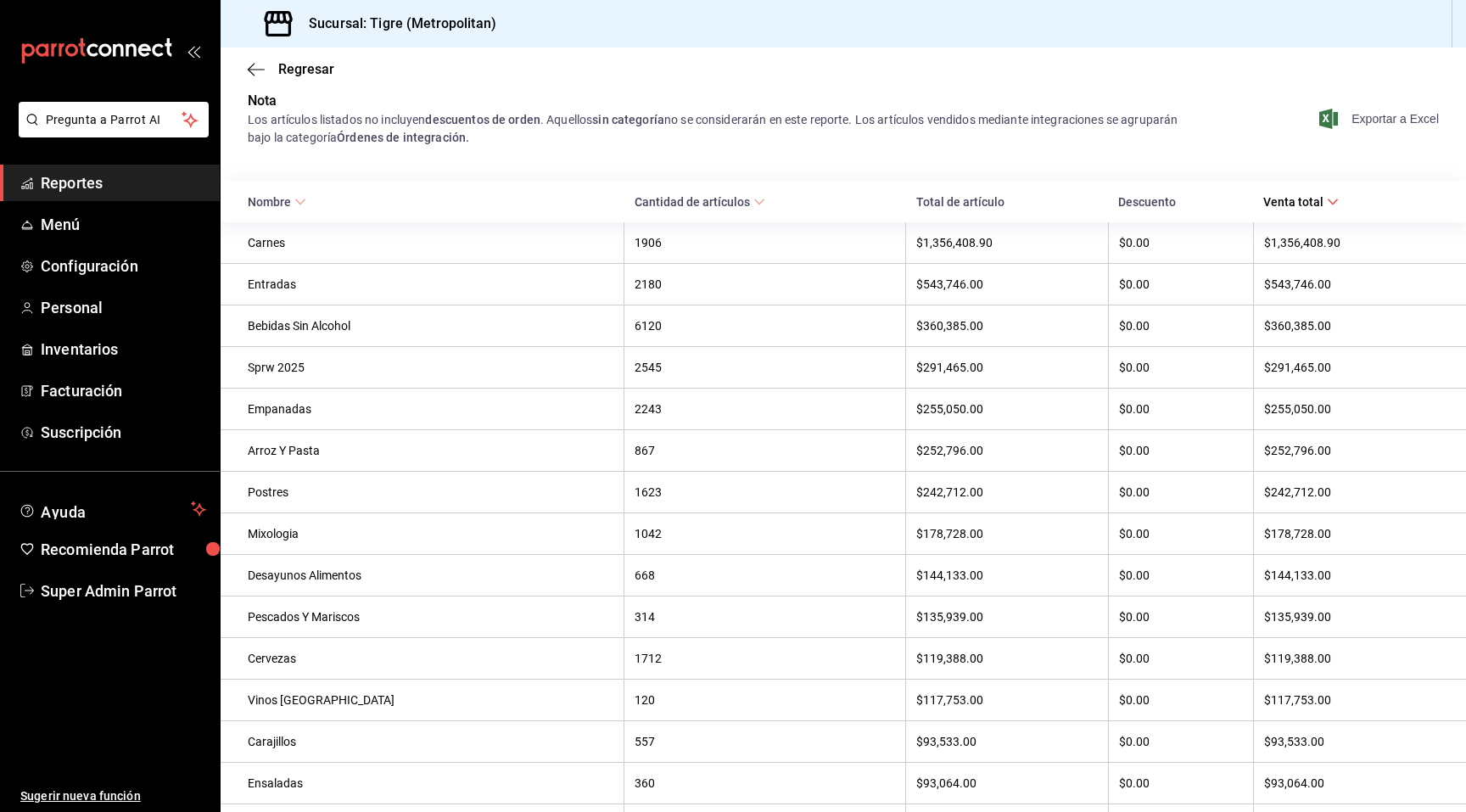
scroll to position [304, 0]
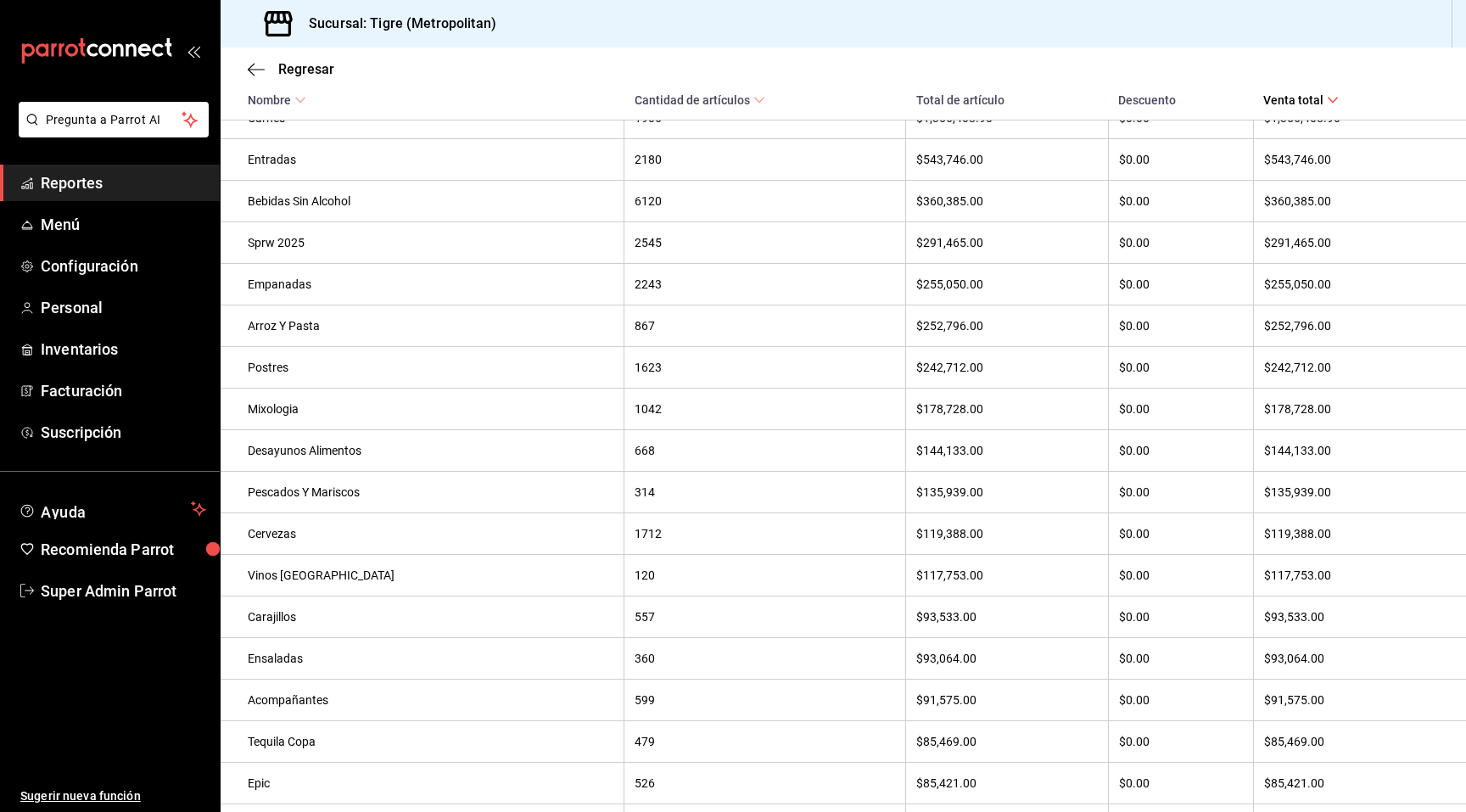
click at [358, 579] on div "Vinos [GEOGRAPHIC_DATA]" at bounding box center [430, 575] width 365 height 14
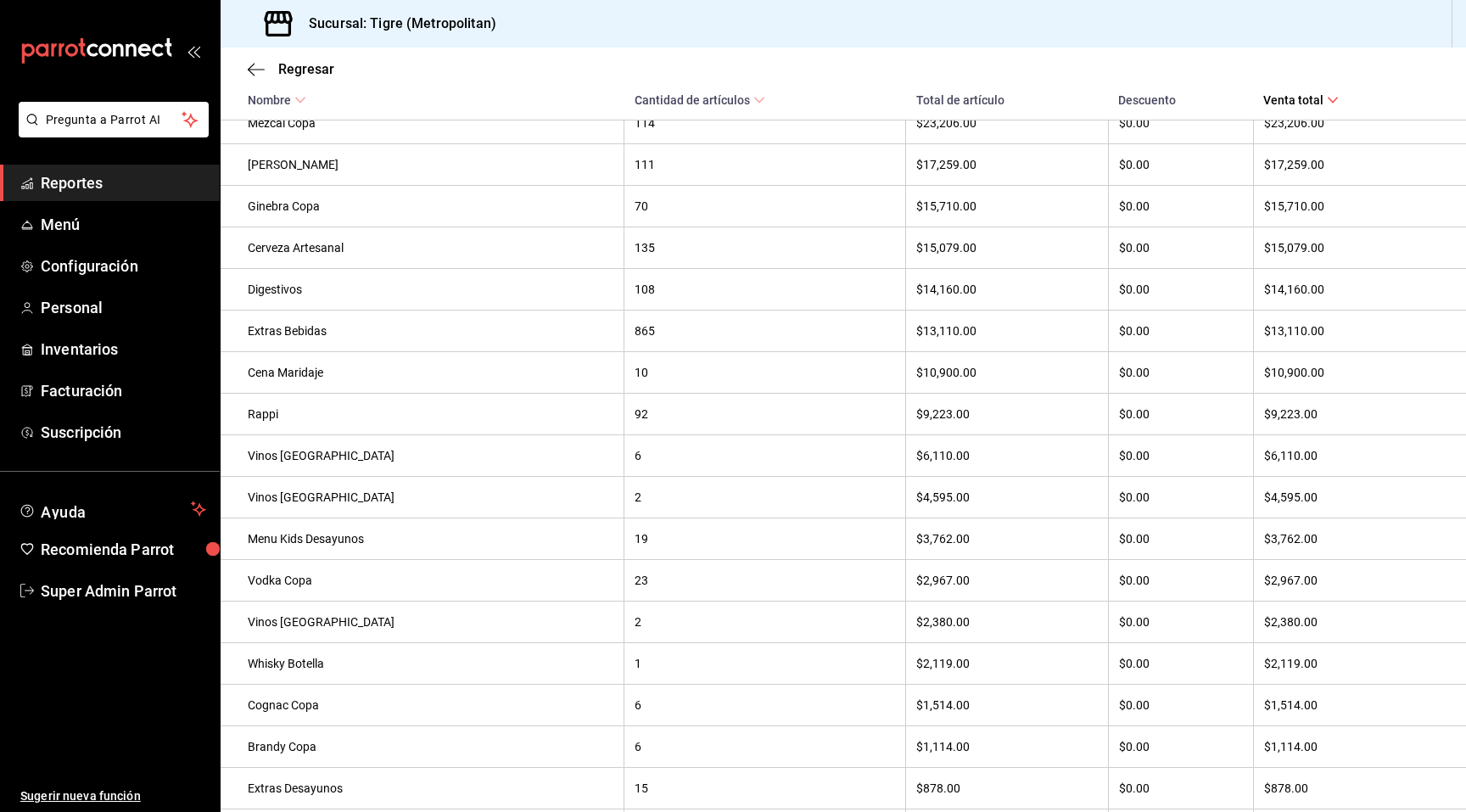
click at [964, 435] on th "$9,223.00" at bounding box center [1007, 414] width 202 height 42
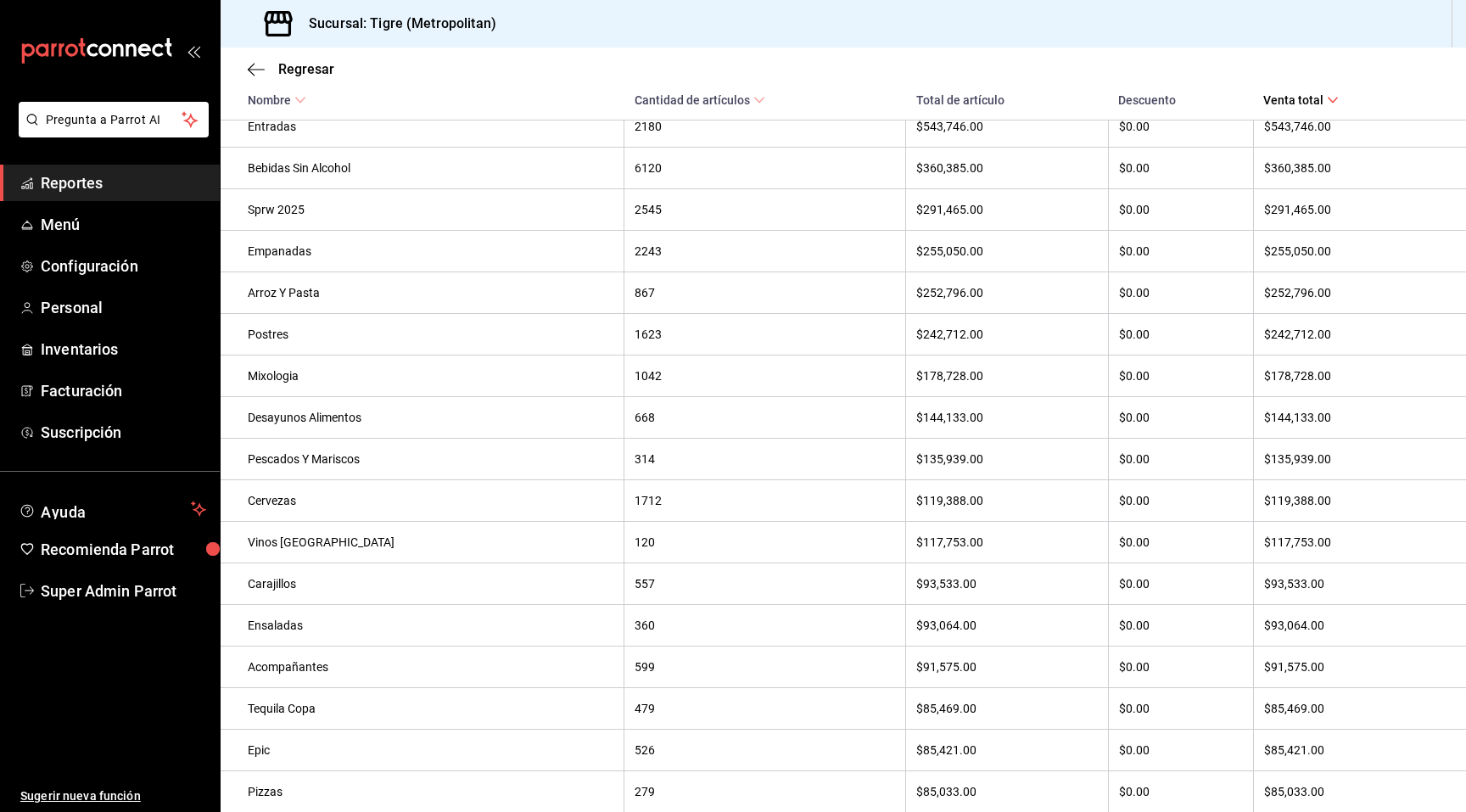
scroll to position [0, 0]
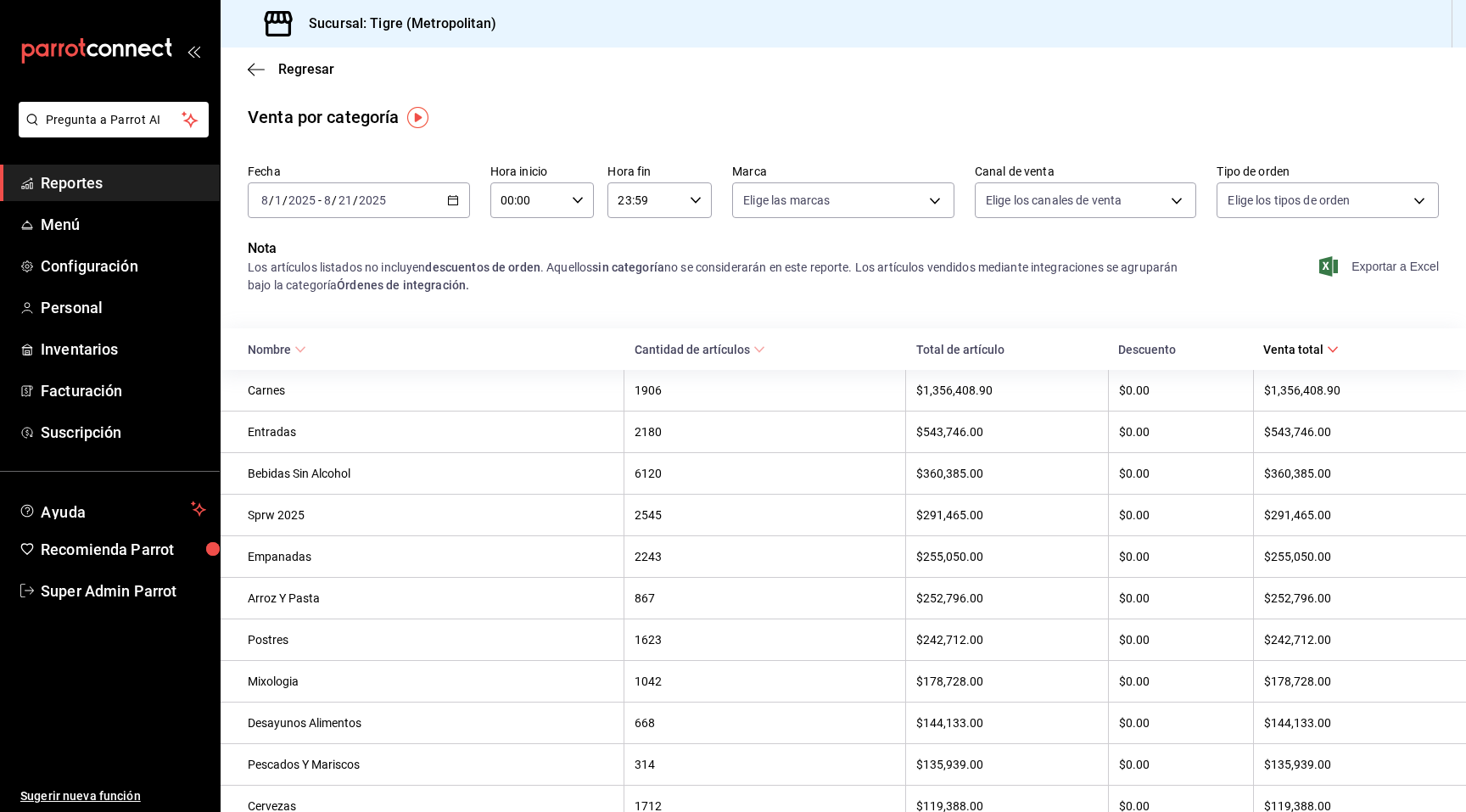
click at [416, 192] on div "2025-08-01 8 / 1 / 2025 - 2025-08-21 8 / 21 / 2025" at bounding box center [358, 200] width 222 height 36
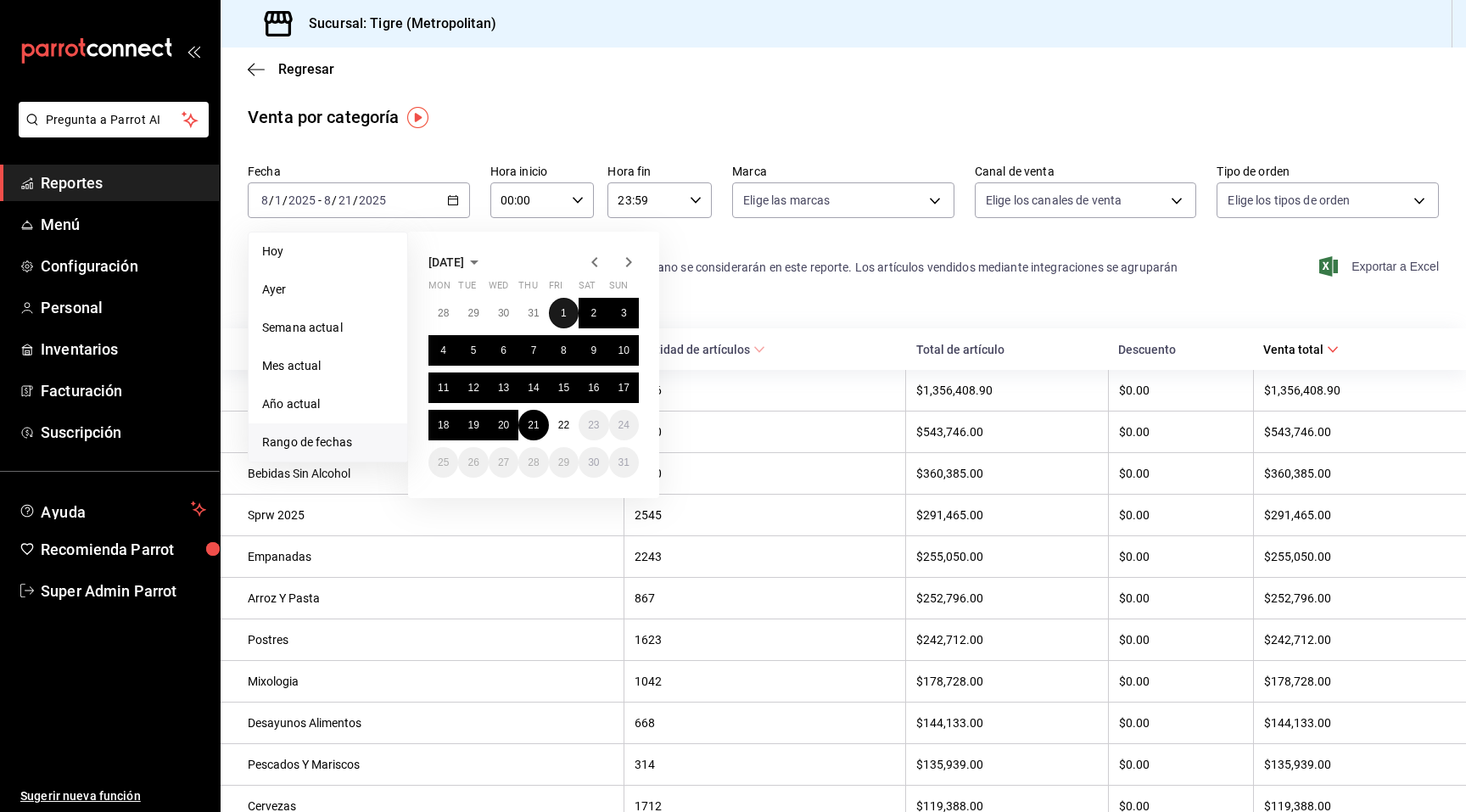
click at [552, 310] on button "1" at bounding box center [563, 313] width 30 height 30
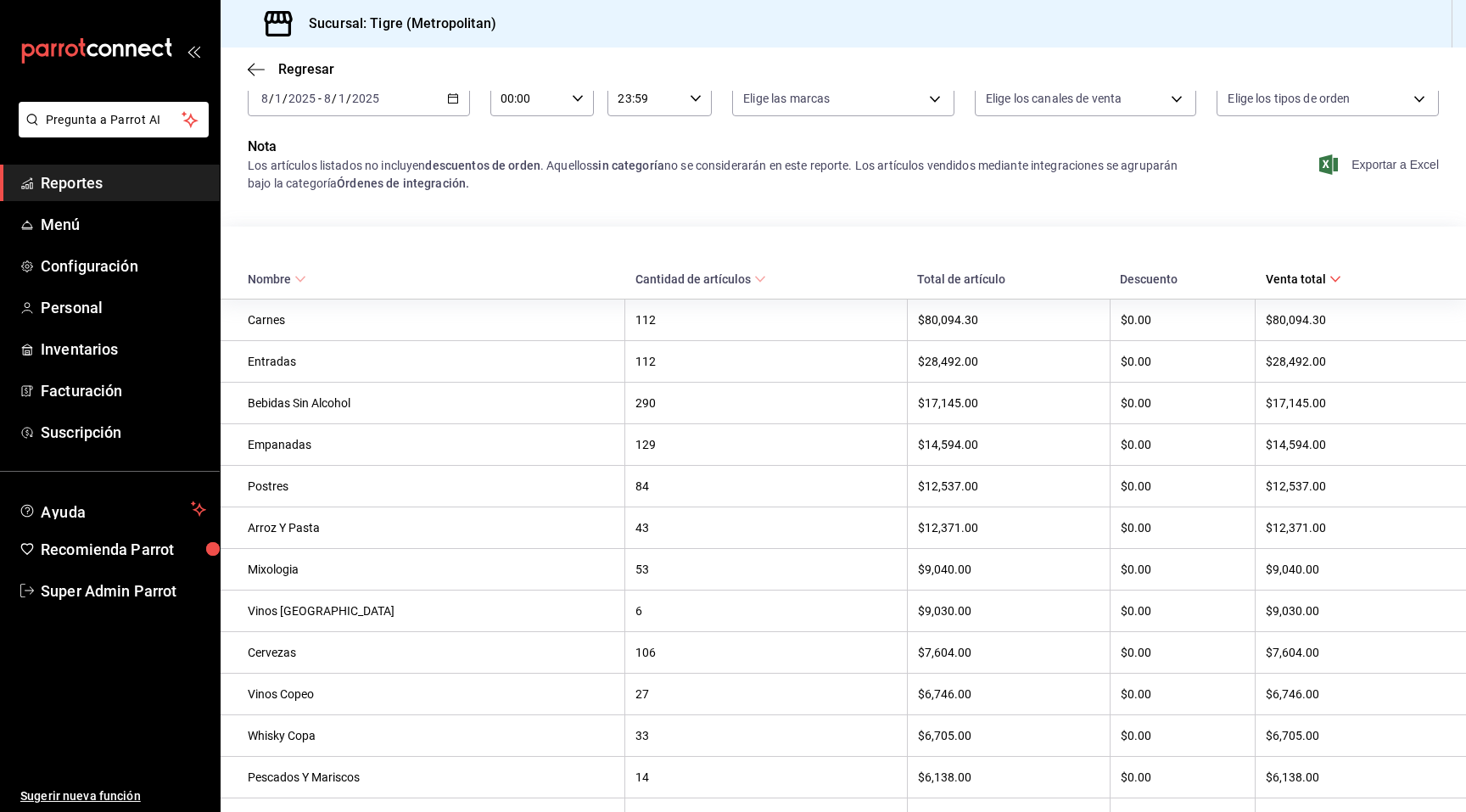
scroll to position [1078, 0]
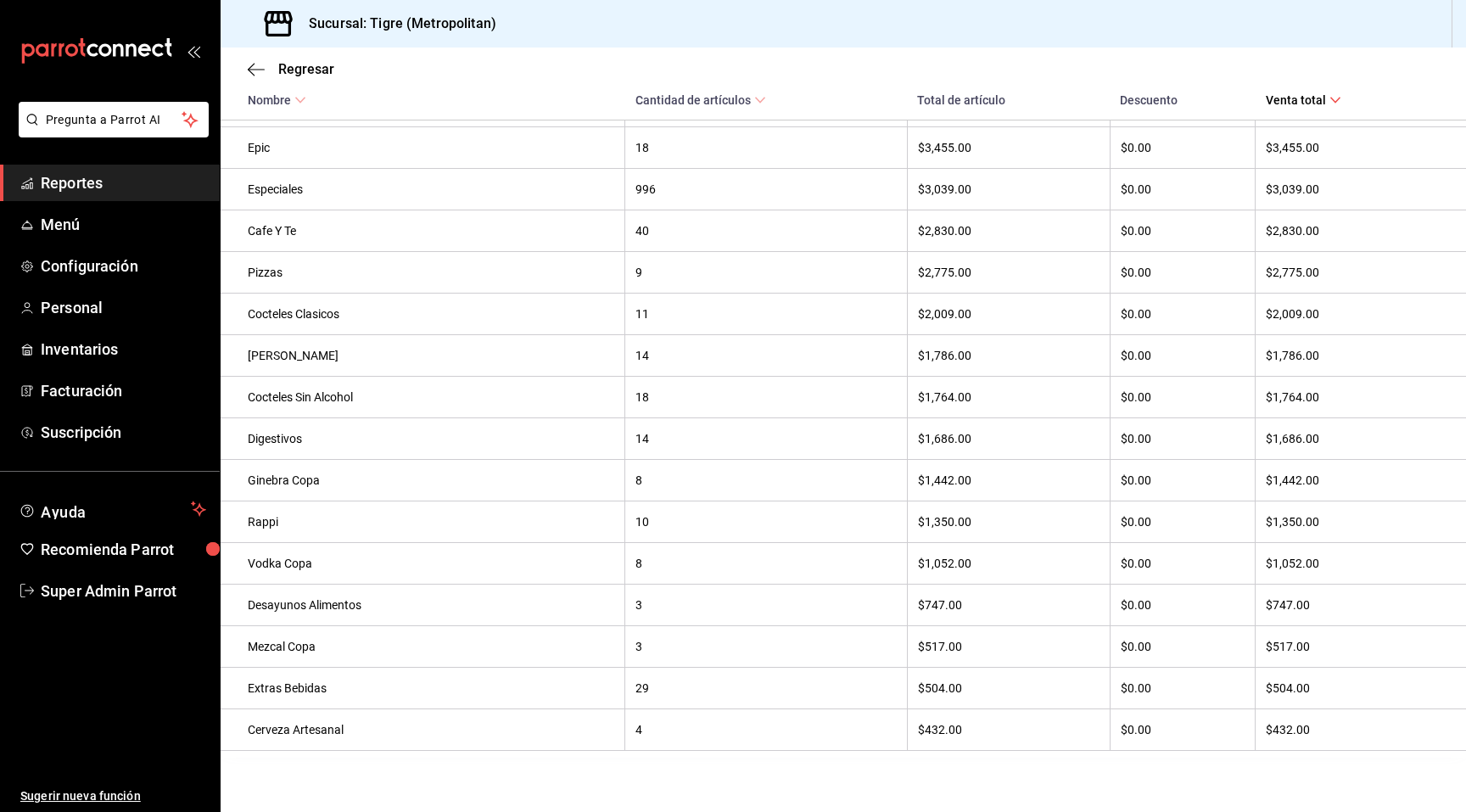
click at [626, 506] on th "10" at bounding box center [767, 522] width 282 height 42
click at [423, 531] on th "Rappi" at bounding box center [423, 522] width 405 height 42
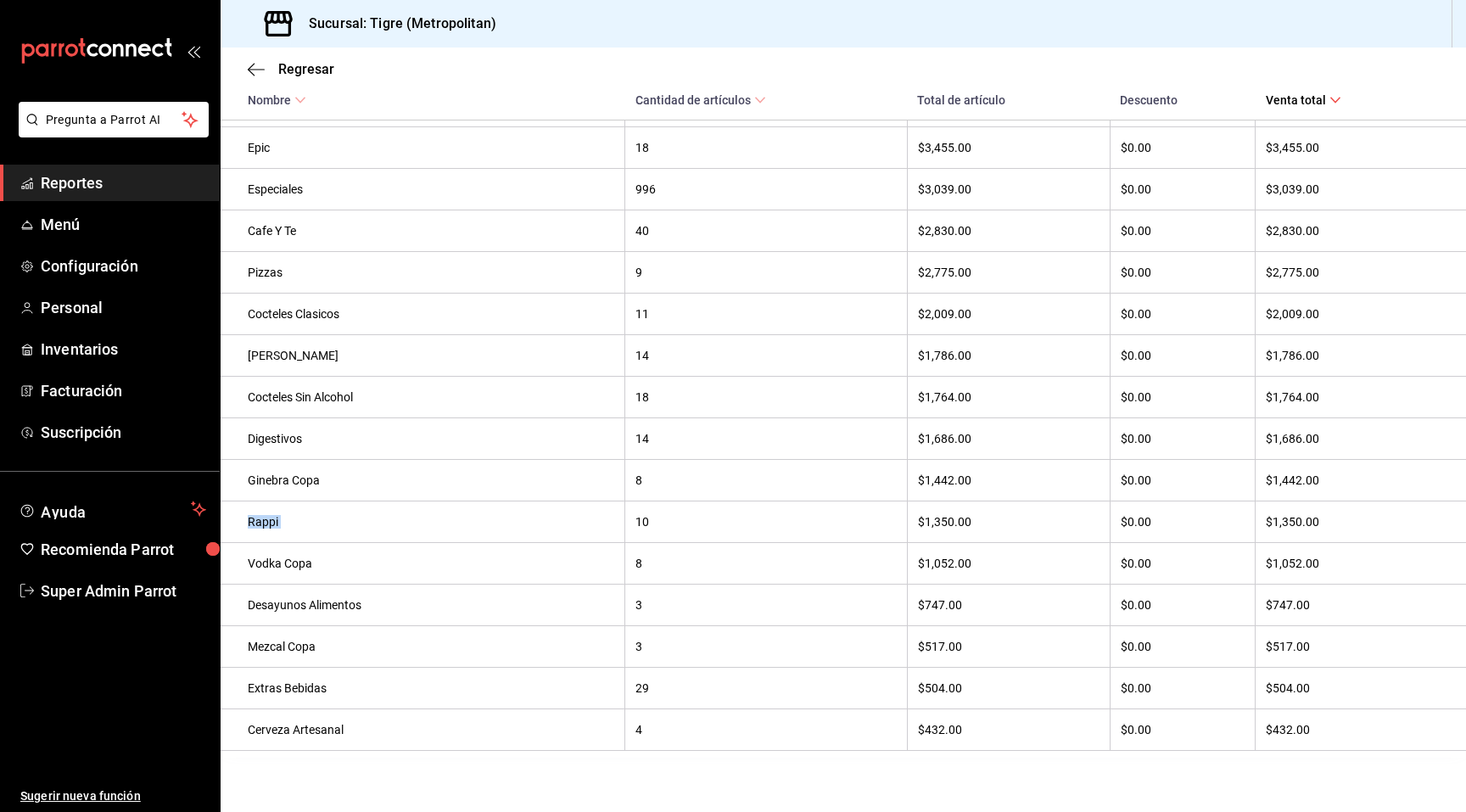
click at [423, 531] on th "Rappi" at bounding box center [423, 522] width 405 height 42
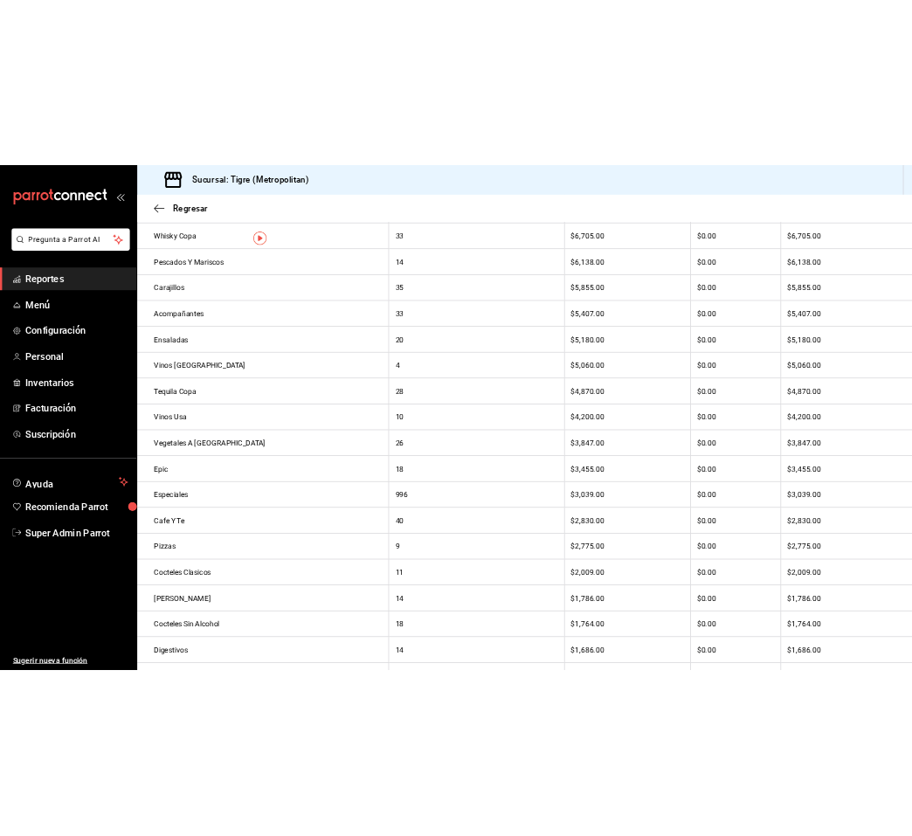
scroll to position [0, 0]
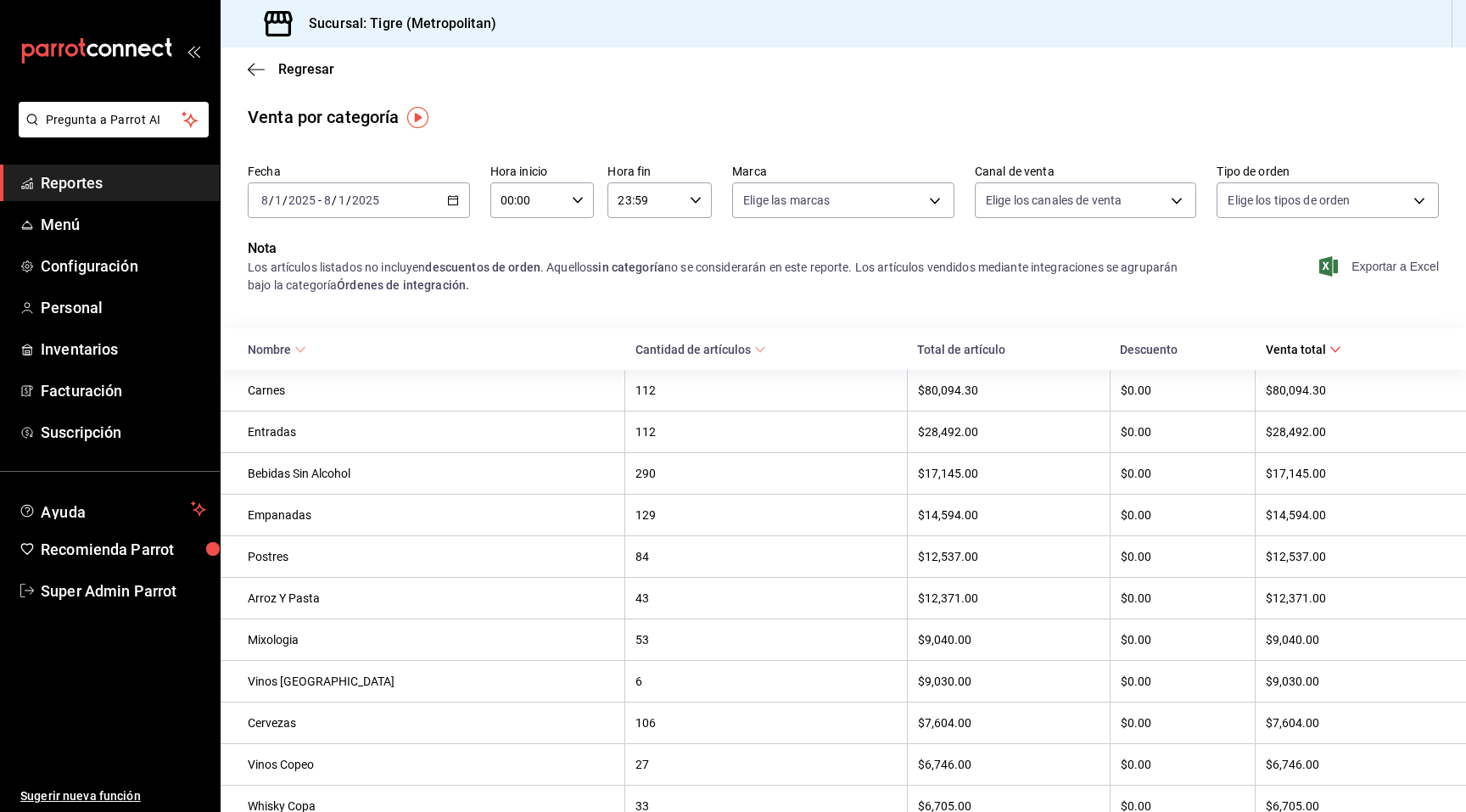
click at [364, 27] on h3 "Sucursal: Tigre (Metropolitan)" at bounding box center [395, 23] width 201 height 20
click at [391, 27] on h3 "Sucursal: Tigre (Metropolitan)" at bounding box center [395, 23] width 201 height 20
drag, startPoint x: 391, startPoint y: 27, endPoint x: 529, endPoint y: 27, distance: 138.0
click at [529, 27] on div "Sucursal: Tigre (Metropolitan)" at bounding box center [843, 23] width 1245 height 48
copy h3 "Tigre (Metropolitan)"
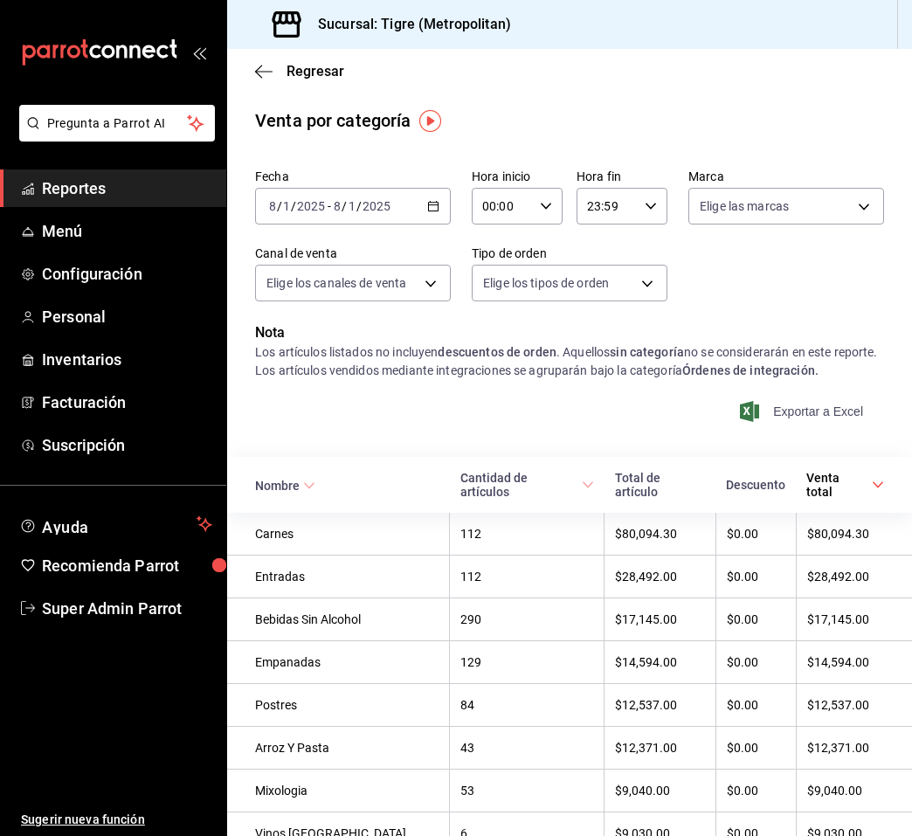
click at [834, 574] on th "$28,492.00" at bounding box center [854, 576] width 116 height 43
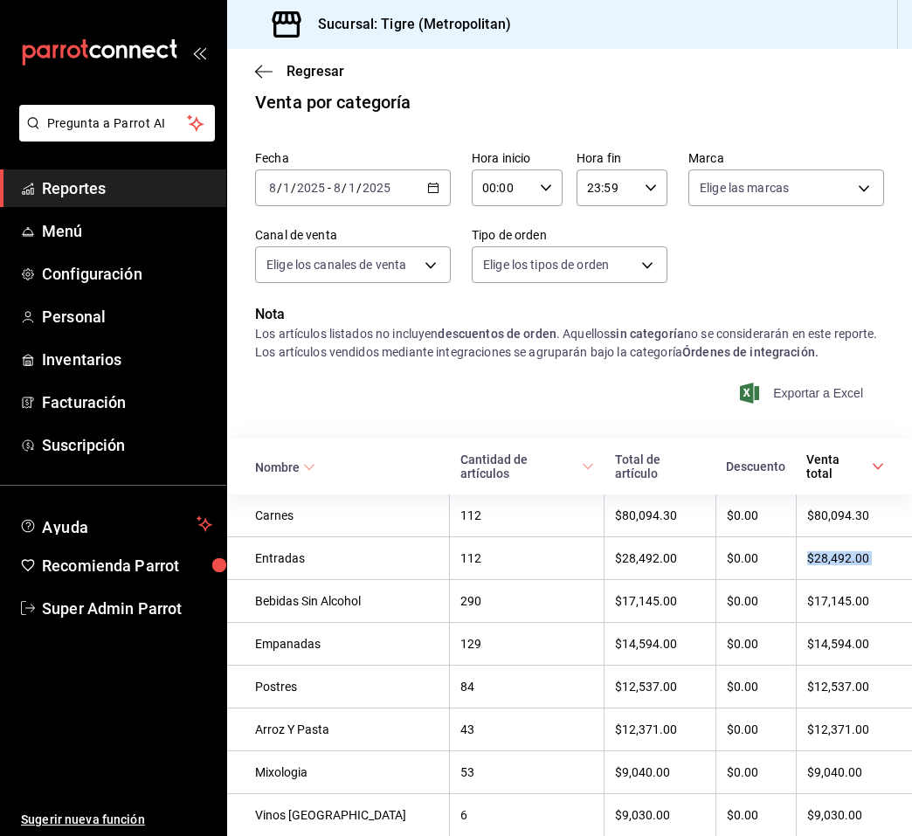
scroll to position [238, 0]
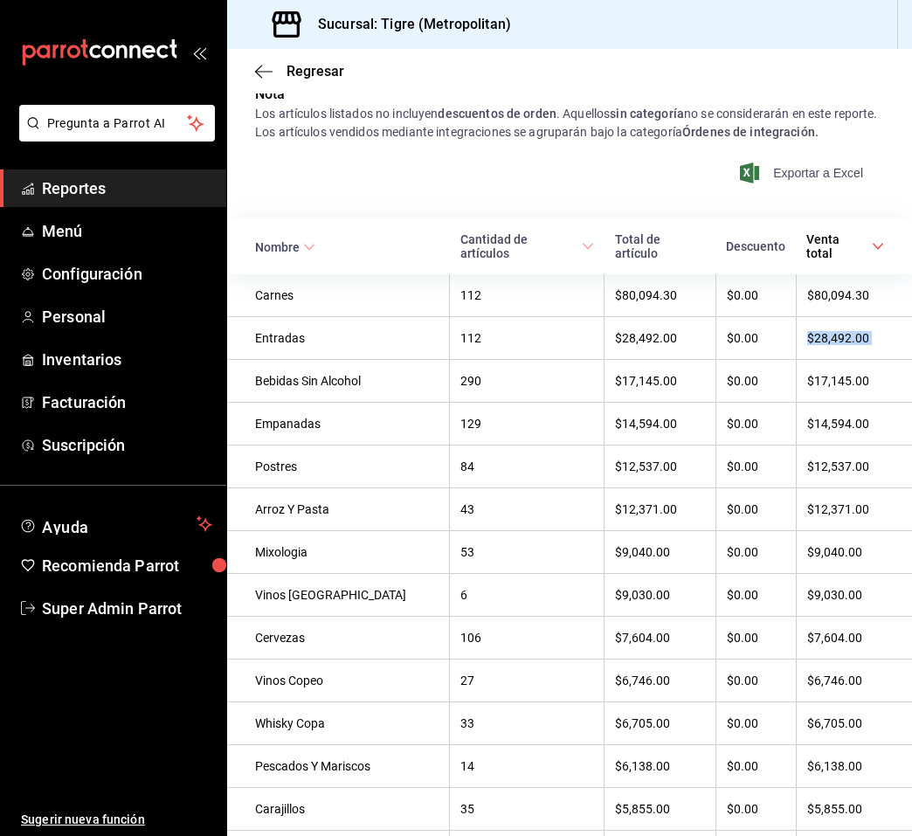
copy div "$28,492.00"
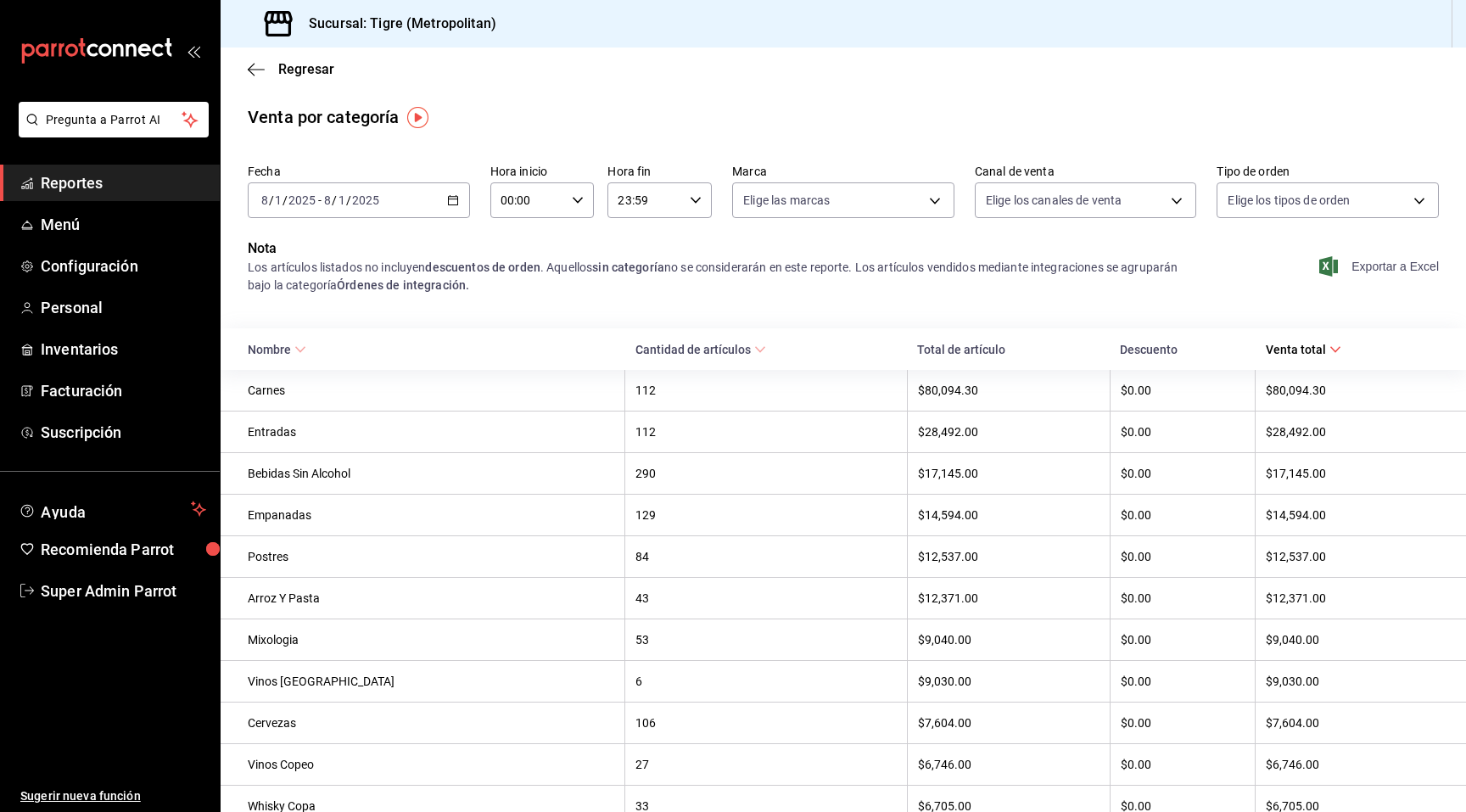
scroll to position [16, 0]
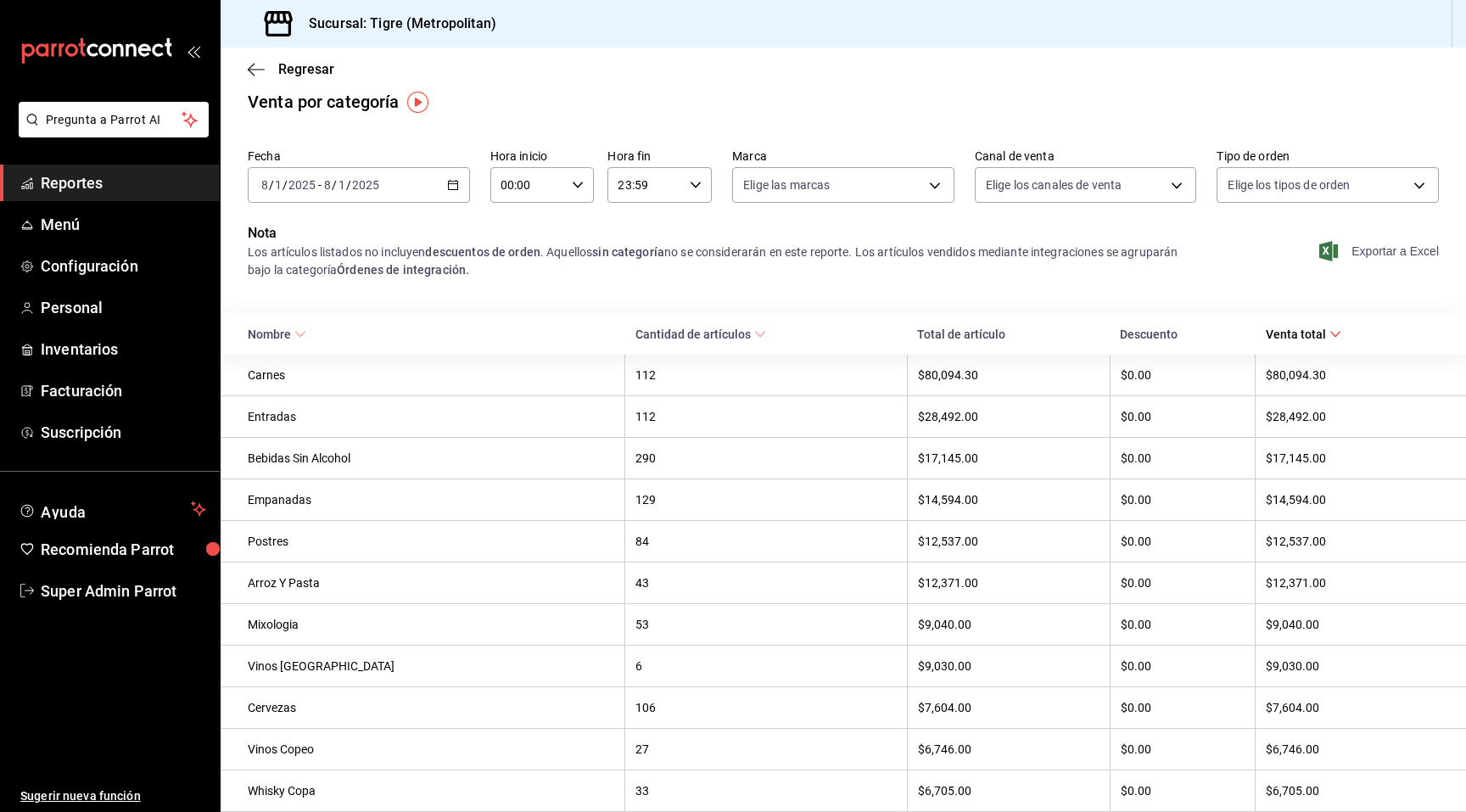
click at [248, 377] on div "Carnes" at bounding box center [430, 375] width 366 height 14
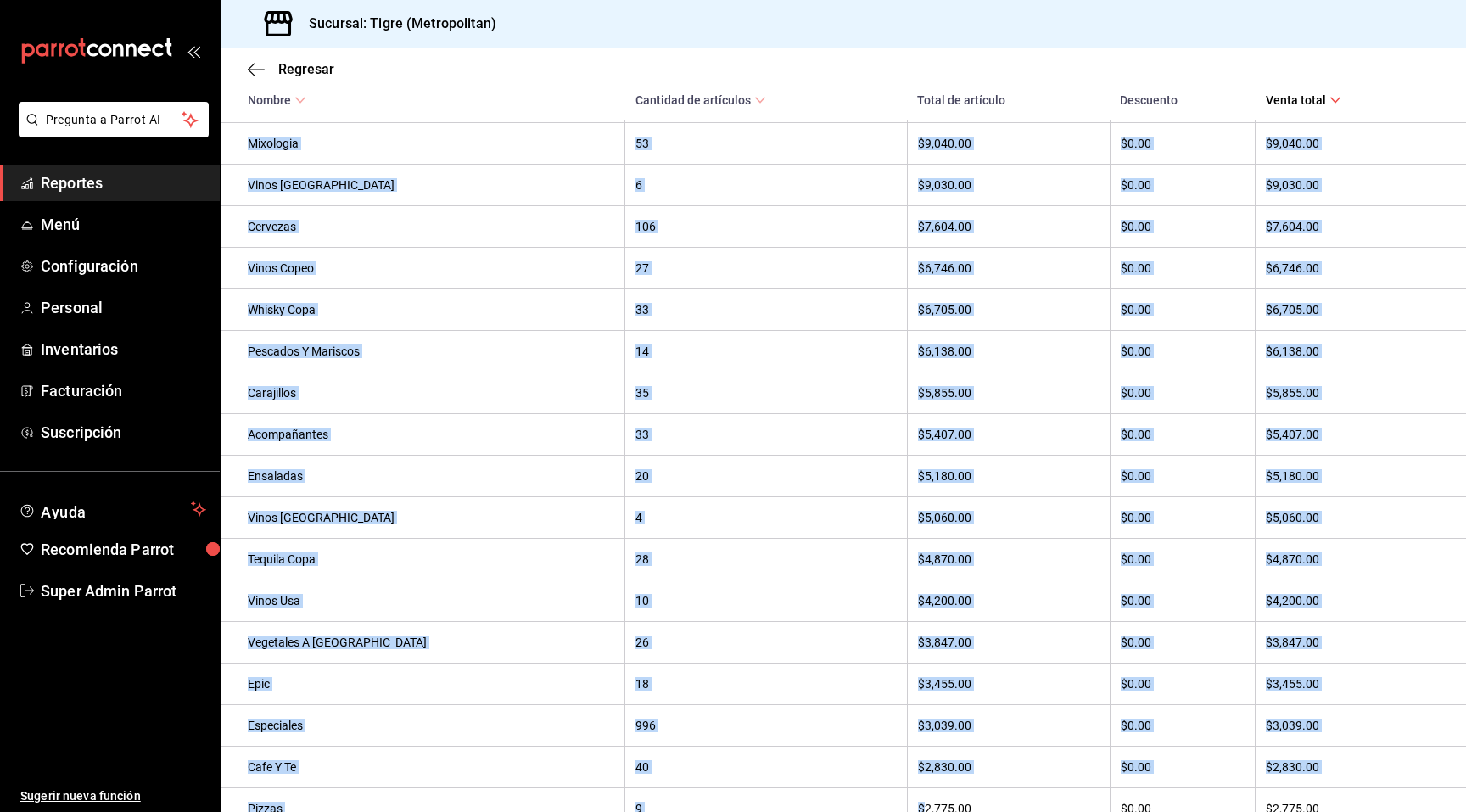
drag, startPoint x: 248, startPoint y: 377, endPoint x: 873, endPoint y: 811, distance: 760.9
click at [873, 811] on tbody "Carnes 112 $80,094.30 $0.00 $80,094.30 Entradas 112 $28,492.00 $0.00 $28,492.00…" at bounding box center [843, 580] width 1245 height 1413
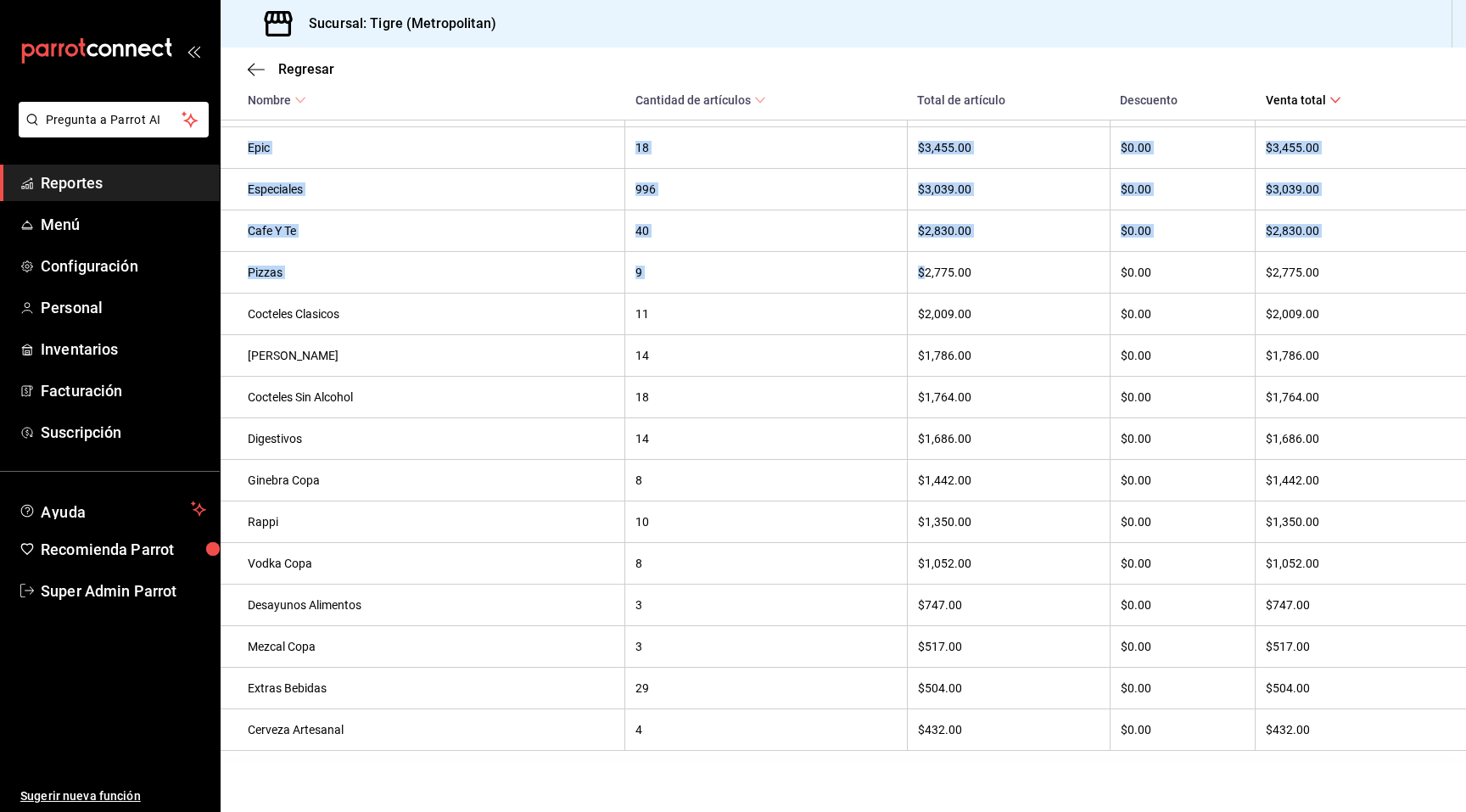
scroll to position [0, 0]
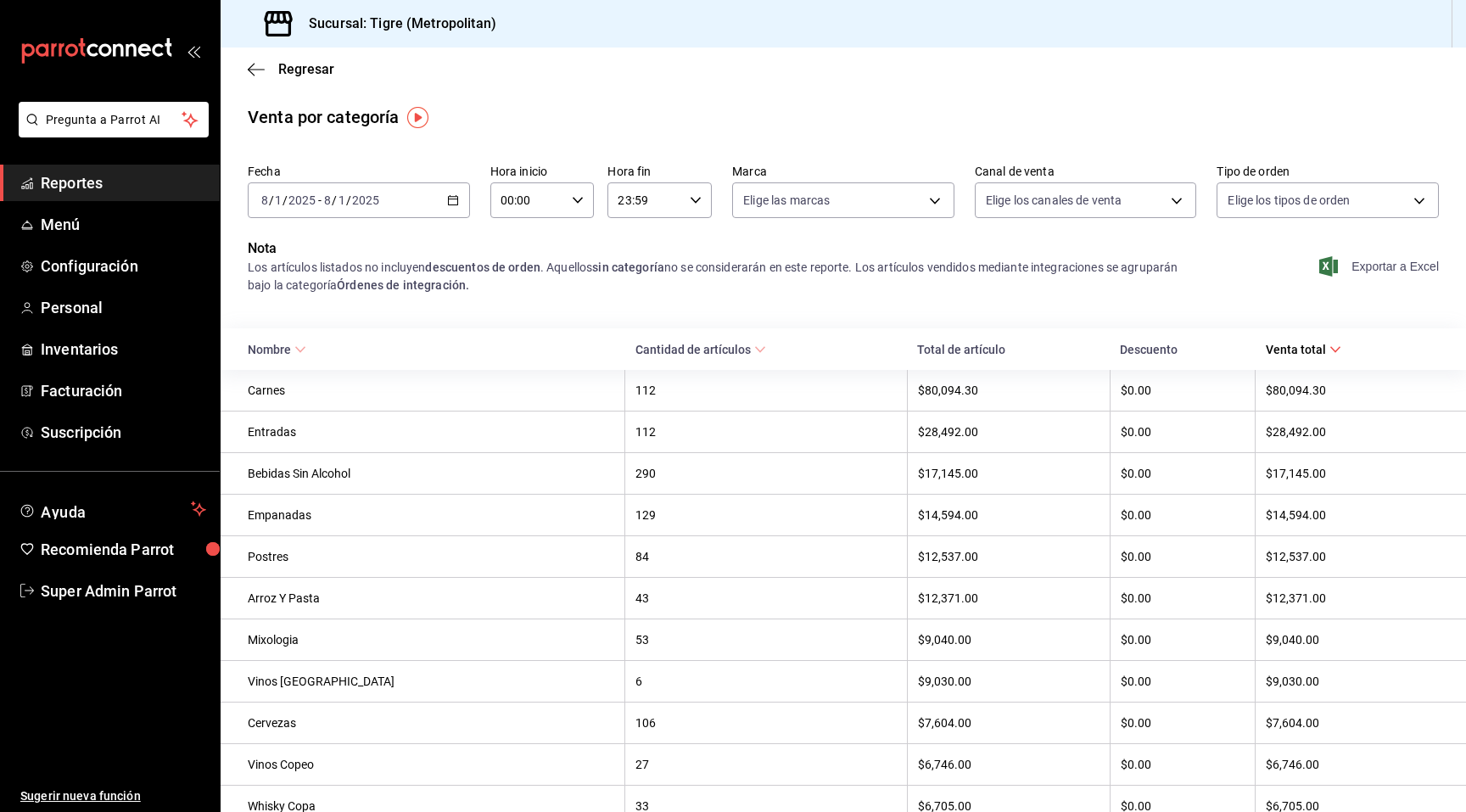
click at [597, 272] on div "Los artículos listados no incluyen descuentos de orden . Aquellos sin categoría…" at bounding box center [722, 276] width 948 height 36
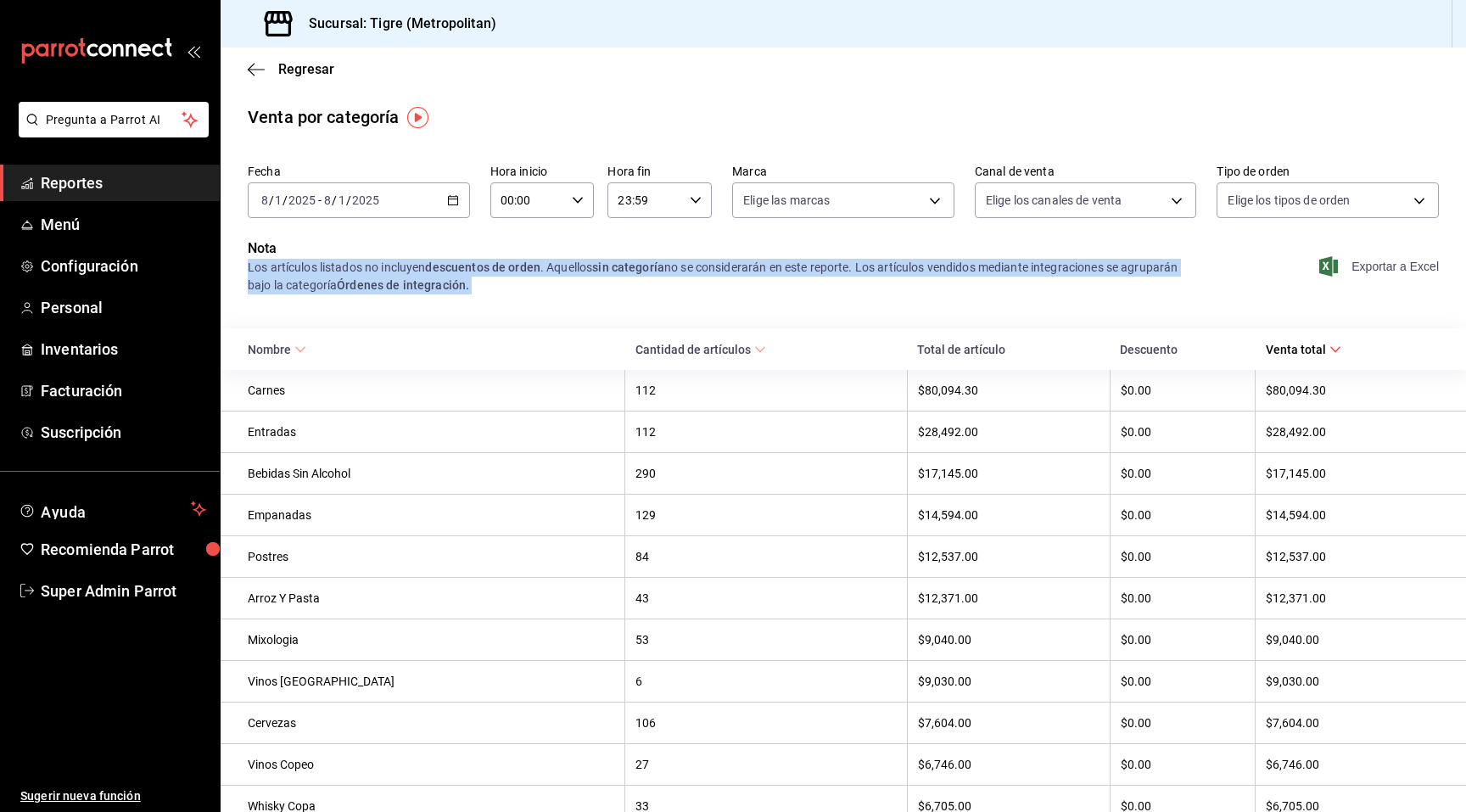
click at [597, 272] on div "Los artículos listados no incluyen descuentos de orden . Aquellos sin categoría…" at bounding box center [722, 276] width 948 height 36
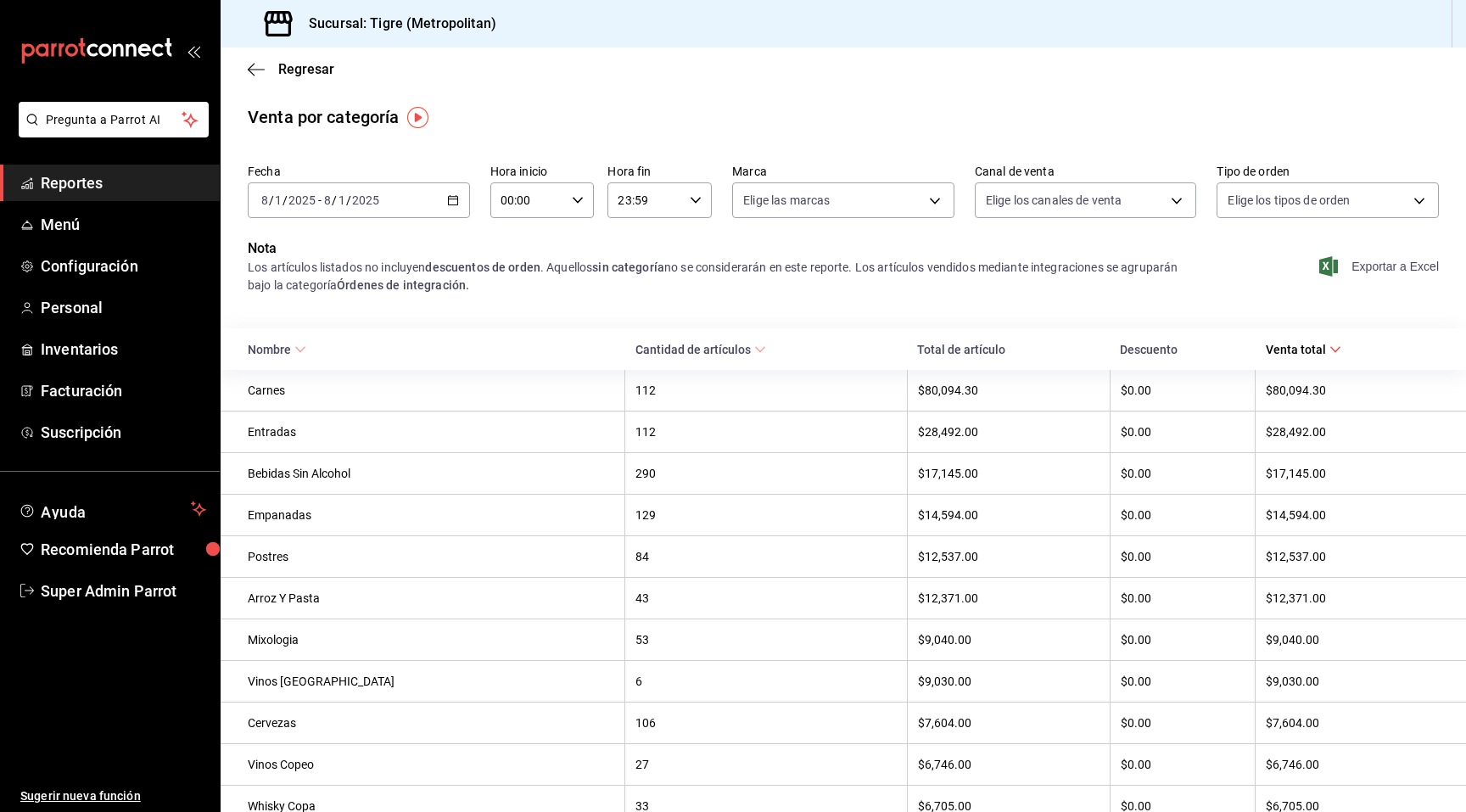
click at [1276, 310] on div "Nota Los artículos listados no incluyen descuentos de orden . Aquellos sin cate…" at bounding box center [843, 276] width 1245 height 77
click at [1357, 275] on span "Exportar a Excel" at bounding box center [1381, 266] width 117 height 20
click at [246, 382] on th "Carnes" at bounding box center [423, 390] width 405 height 42
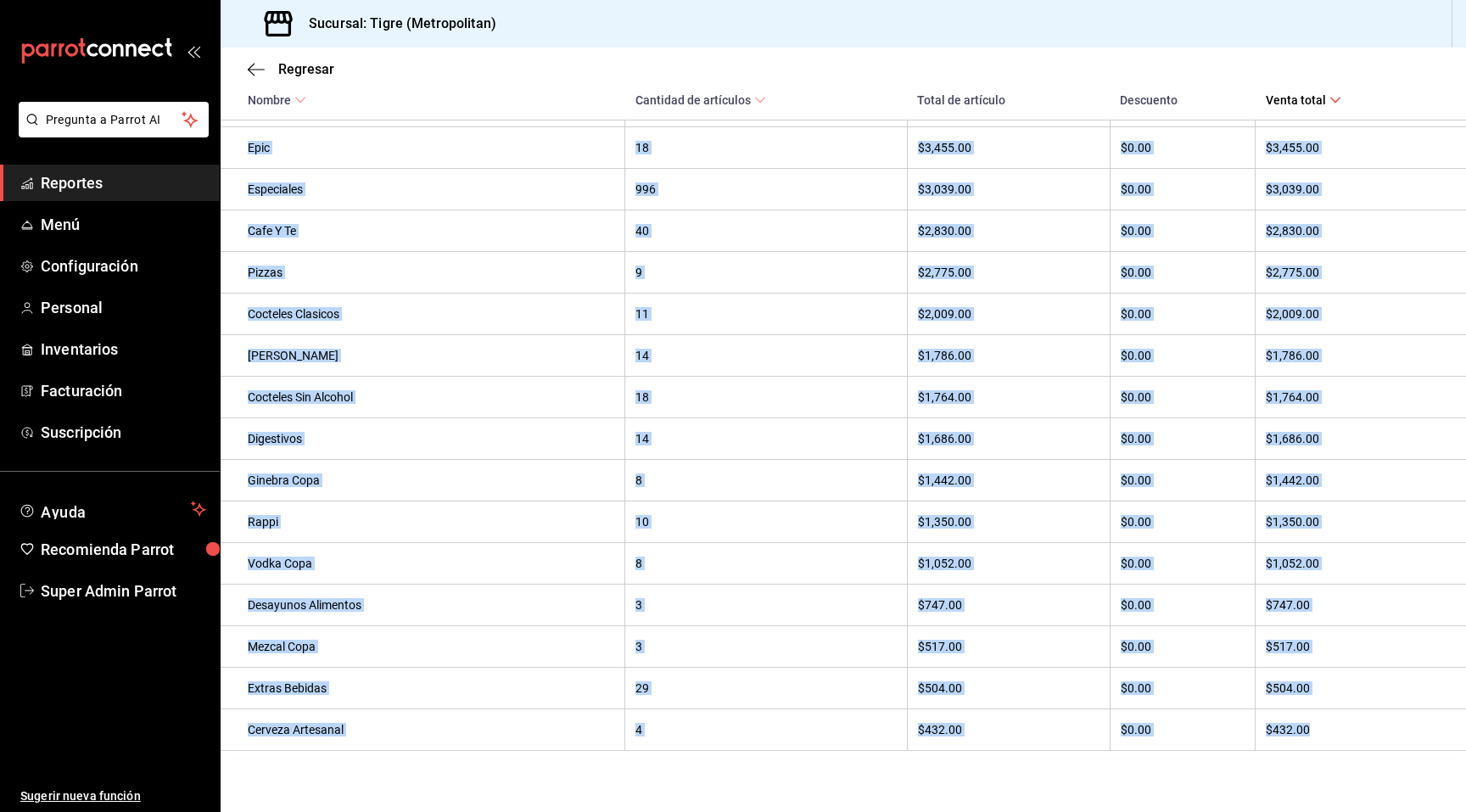
scroll to position [1078, 0]
drag, startPoint x: 246, startPoint y: 382, endPoint x: 1296, endPoint y: 728, distance: 1105.5
click at [1296, 728] on tbody "Carnes 112 $80,094.30 $0.00 $80,094.30 Entradas 112 $28,492.00 $0.00 $28,492.00…" at bounding box center [843, 44] width 1245 height 1413
copy tbody "Carnes 112 $80,094.30 $0.00 $80,094.30 Entradas 112 $28,492.00 $0.00 $28,492.00…"
click at [721, 552] on th "8" at bounding box center [767, 563] width 282 height 42
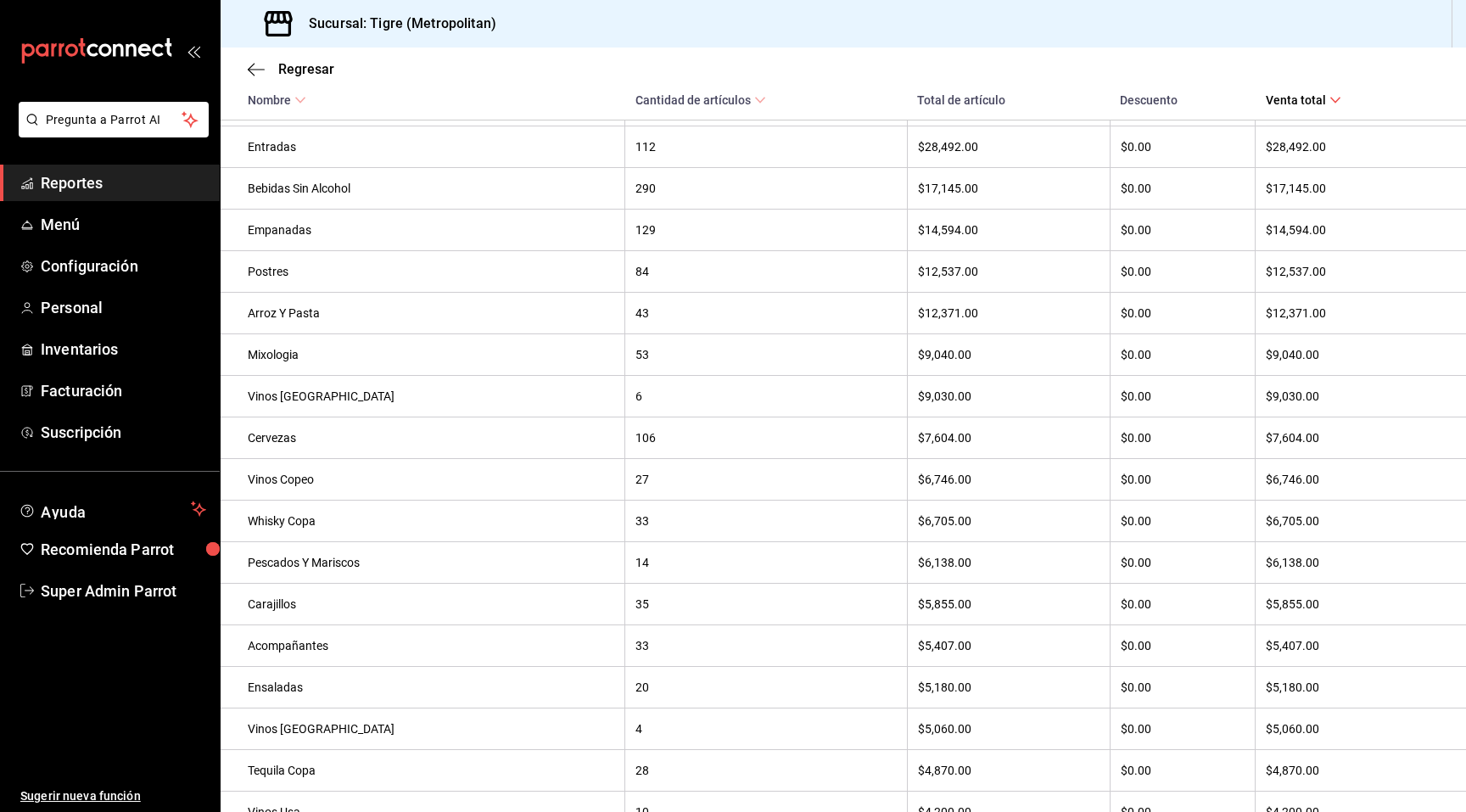
scroll to position [0, 0]
